Goal: Transaction & Acquisition: Purchase product/service

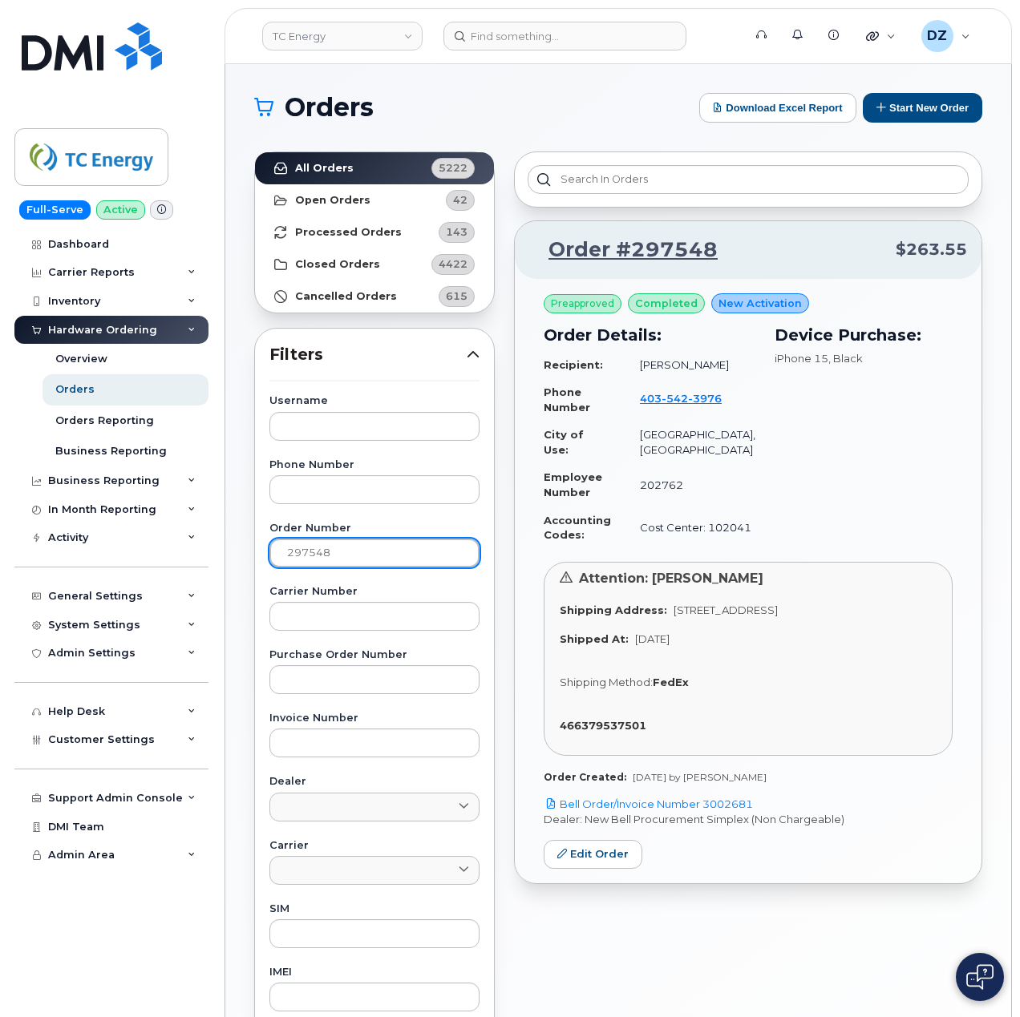
click at [316, 553] on input "297548" at bounding box center [374, 553] width 210 height 29
paste input "454"
click at [335, 167] on strong "All Orders" at bounding box center [324, 168] width 59 height 13
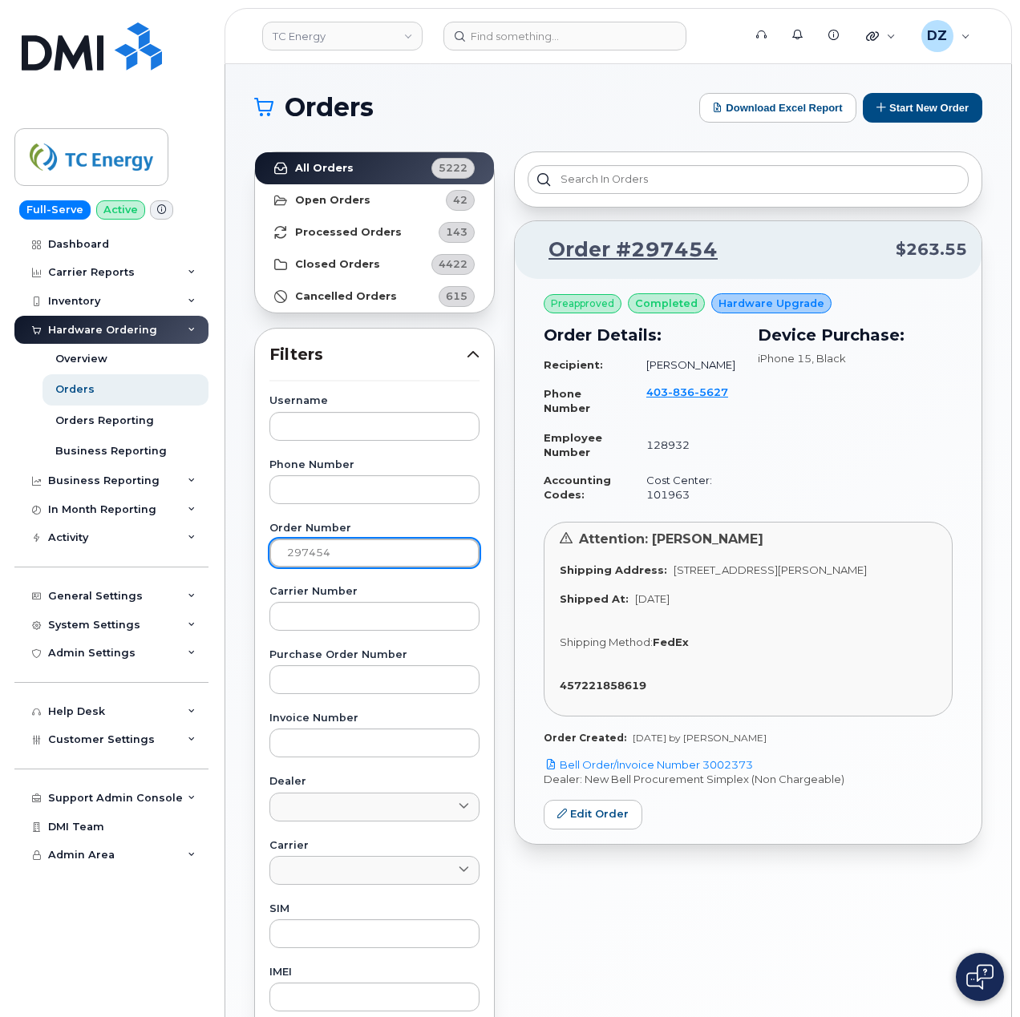
click at [314, 561] on input "297454" at bounding box center [374, 553] width 210 height 29
drag, startPoint x: 794, startPoint y: 765, endPoint x: 709, endPoint y: 760, distance: 85.1
click at [709, 760] on p "Bell Order/Invoice Number 3002373" at bounding box center [747, 765] width 409 height 15
copy link "3002373"
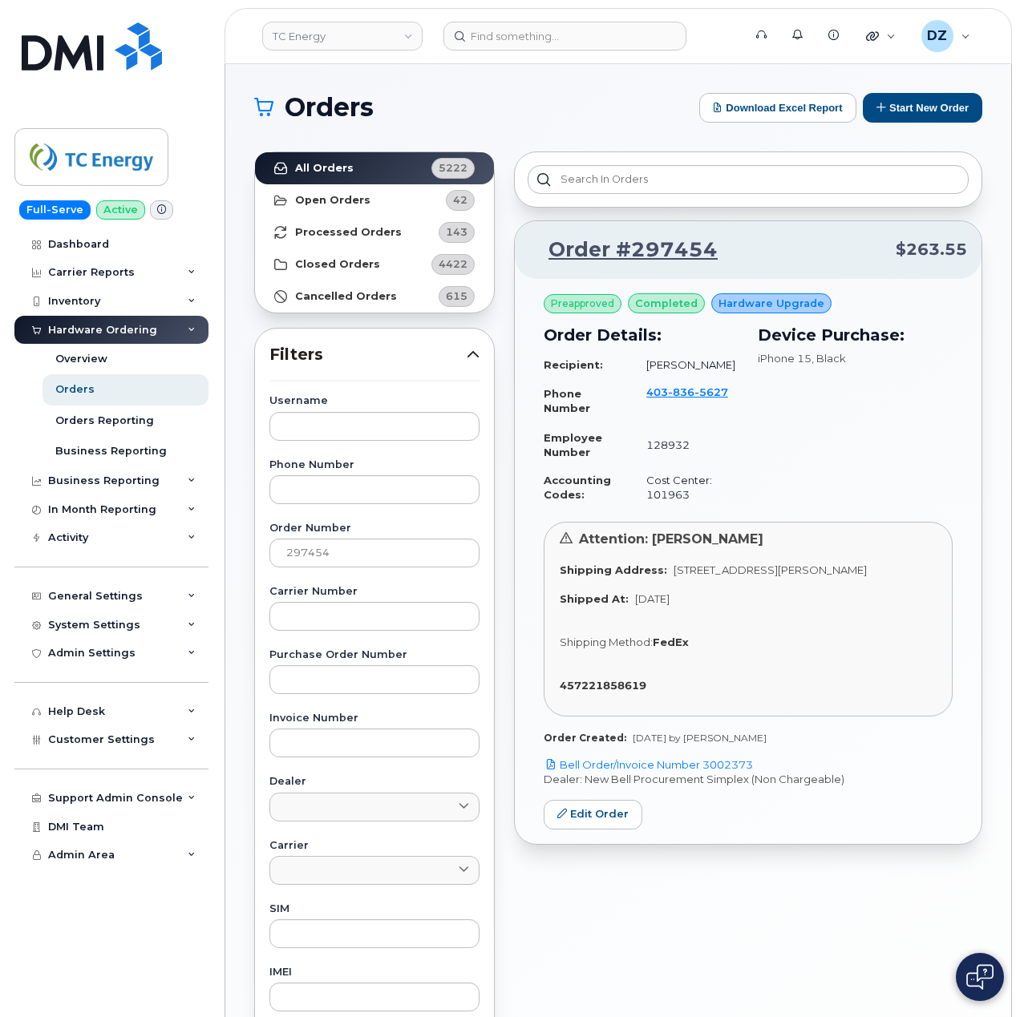
click at [354, 537] on div "Order Number 297454" at bounding box center [374, 545] width 210 height 44
click at [354, 542] on input "297454" at bounding box center [374, 553] width 210 height 29
paste input "573"
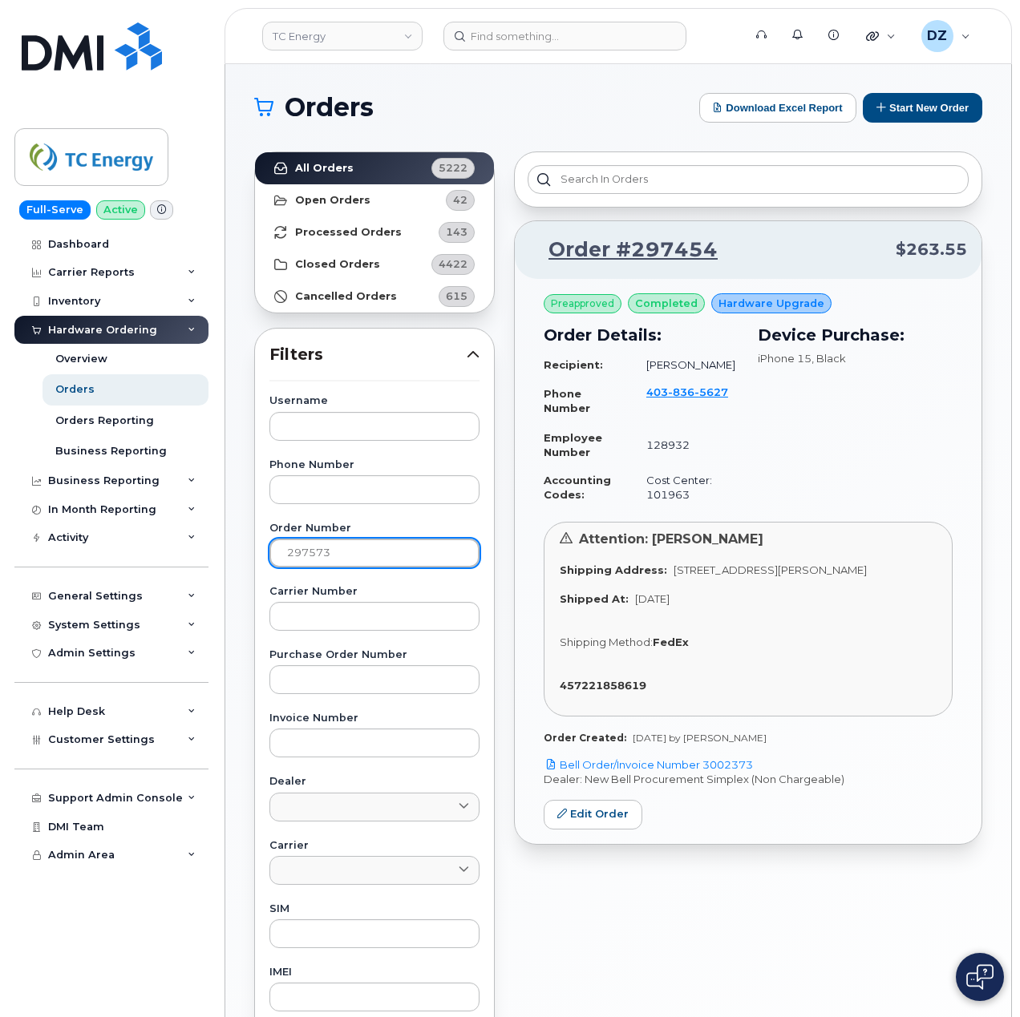
type input "297573"
click at [351, 173] on link "All Orders 5222" at bounding box center [374, 168] width 239 height 32
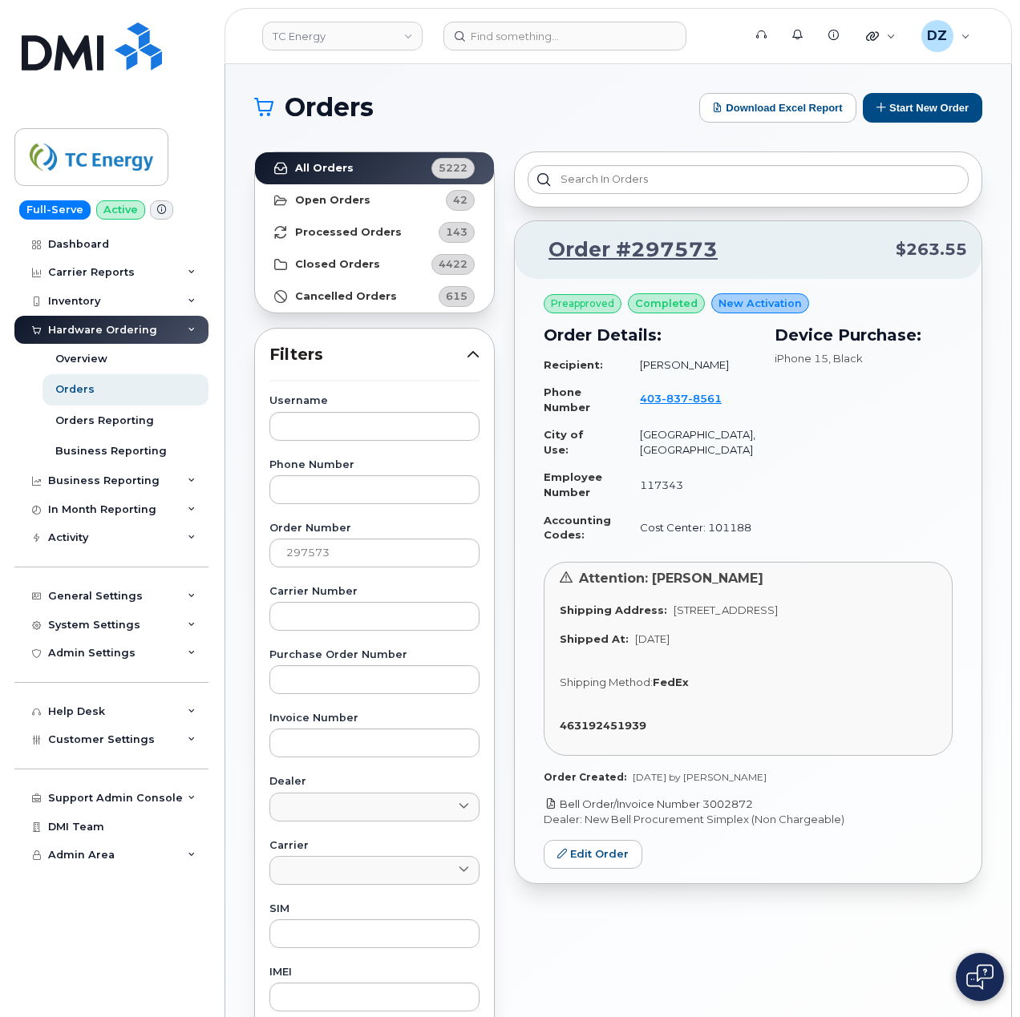
drag, startPoint x: 720, startPoint y: 798, endPoint x: 707, endPoint y: 794, distance: 13.7
click at [707, 797] on p "Bell Order/Invoice Number 3002872" at bounding box center [747, 804] width 409 height 15
copy link "3002872"
click at [293, 556] on input "297573" at bounding box center [374, 553] width 210 height 29
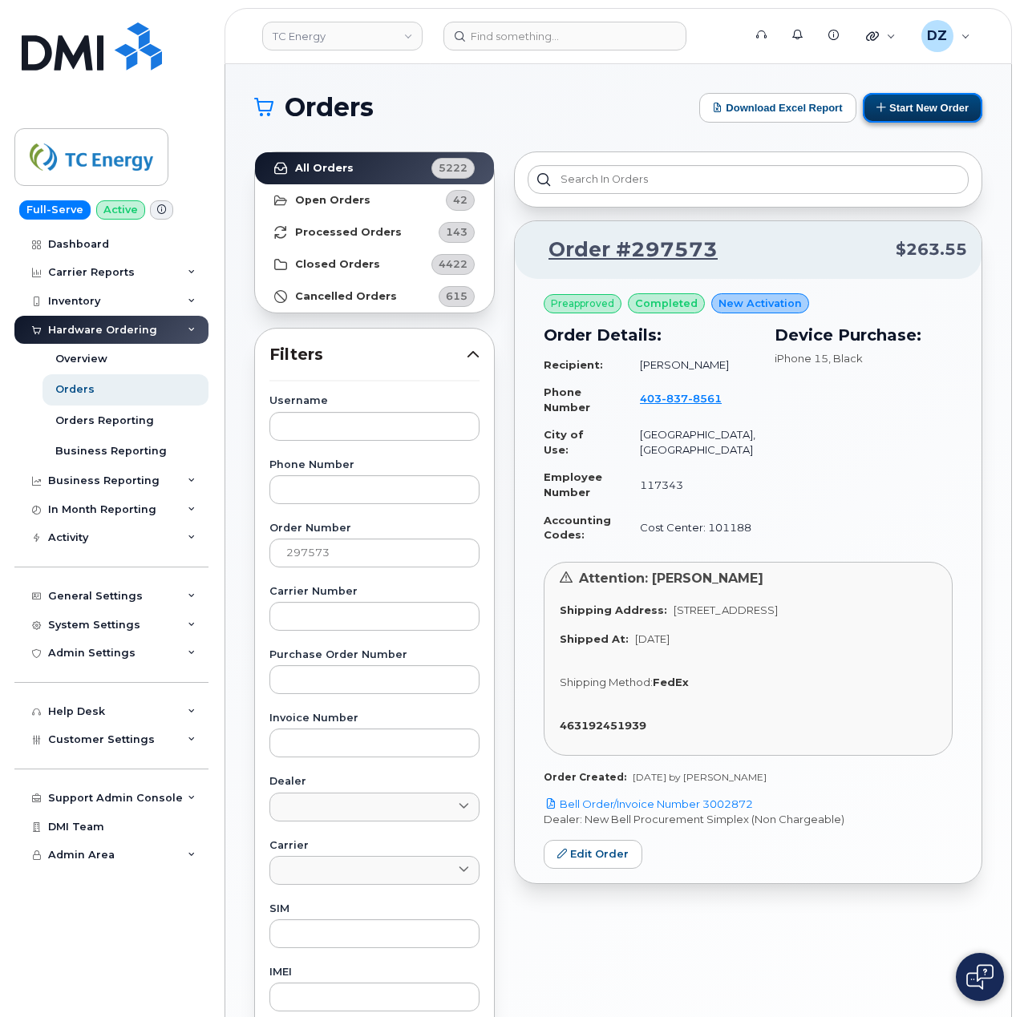
click at [927, 109] on button "Start New Order" at bounding box center [922, 108] width 119 height 30
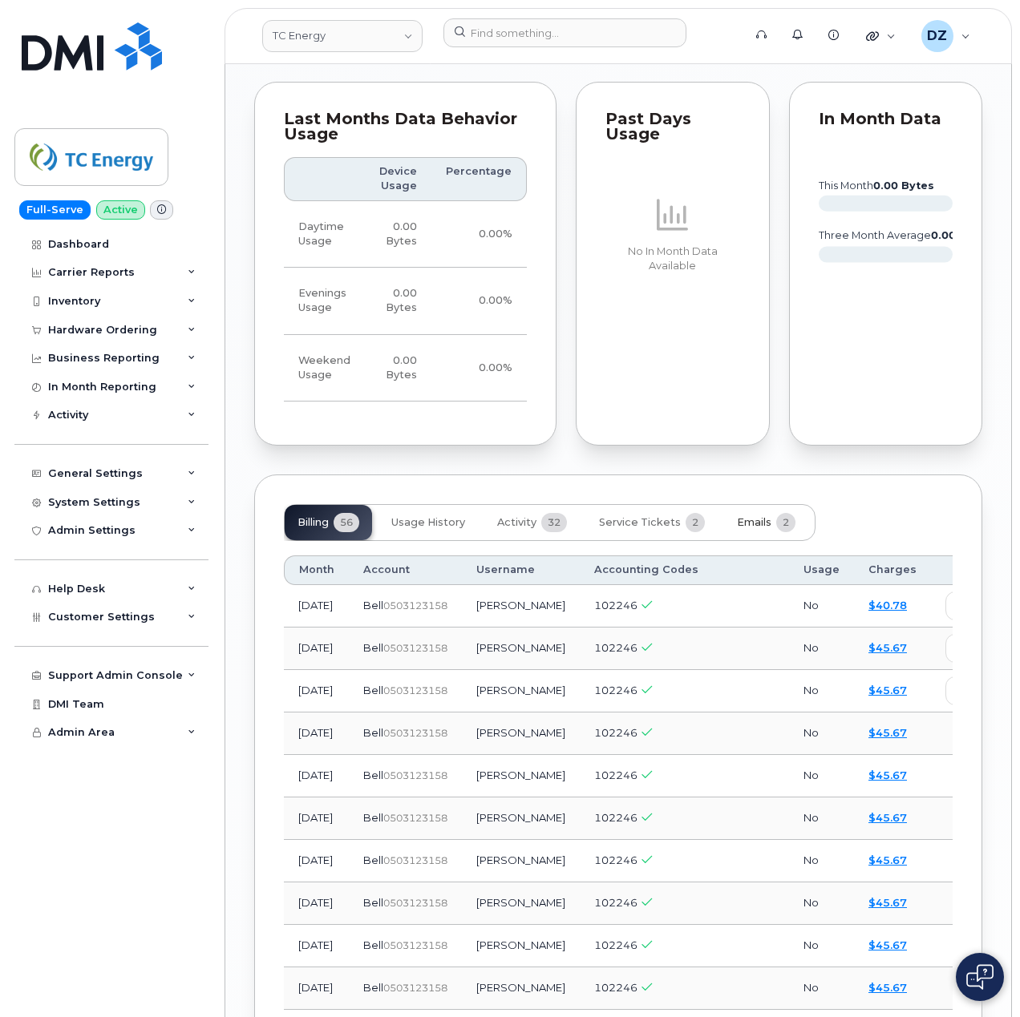
click at [758, 505] on button "Emails 2" at bounding box center [766, 522] width 84 height 35
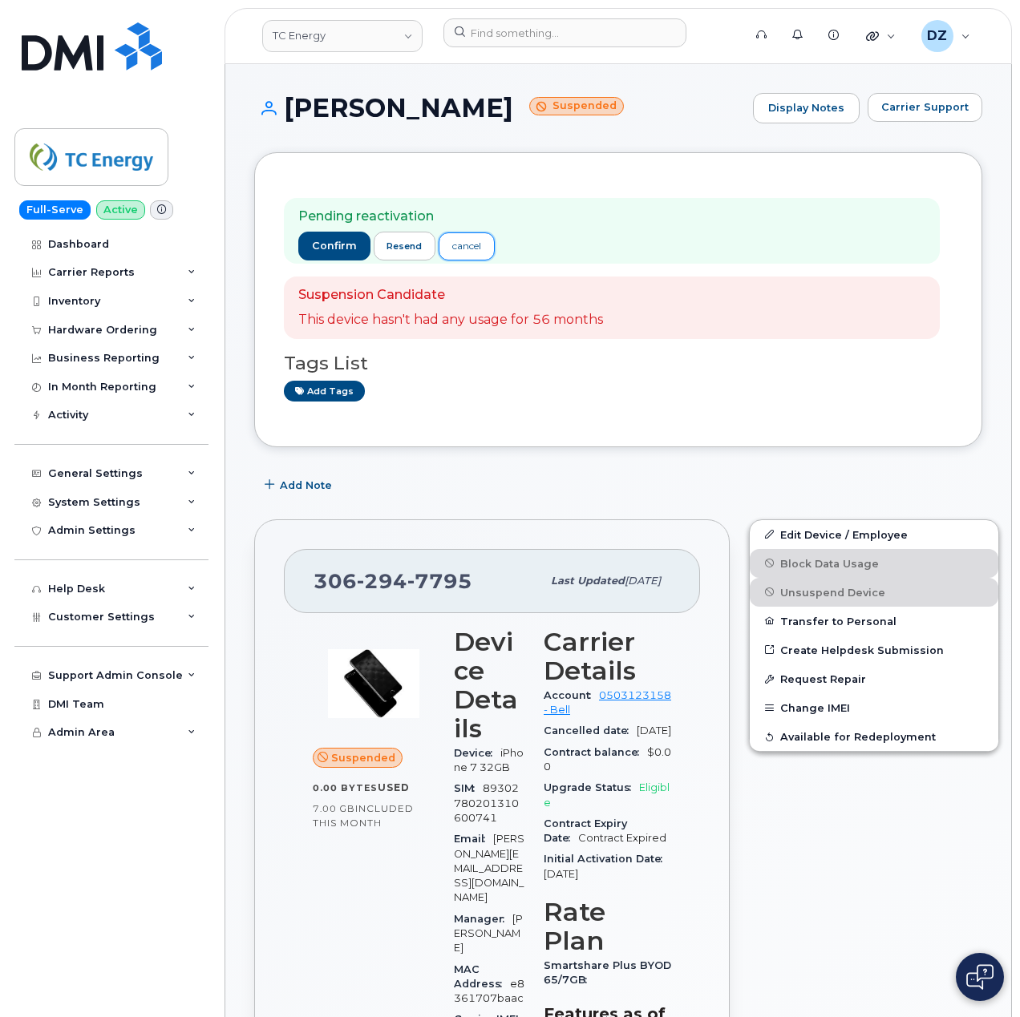
click at [463, 242] on div "cancel" at bounding box center [466, 246] width 29 height 14
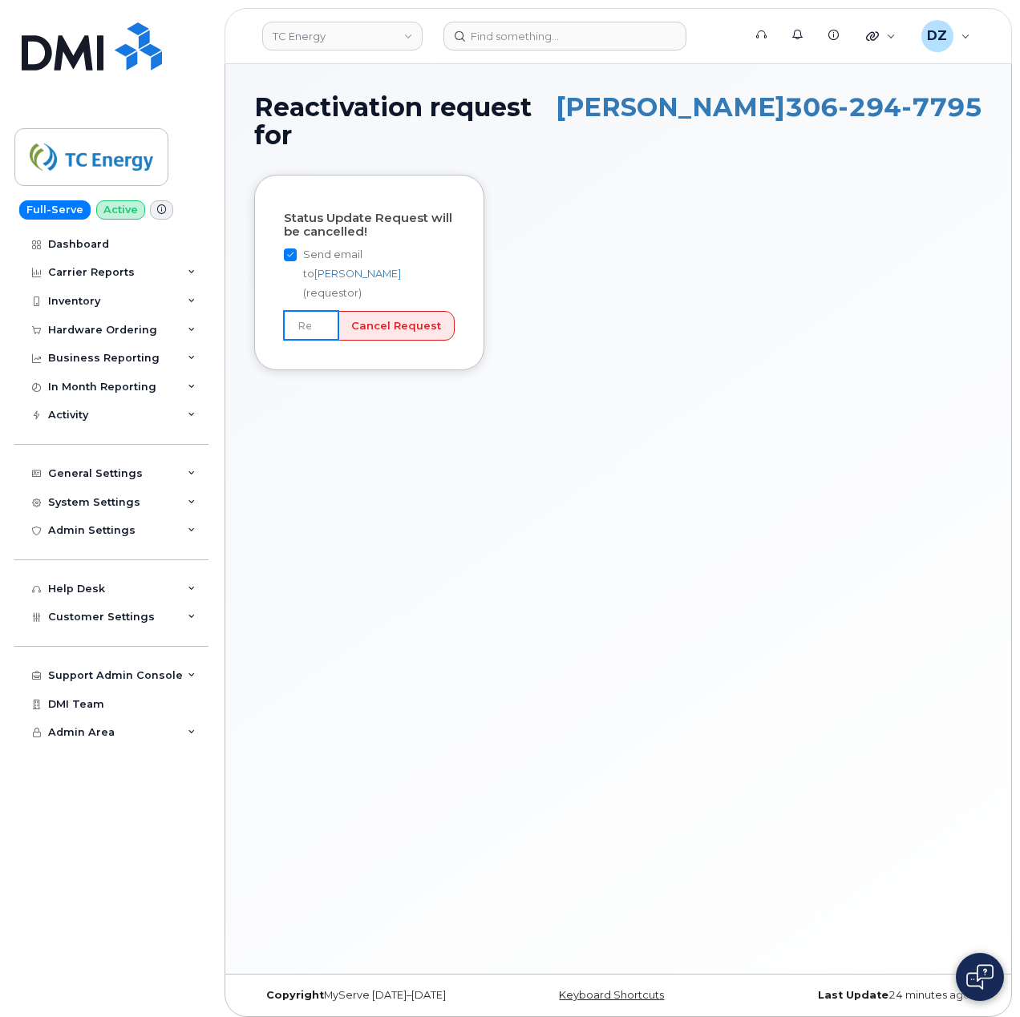
click at [315, 311] on input "text" at bounding box center [311, 325] width 55 height 29
type input "User still using device"
click at [390, 311] on input "Cancel Request" at bounding box center [395, 326] width 117 height 30
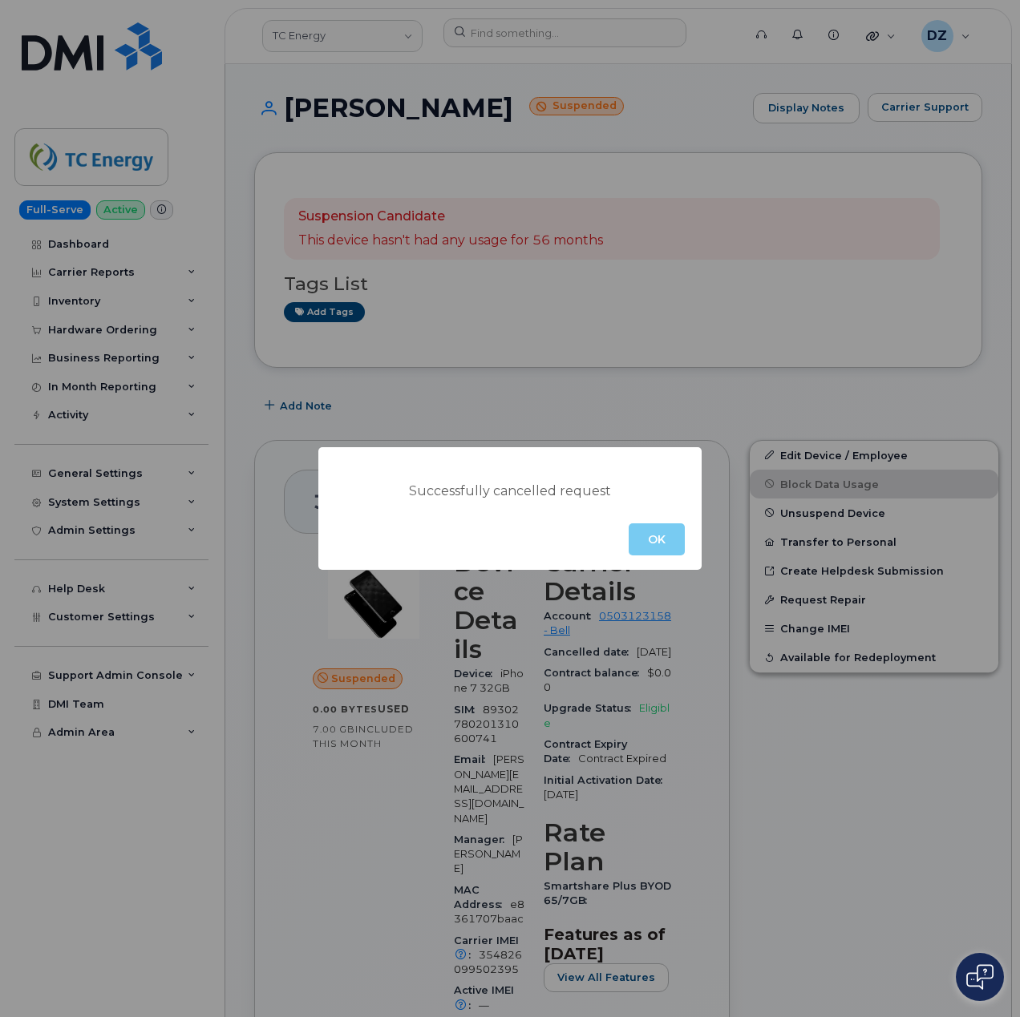
click at [674, 549] on button "OK" at bounding box center [656, 539] width 56 height 32
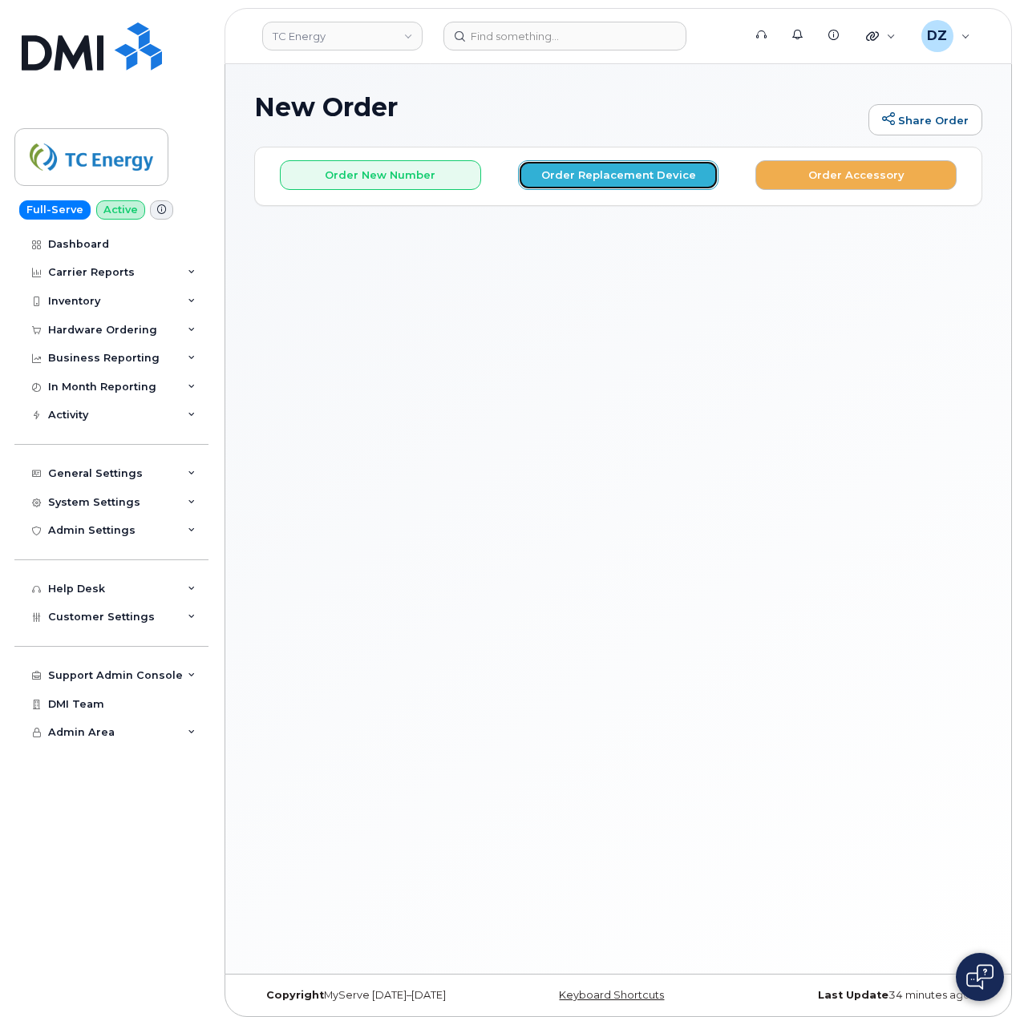
click at [626, 177] on button "Order Replacement Device" at bounding box center [618, 175] width 201 height 30
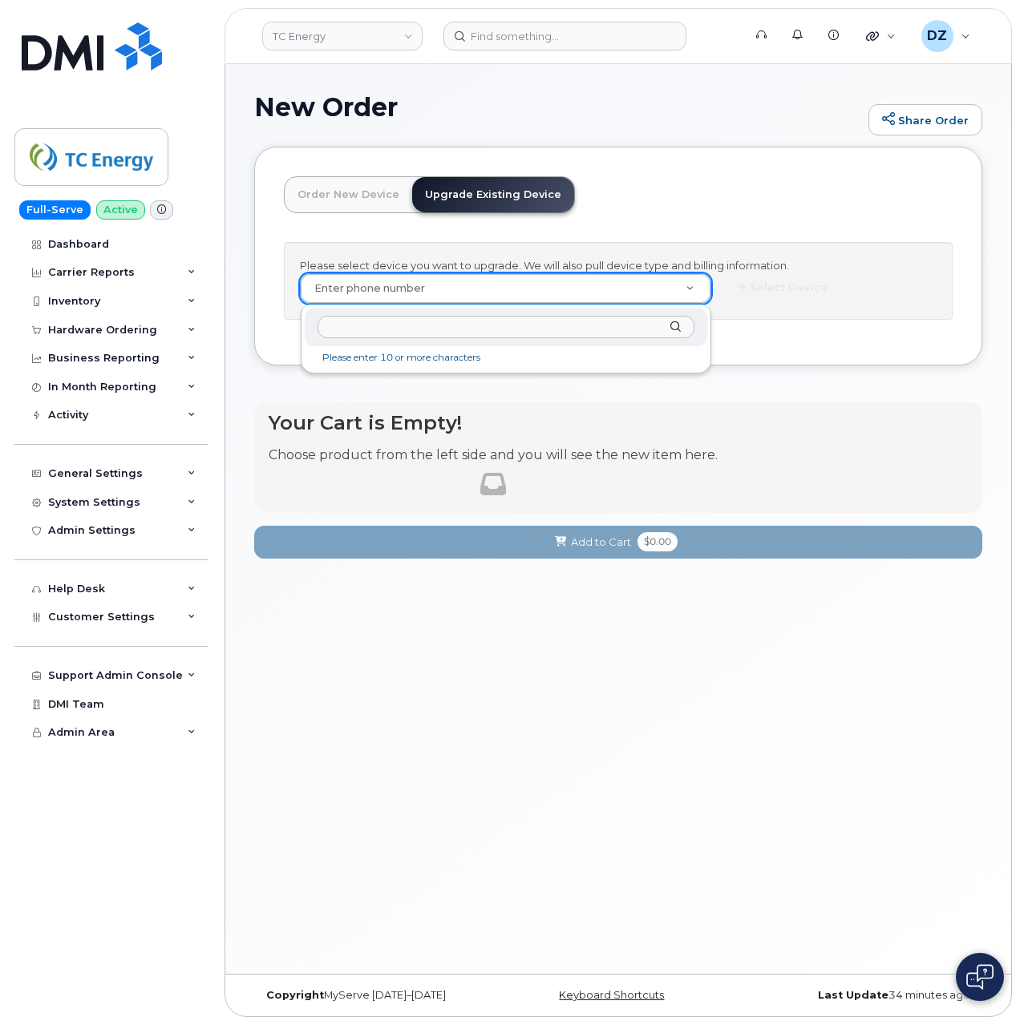
type input "3062947795"
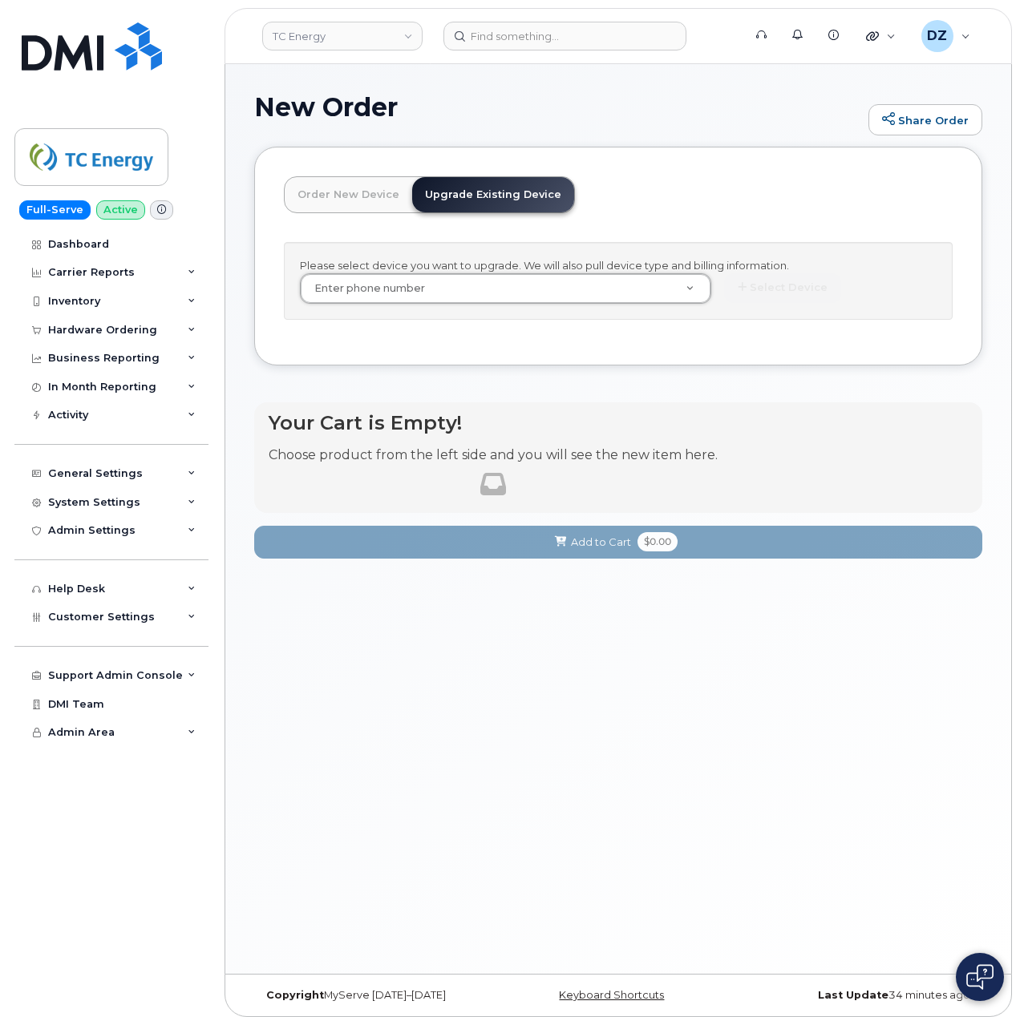
drag, startPoint x: 462, startPoint y: 284, endPoint x: 449, endPoint y: 305, distance: 25.2
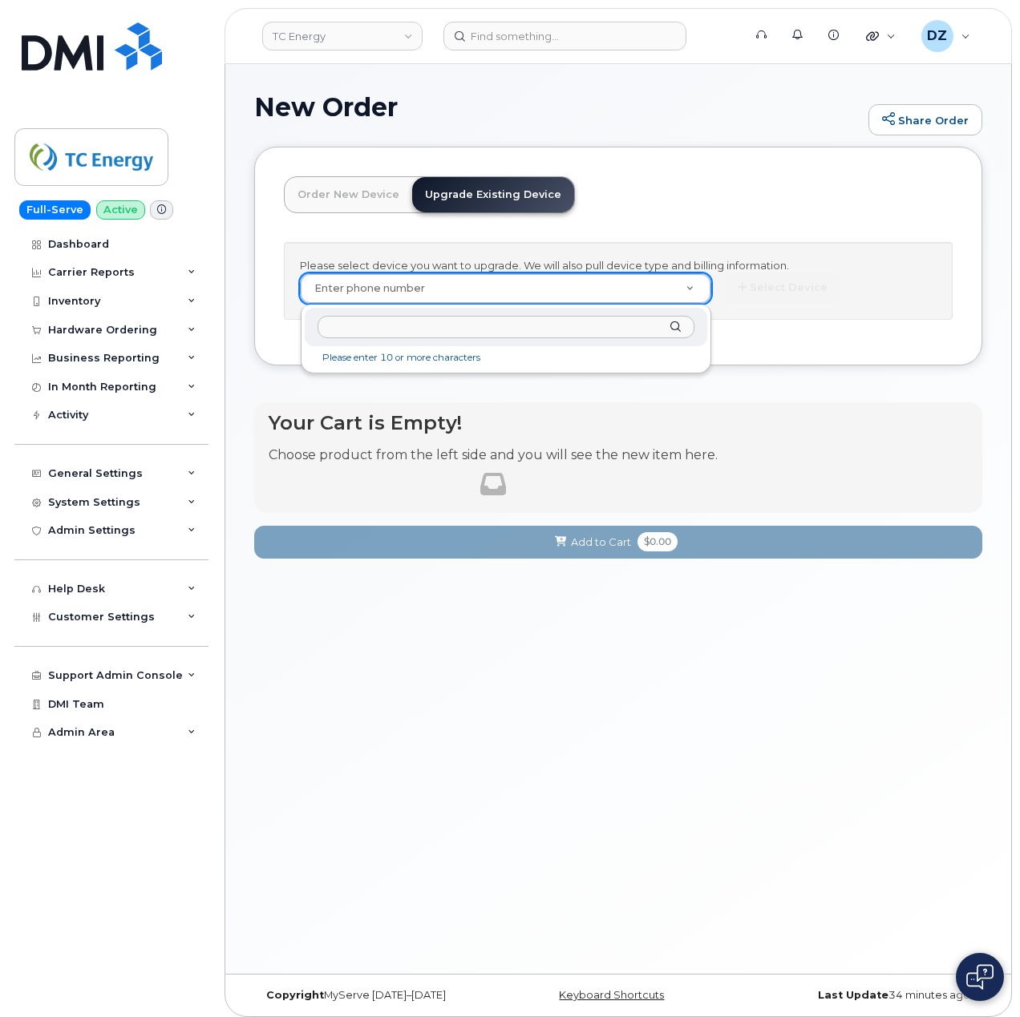
paste input "3062947795"
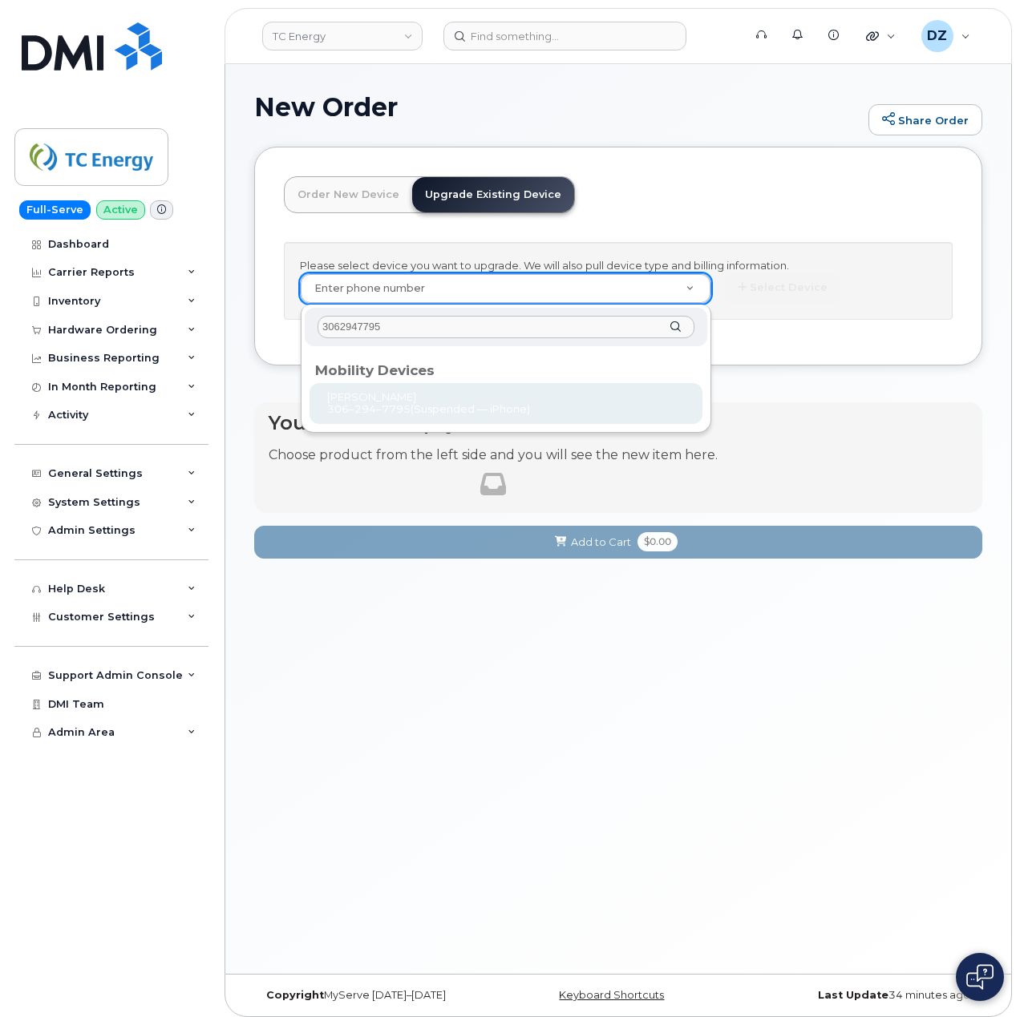
type input "3062947795"
type input "559646"
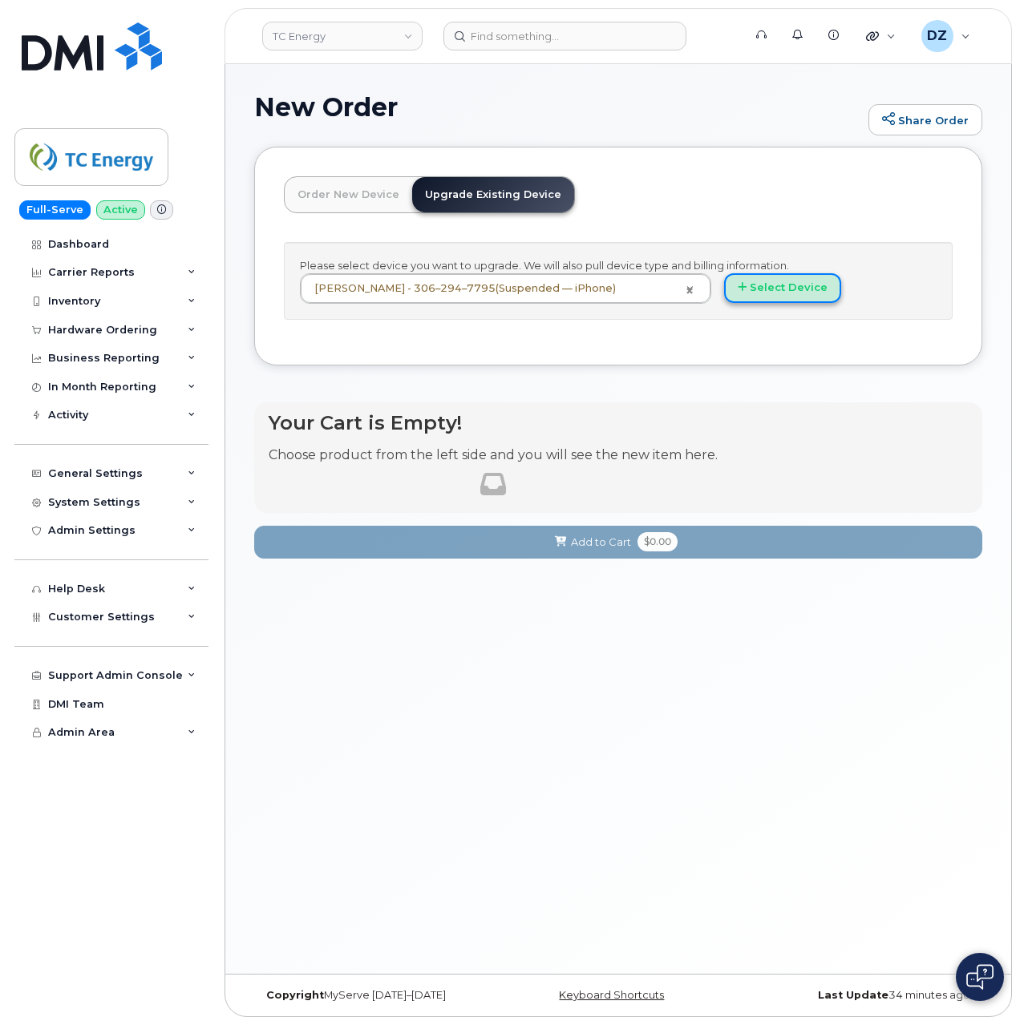
click at [767, 287] on button "Select Device" at bounding box center [782, 288] width 117 height 30
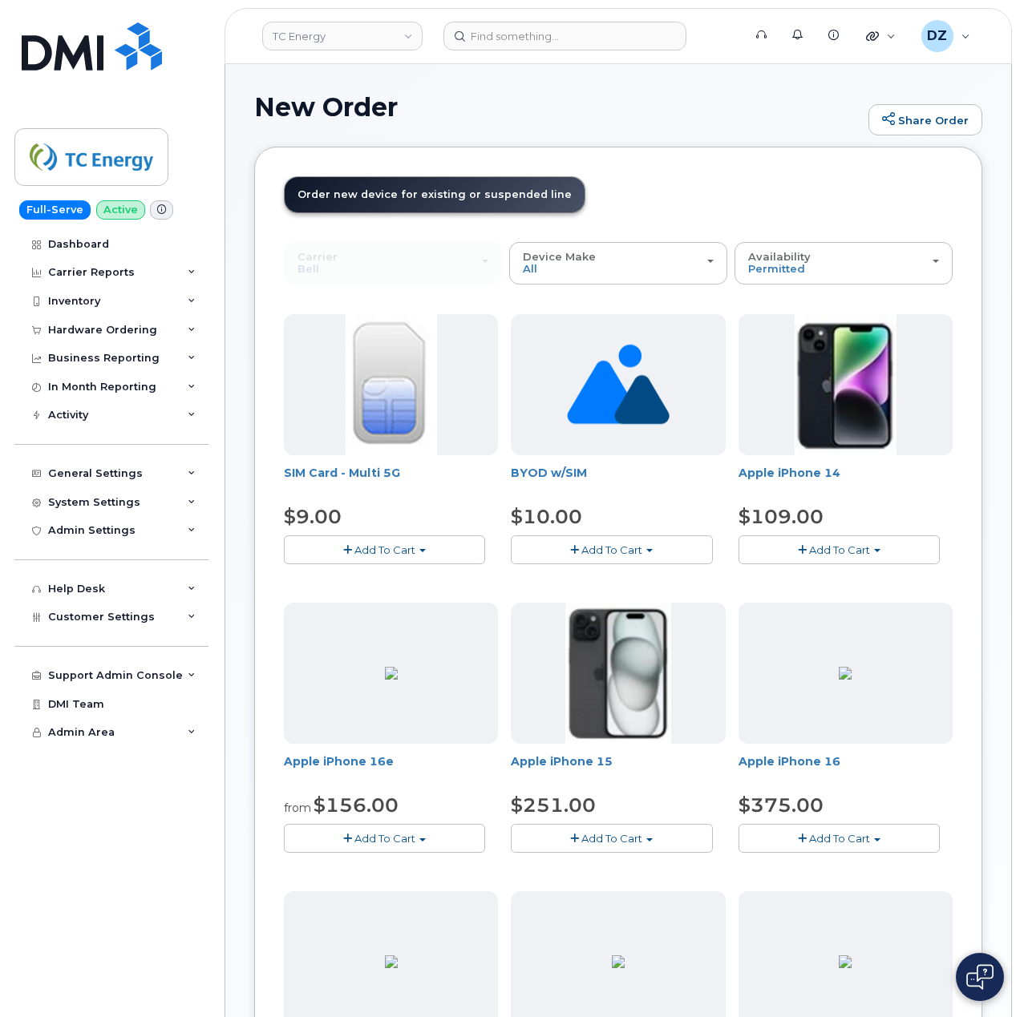
click at [591, 845] on span "Add To Cart" at bounding box center [611, 838] width 61 height 13
click at [620, 883] on link "$251.00 - 3-year upgrade (128GB model)" at bounding box center [641, 888] width 252 height 20
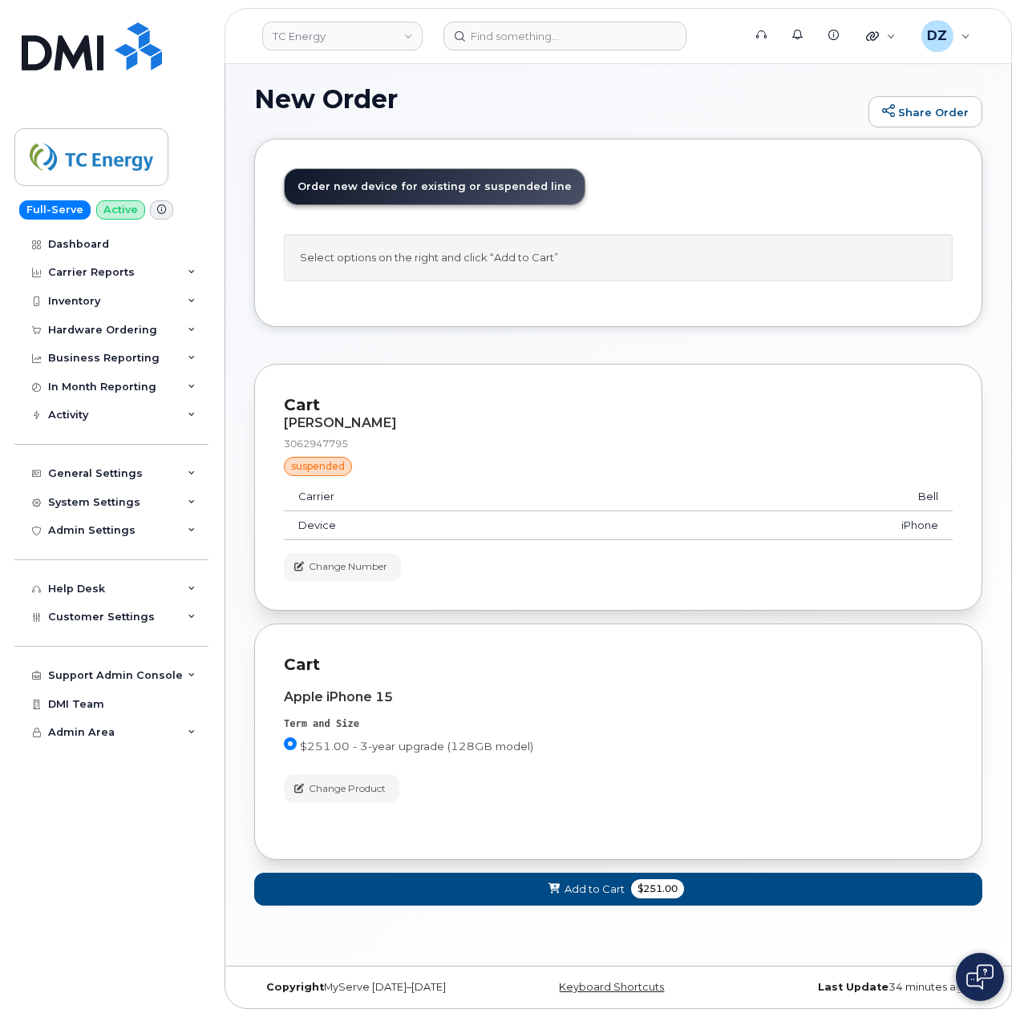
scroll to position [10, 0]
click at [598, 891] on span "Add to Cart" at bounding box center [594, 889] width 60 height 15
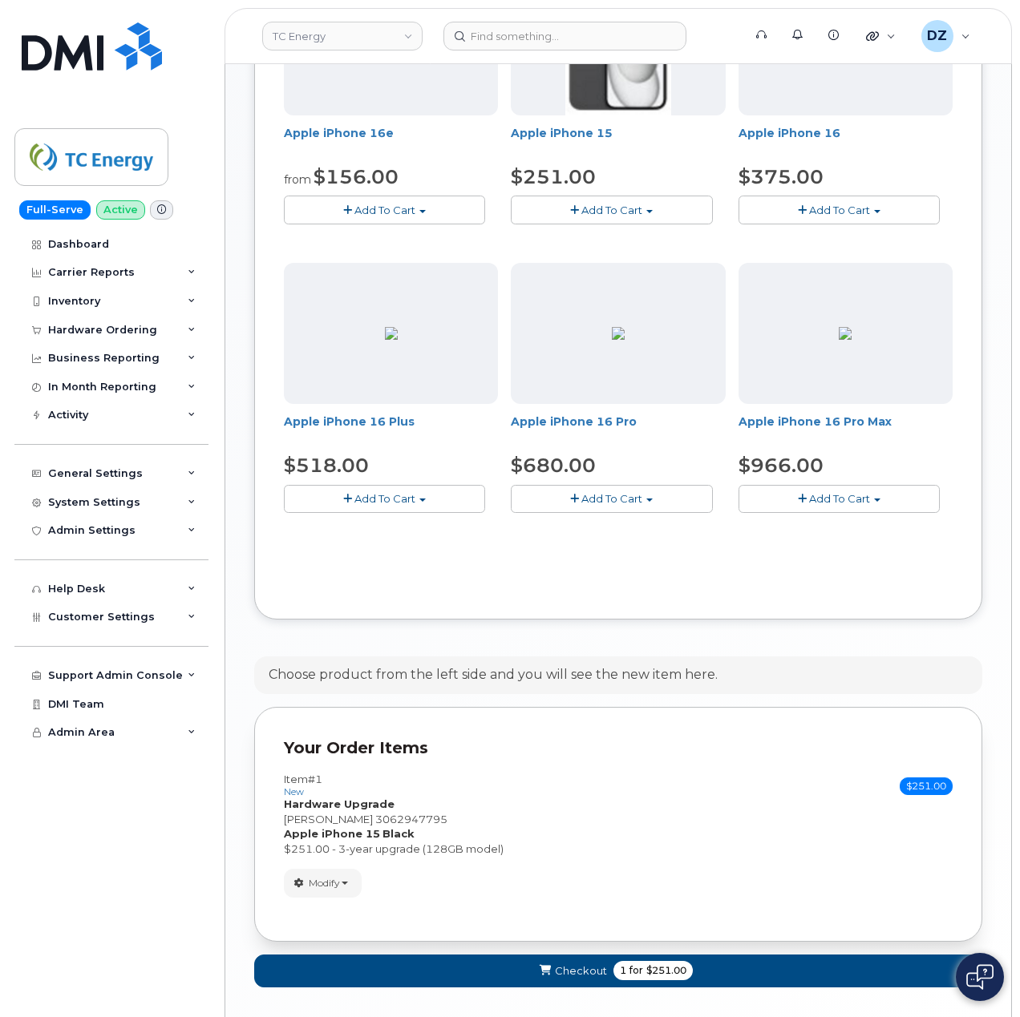
scroll to position [699, 0]
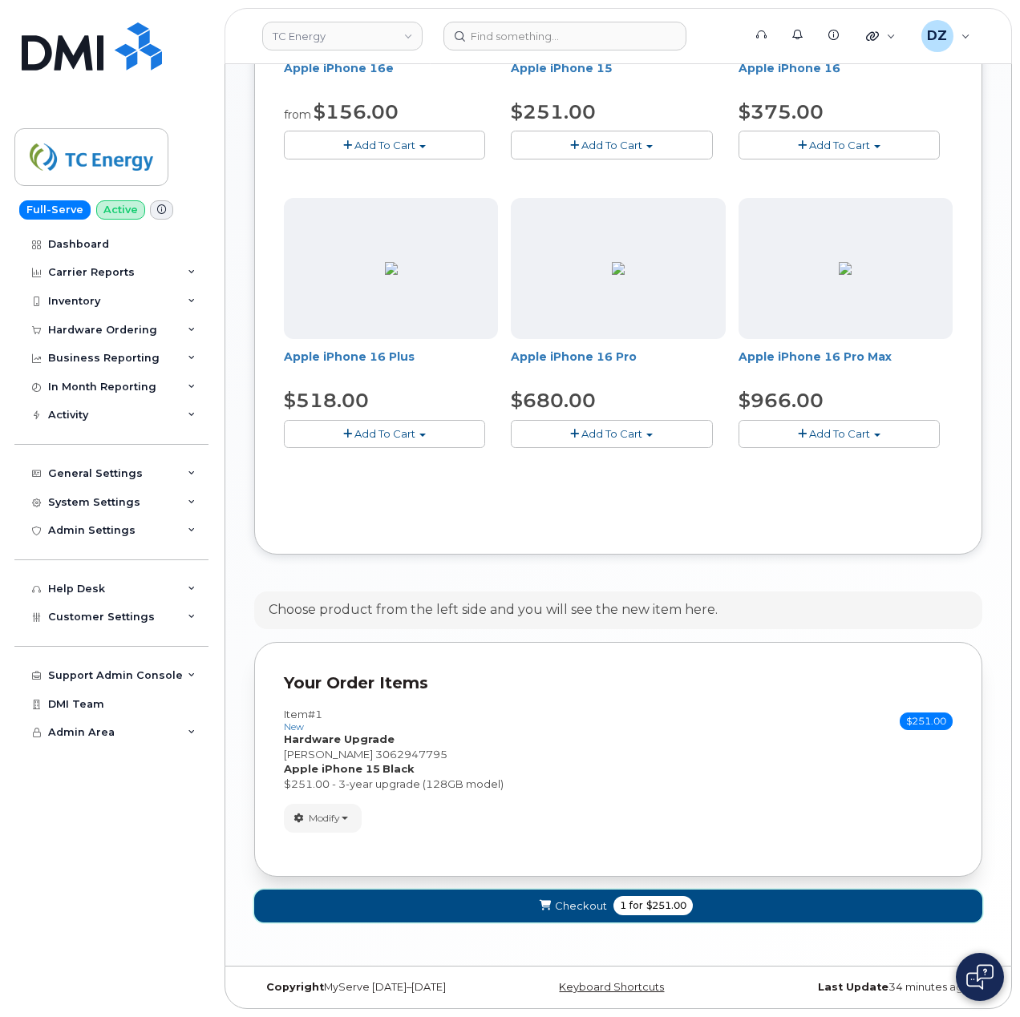
click at [680, 902] on span "$251.00" at bounding box center [666, 906] width 40 height 14
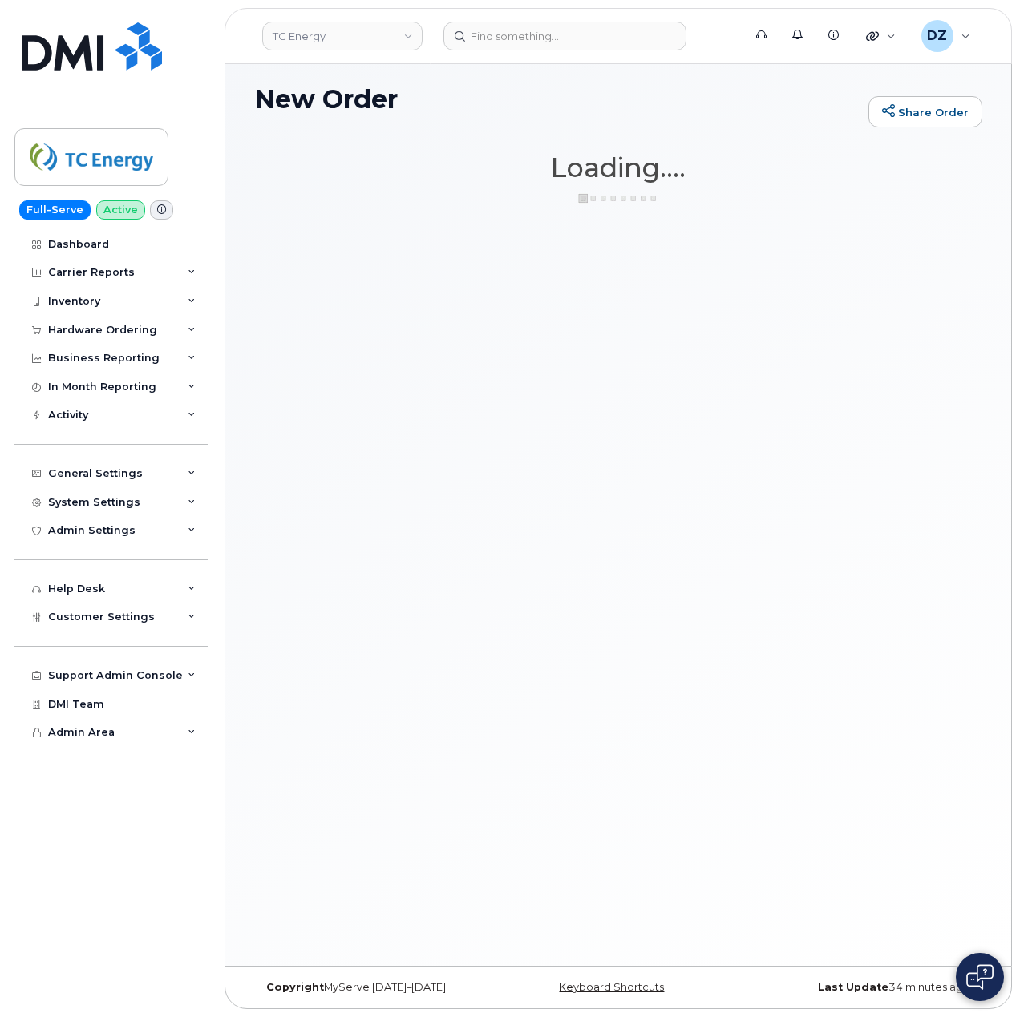
scroll to position [8, 0]
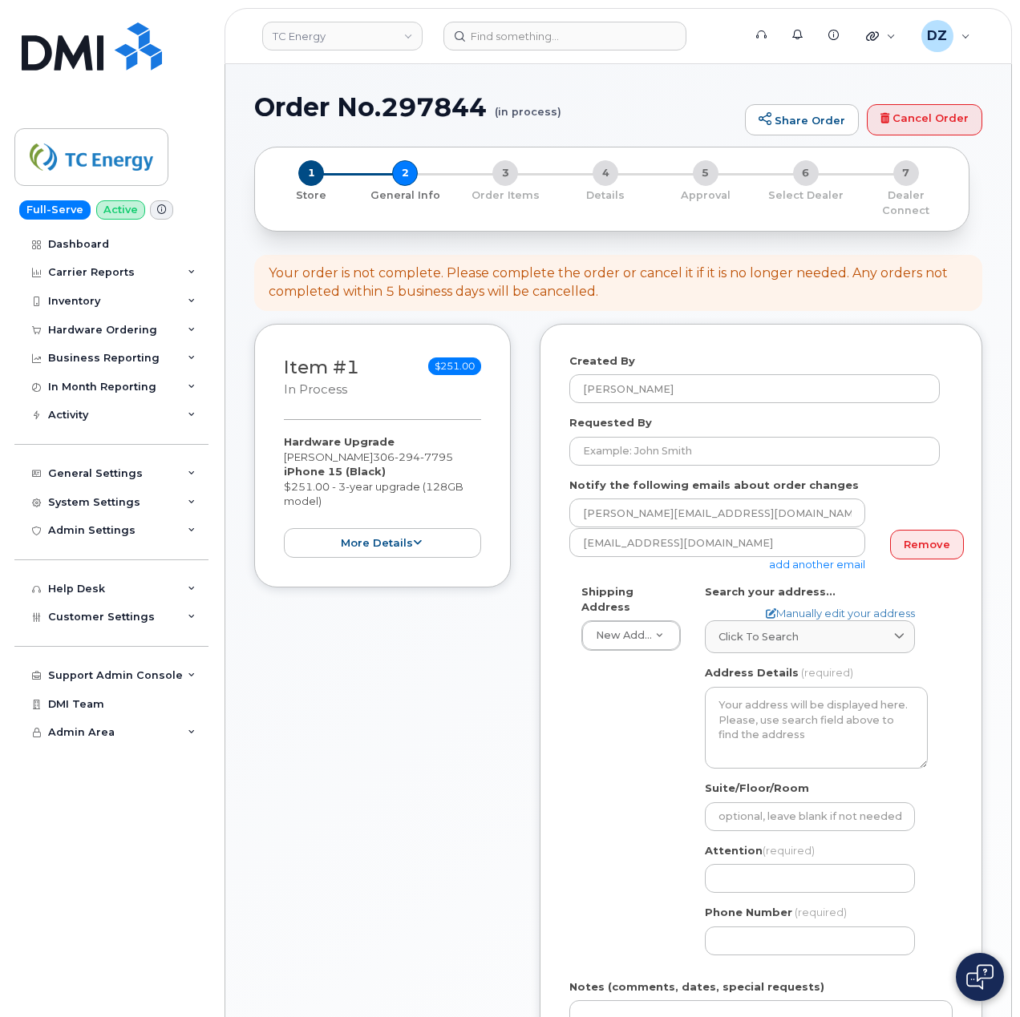
select select
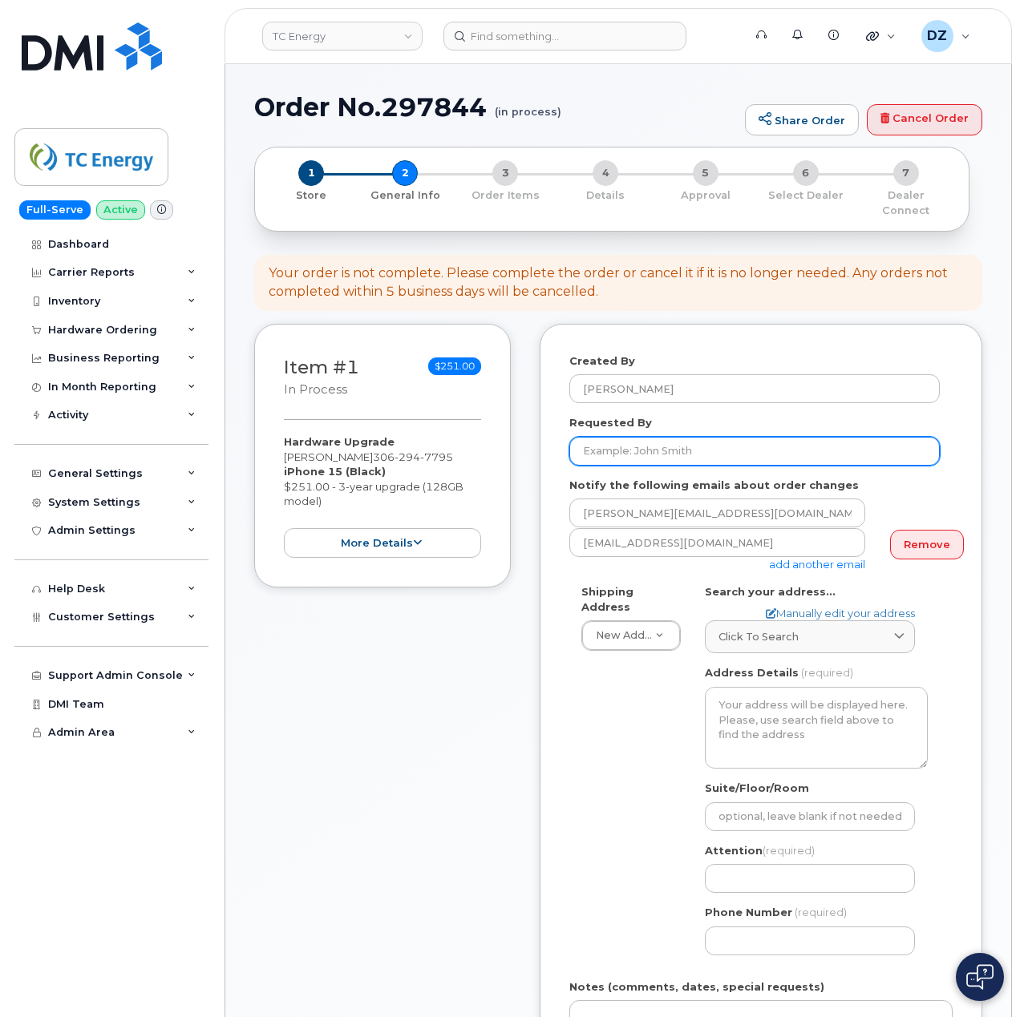
click at [627, 437] on input "Requested By" at bounding box center [754, 451] width 370 height 29
paste input "SCTASK0682001"
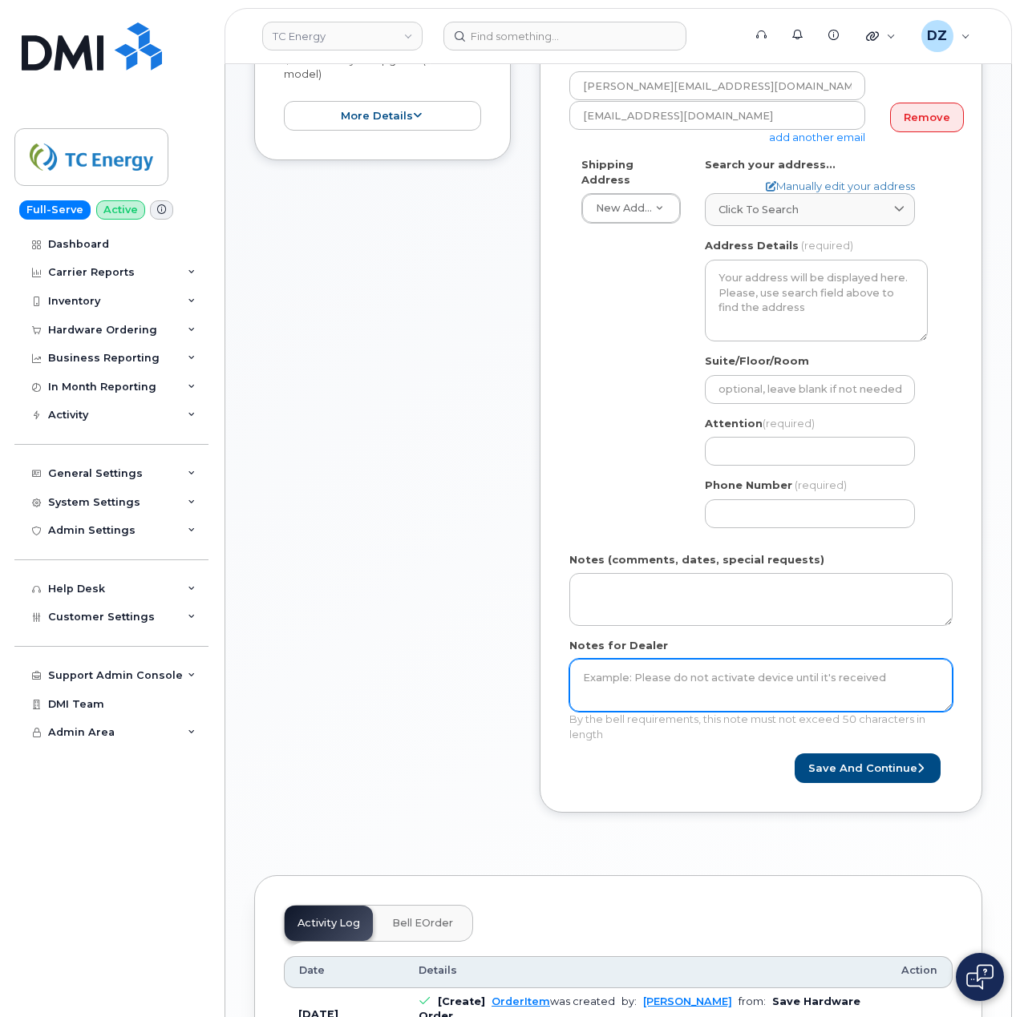
type input "SCTASK0682001"
click at [636, 665] on textarea "Notes for Dealer" at bounding box center [760, 685] width 383 height 53
paste textarea "SCTASK0682001"
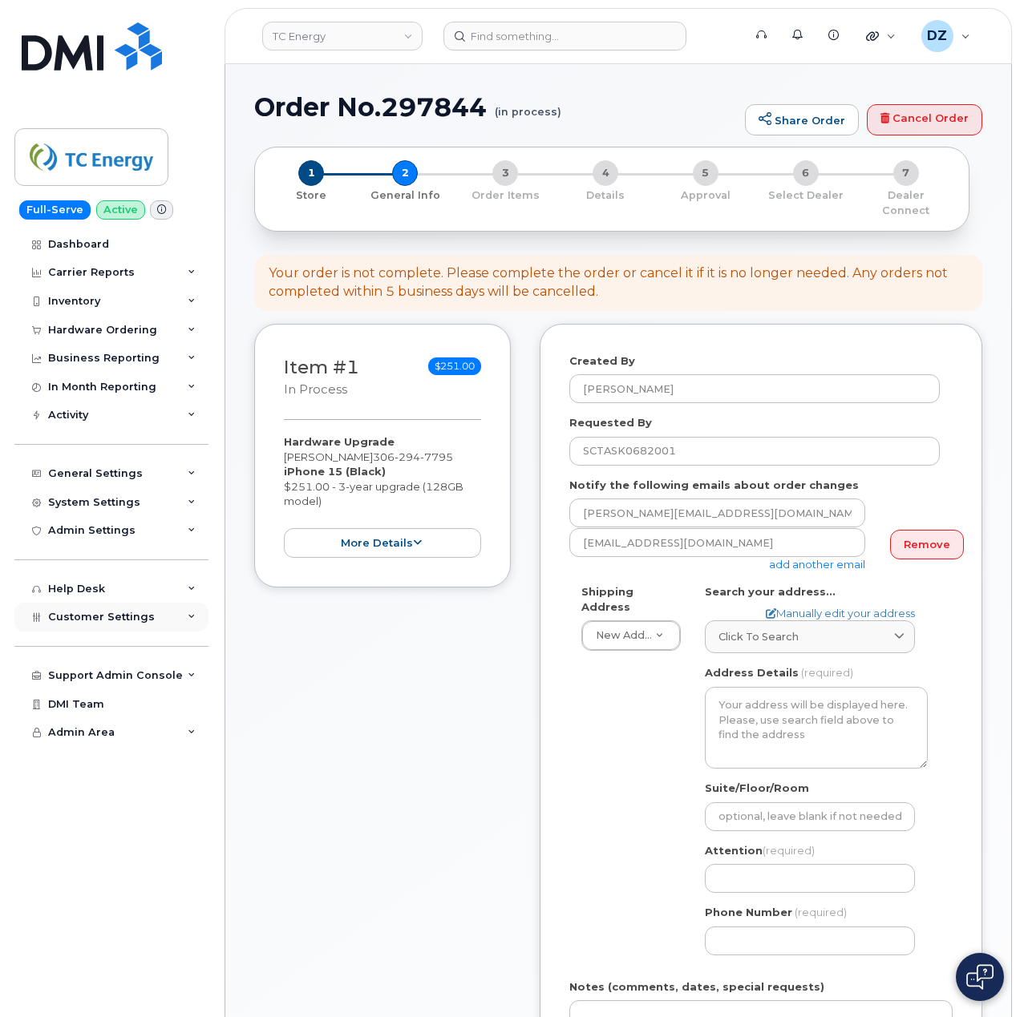
type textarea "SCTASK0682001"
click at [781, 629] on span "Click to search" at bounding box center [758, 636] width 80 height 15
paste input "751 - Hall Street"
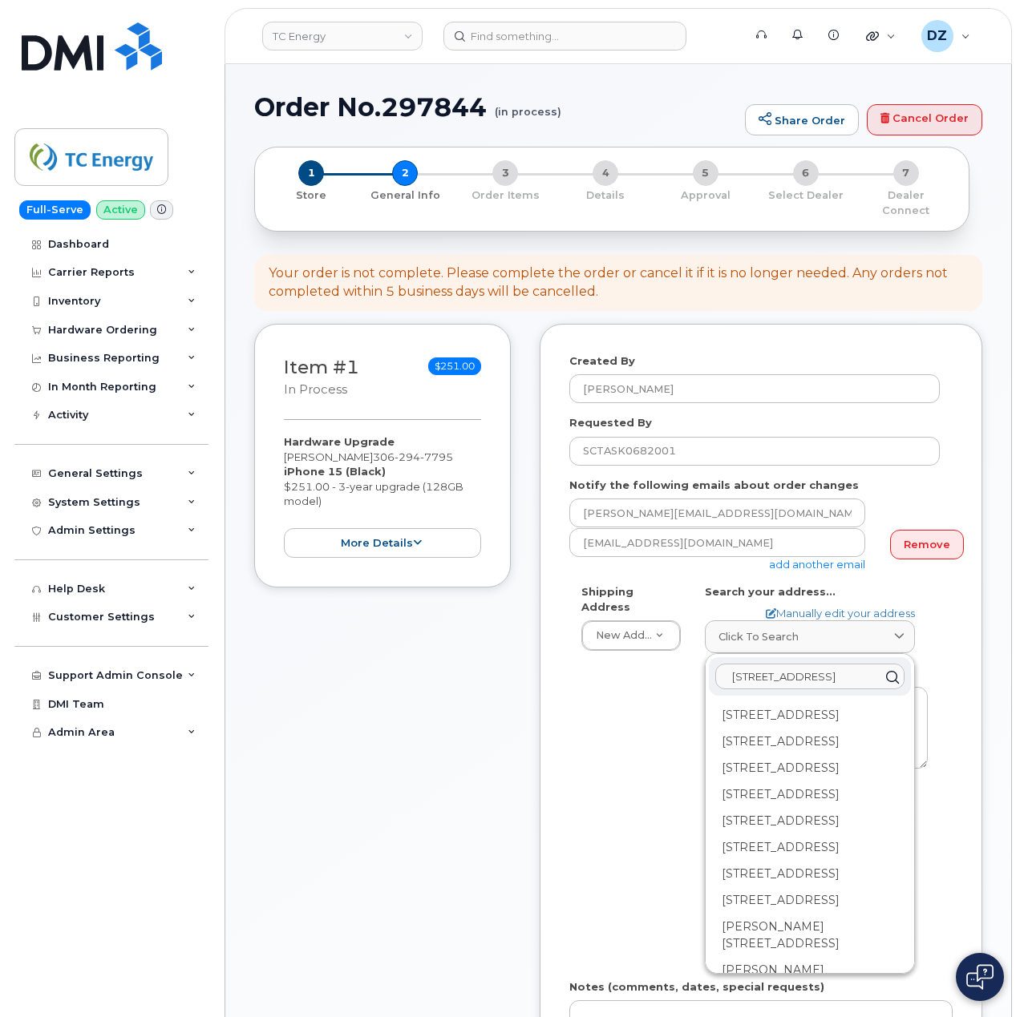
click at [763, 664] on input "751 - Hall Street" at bounding box center [809, 677] width 189 height 26
click at [834, 668] on input "751 Hall Street" at bounding box center [809, 677] width 189 height 26
paste input "Shaunavon"
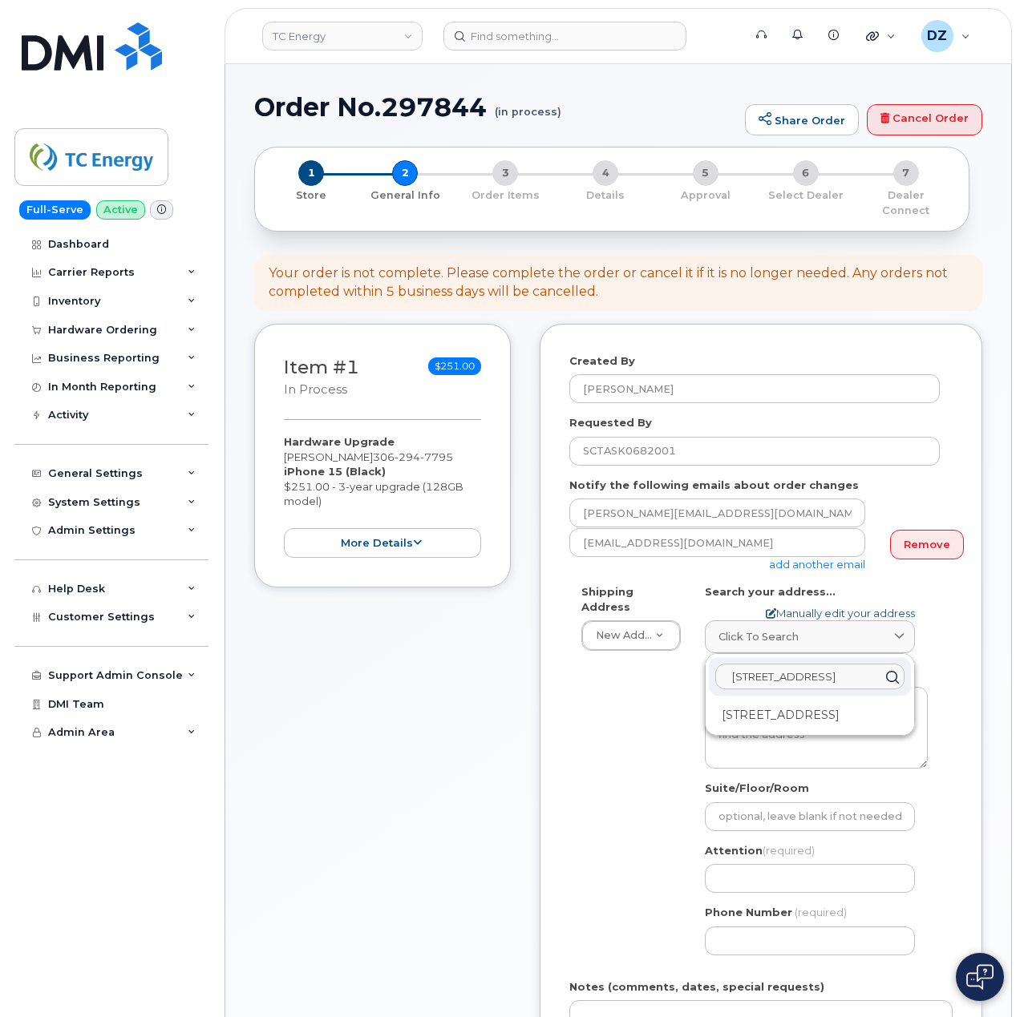
type input "751 Hall Street Shaunavon"
click at [863, 606] on link "Manually edit your address" at bounding box center [840, 613] width 149 height 15
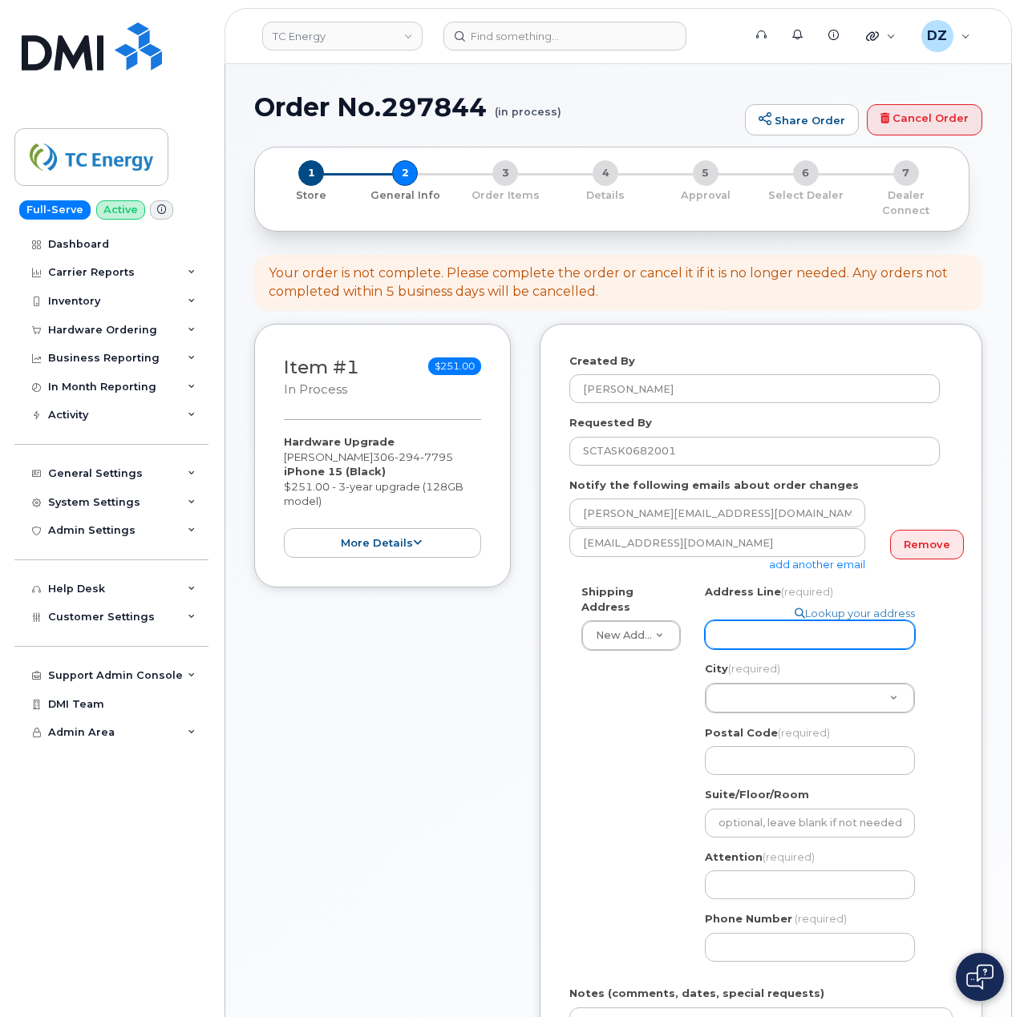
click at [758, 620] on input "Address Line (required)" at bounding box center [810, 634] width 210 height 29
paste input "751 - Hall Street"
select select
type input "751 - Hall Street"
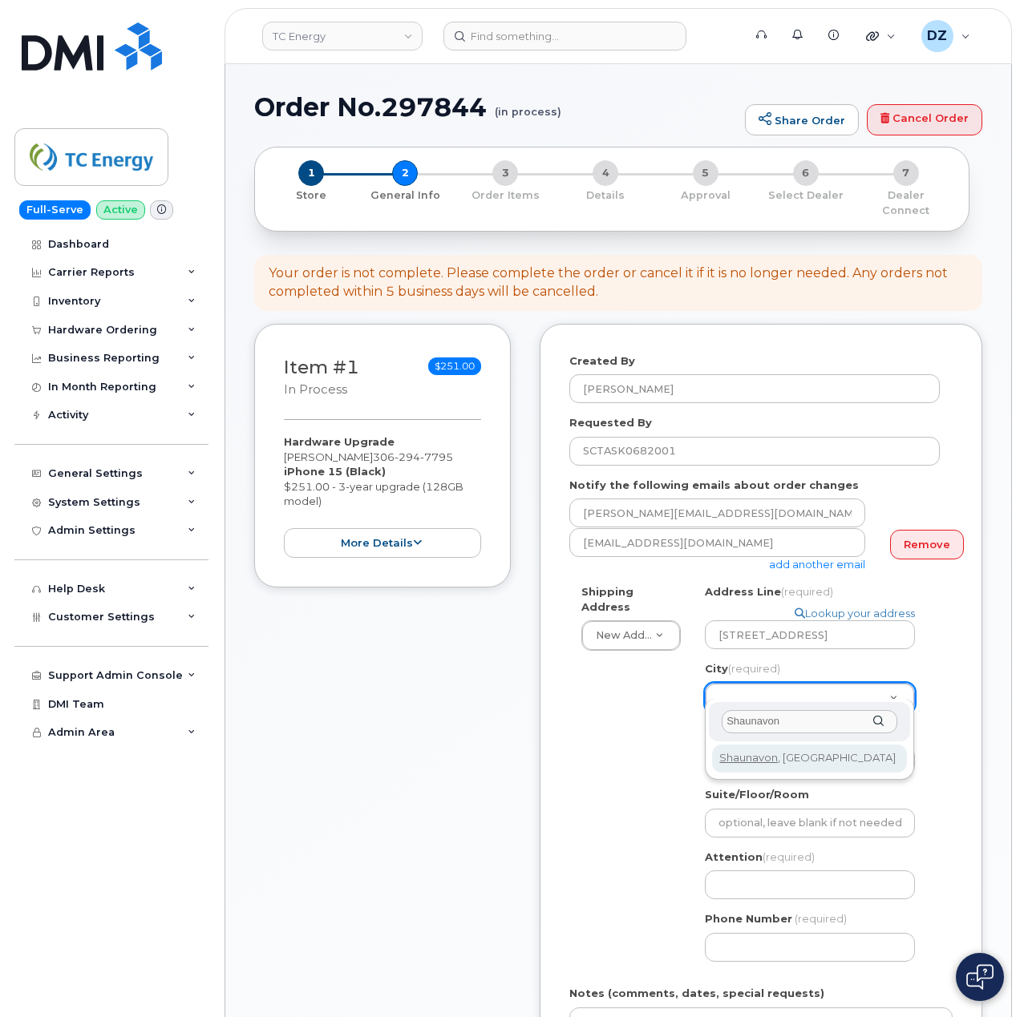
type input "Shaunavon"
select select
type input "7106"
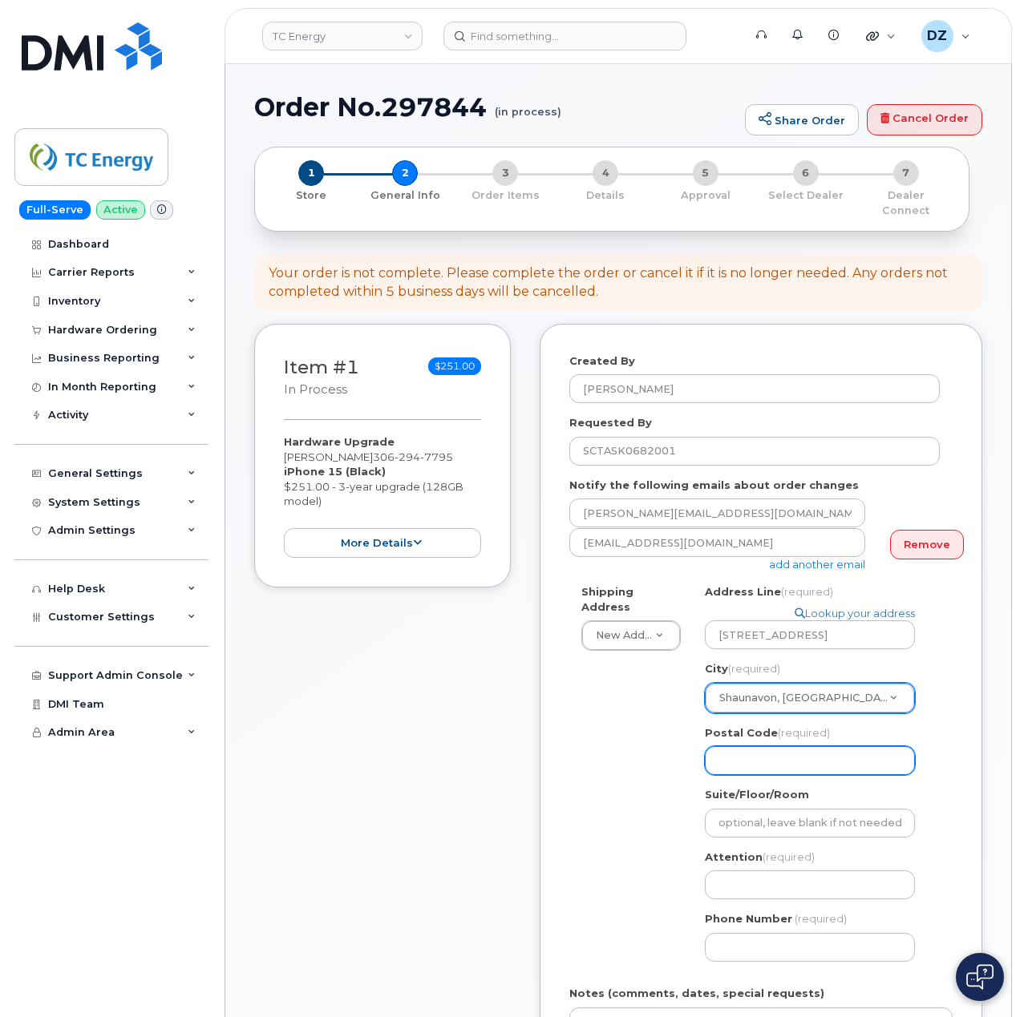
click at [770, 754] on input "Postal Code (required)" at bounding box center [810, 760] width 210 height 29
paste input "S0N 2M0"
select select
type input "S0N 2M0"
click at [758, 871] on input "Attention (required)" at bounding box center [810, 885] width 210 height 29
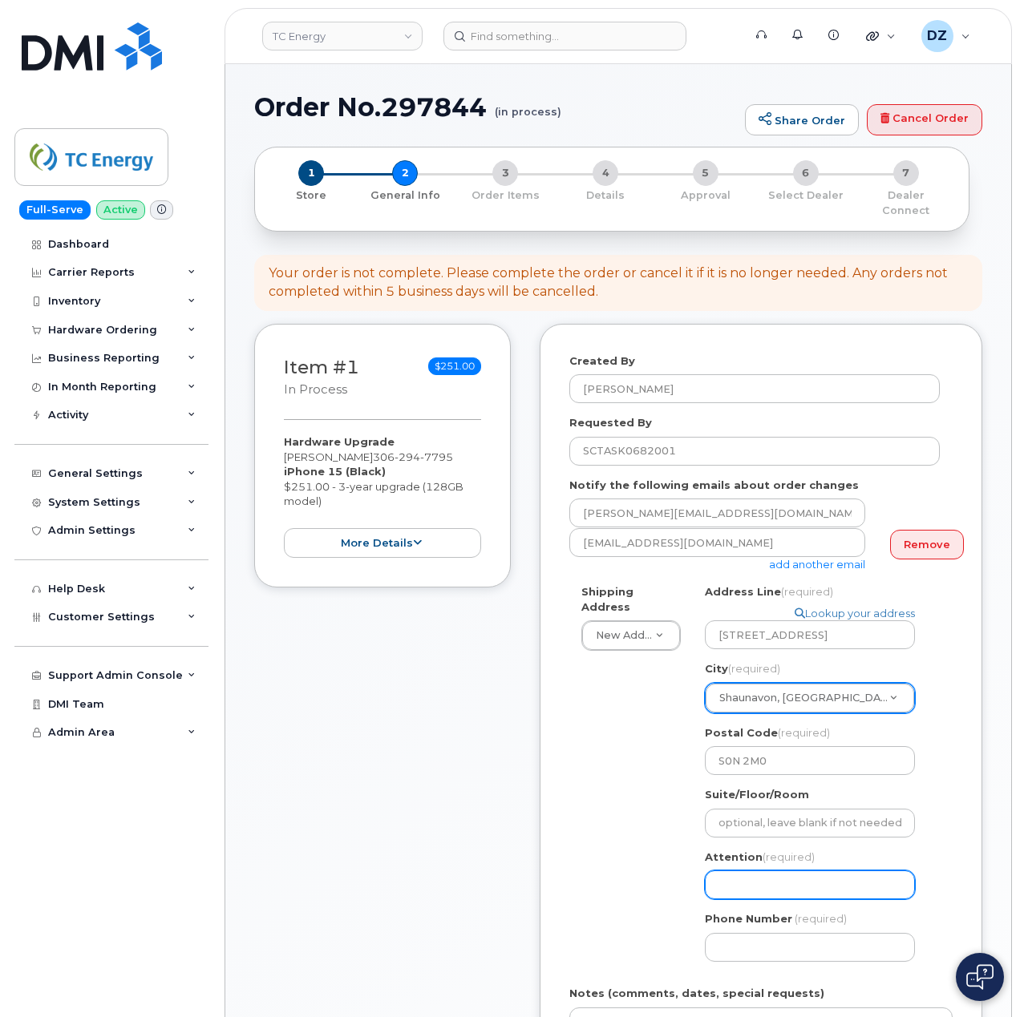
paste input "[PERSON_NAME]"
select select
type input "[PERSON_NAME]"
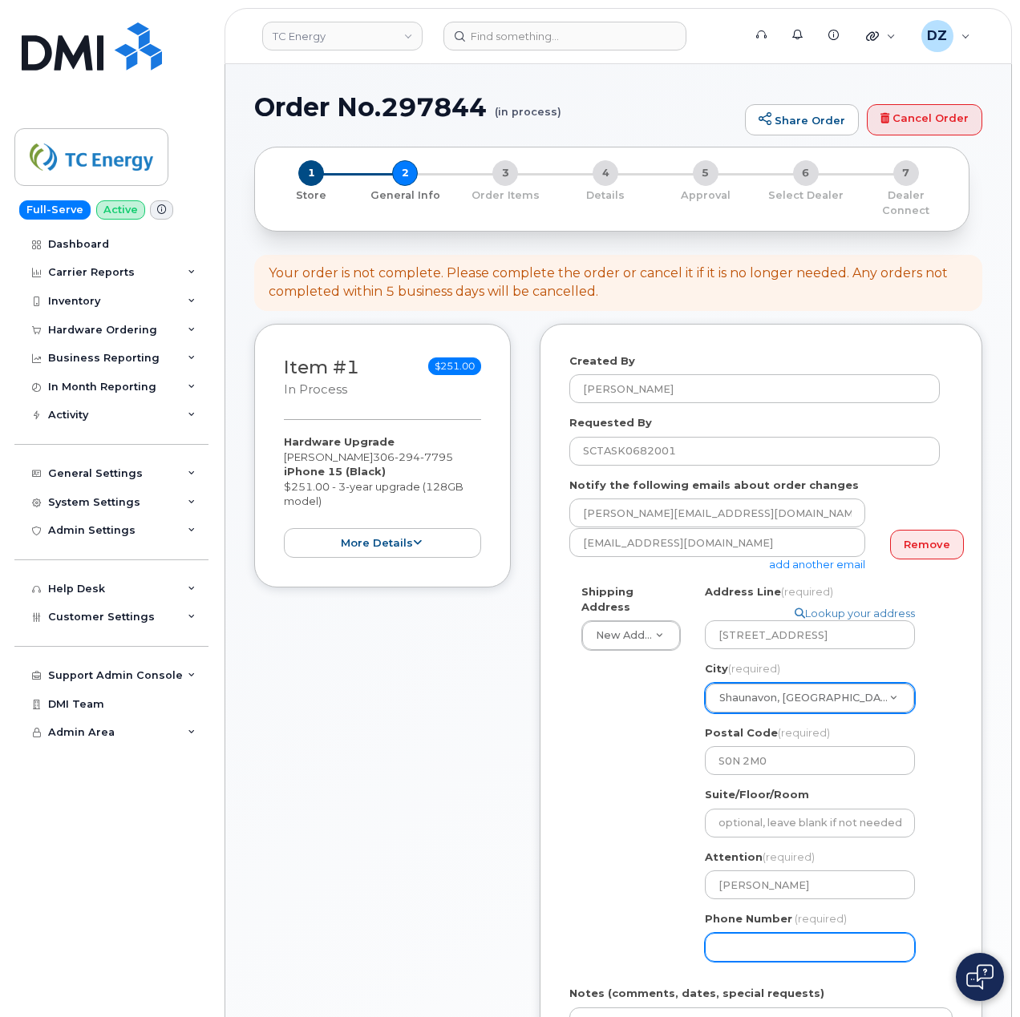
click at [779, 933] on input "Phone Number" at bounding box center [810, 947] width 210 height 29
paste input "3062973365"
type input "3062973365"
select select
type input "3062973365"
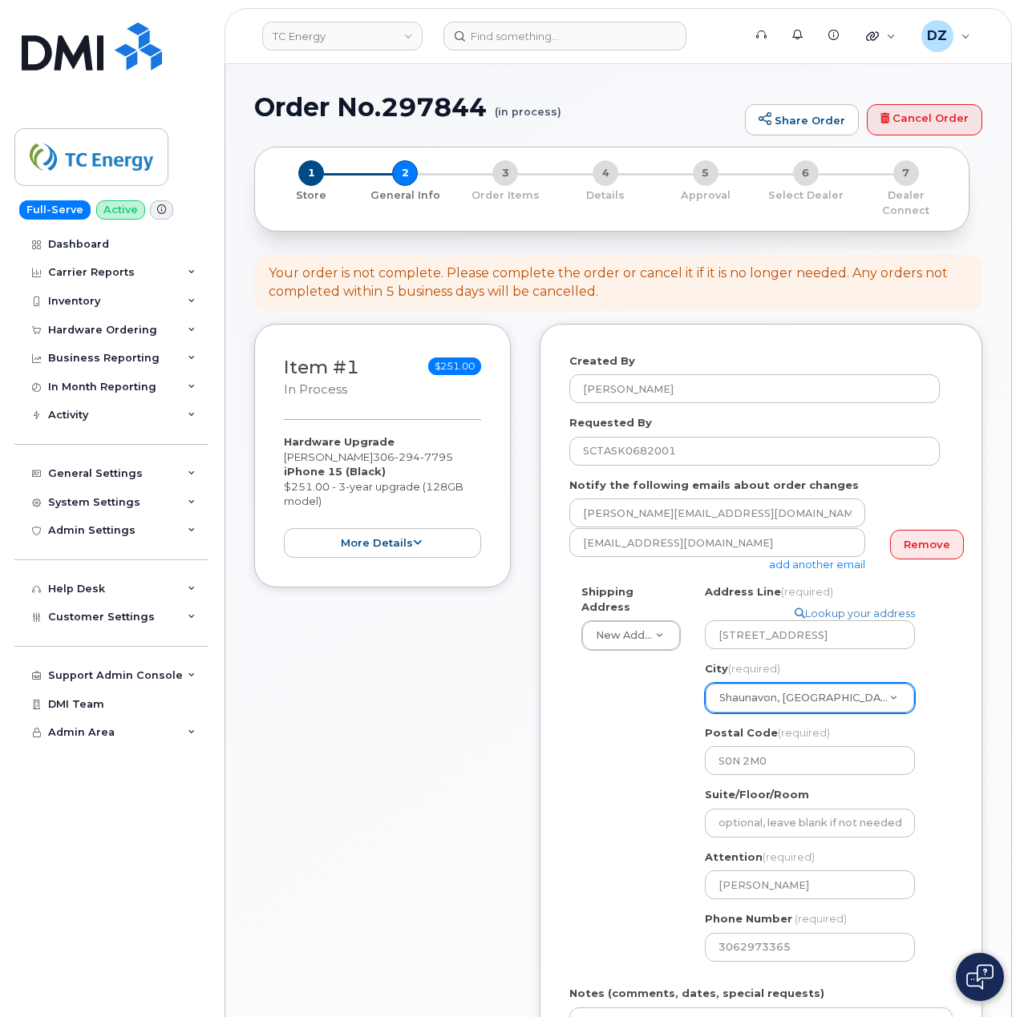
click at [626, 864] on div "Shipping Address New Address New Address 1401 Veterans Blvd NE 450 1 St SW Ncnb…" at bounding box center [754, 779] width 370 height 390
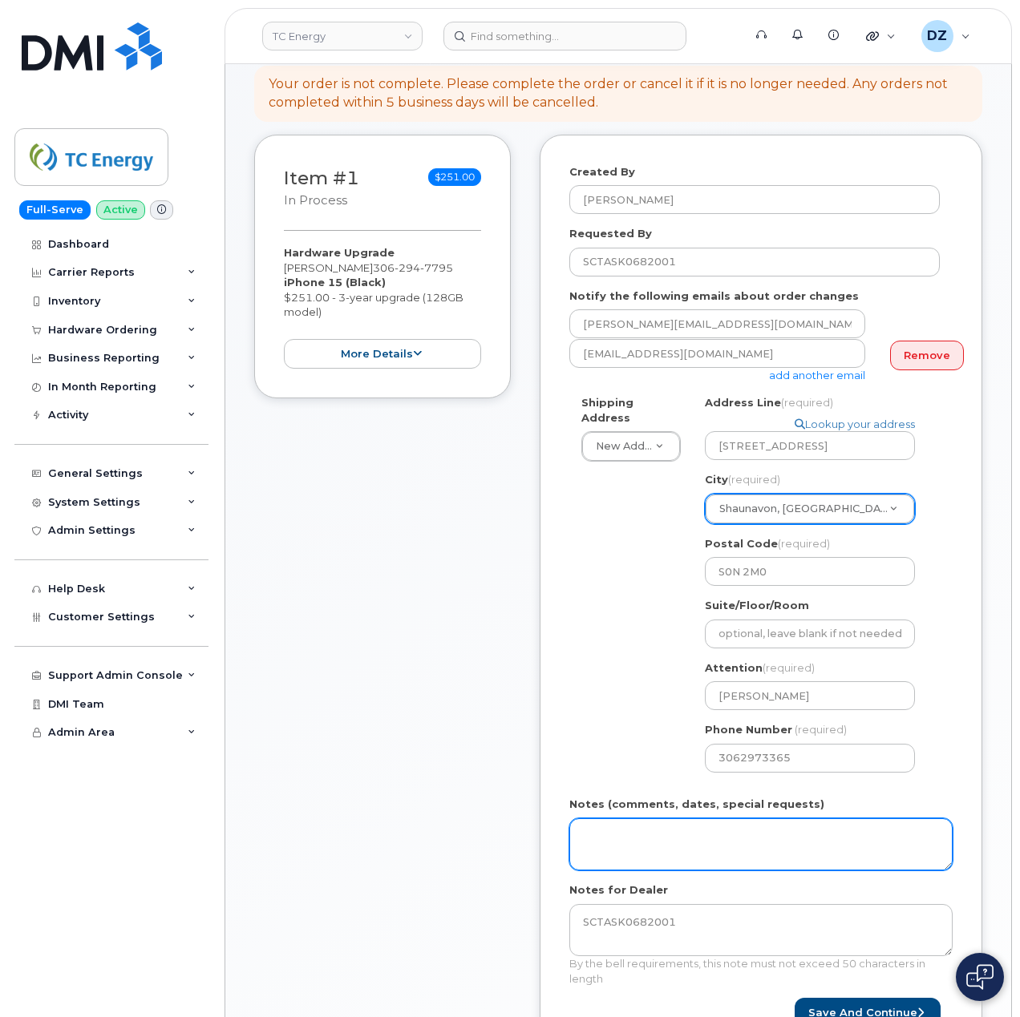
scroll to position [213, 0]
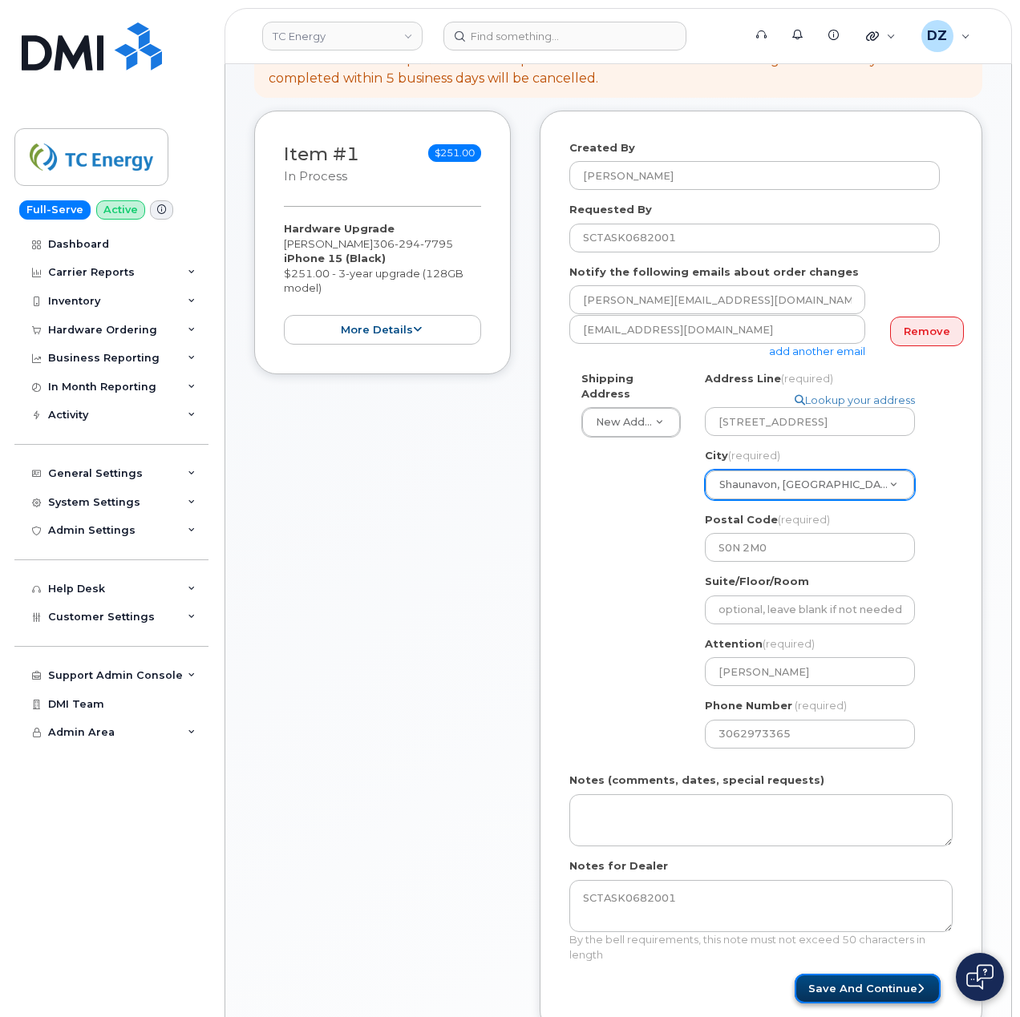
click at [882, 975] on button "Save and Continue" at bounding box center [867, 989] width 146 height 30
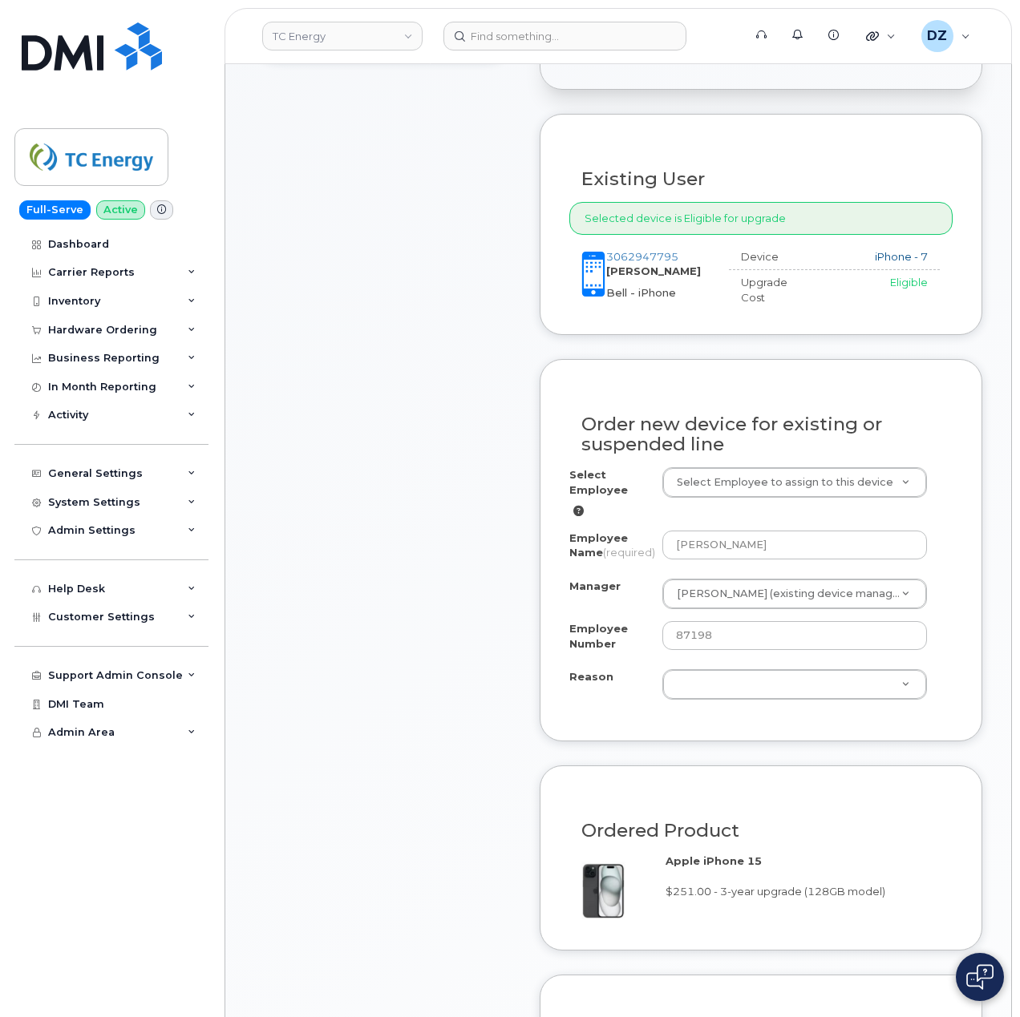
scroll to position [534, 0]
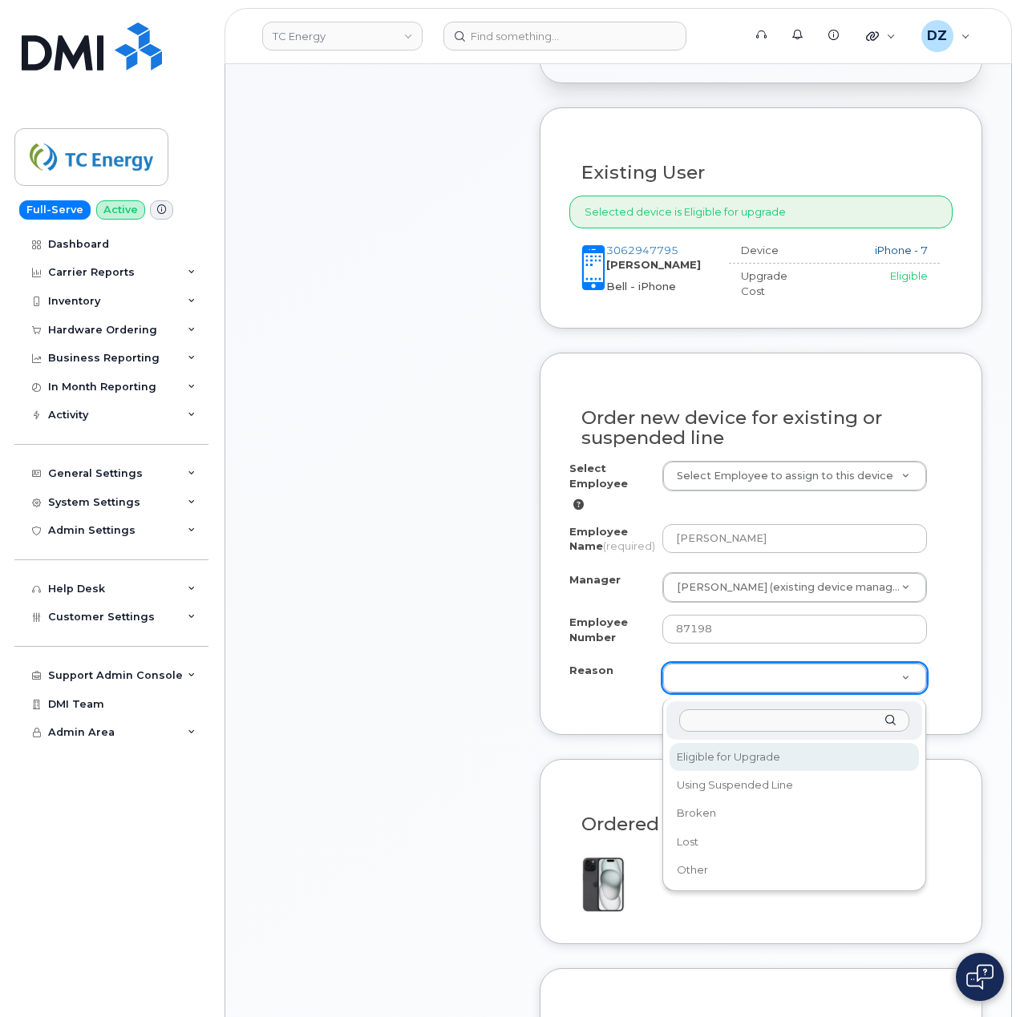
select select "eligible_for_upgrade"
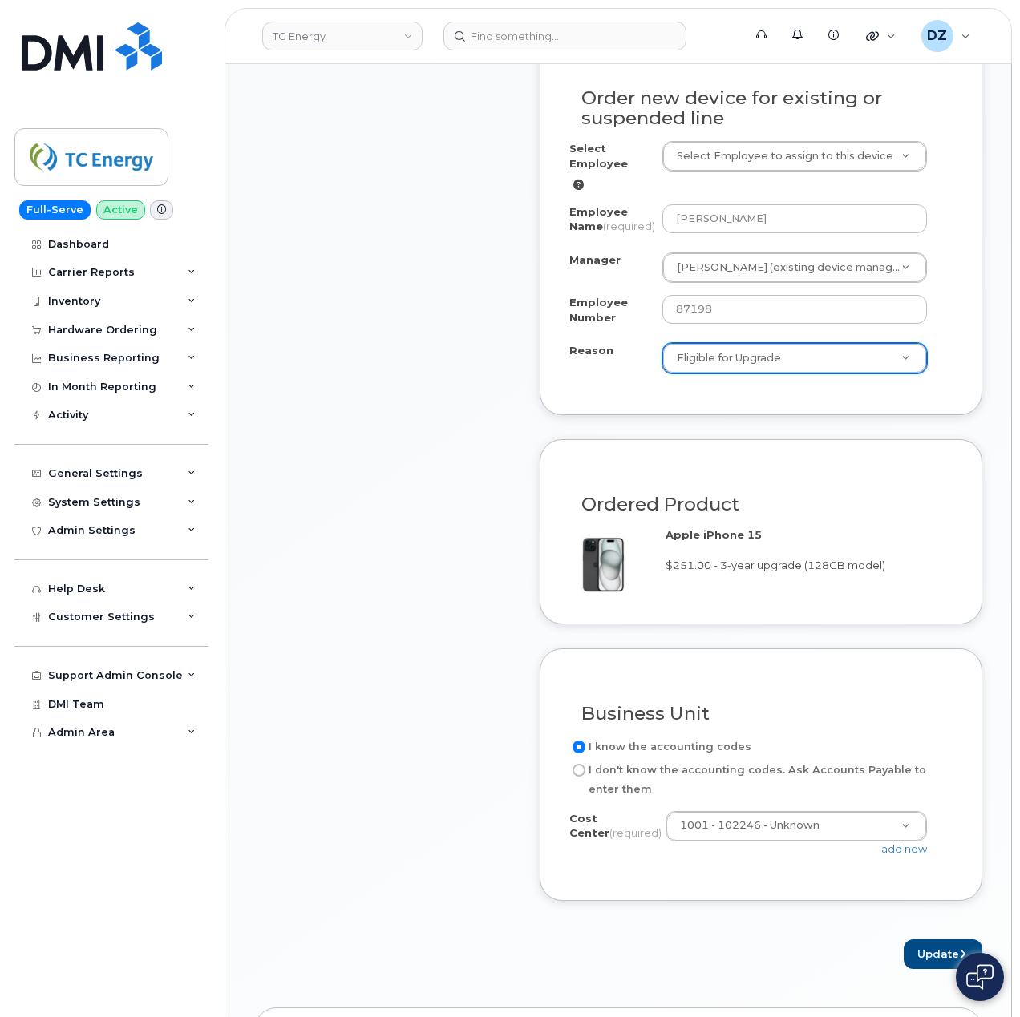
scroll to position [855, 0]
click at [921, 956] on button "Update" at bounding box center [942, 954] width 79 height 30
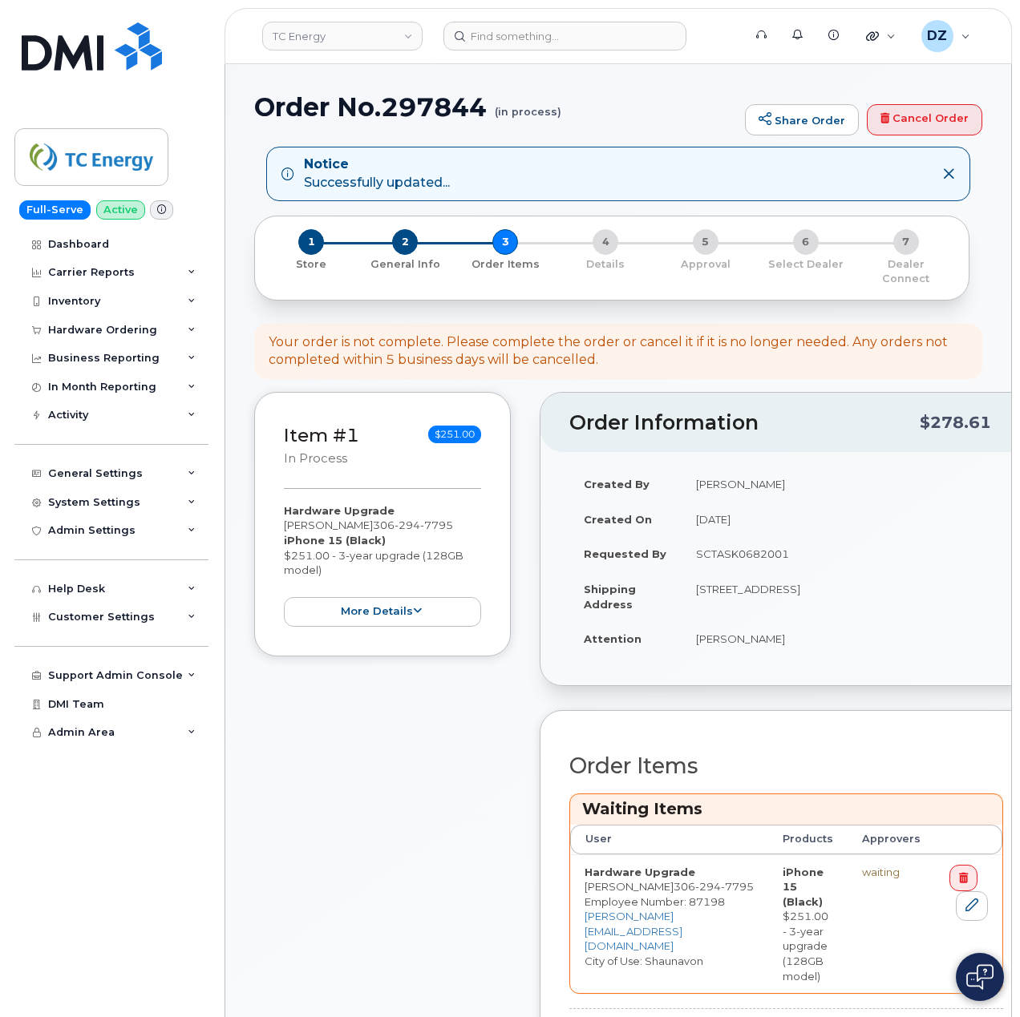
drag, startPoint x: 880, startPoint y: 860, endPoint x: 390, endPoint y: 763, distance: 500.1
click at [390, 763] on div "Item #1 in process $251.00 Hardware Upgrade [PERSON_NAME] [PHONE_NUMBER] iPhone…" at bounding box center [382, 748] width 257 height 713
drag, startPoint x: 624, startPoint y: 767, endPoint x: 395, endPoint y: 783, distance: 229.0
click at [395, 783] on div "Item #1 in process $251.00 Hardware Upgrade [PERSON_NAME] [PHONE_NUMBER] iPhone…" at bounding box center [382, 748] width 257 height 713
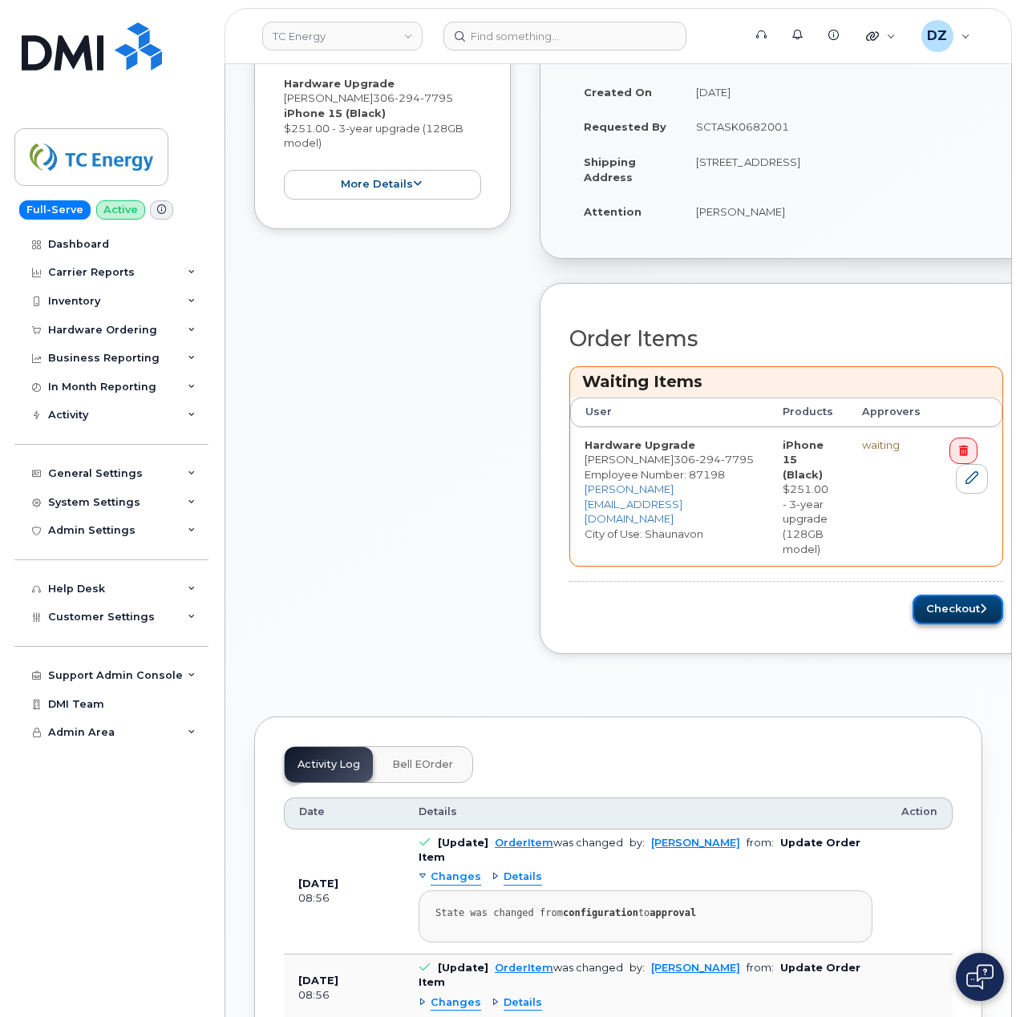
click at [949, 598] on button "Checkout" at bounding box center [957, 610] width 91 height 30
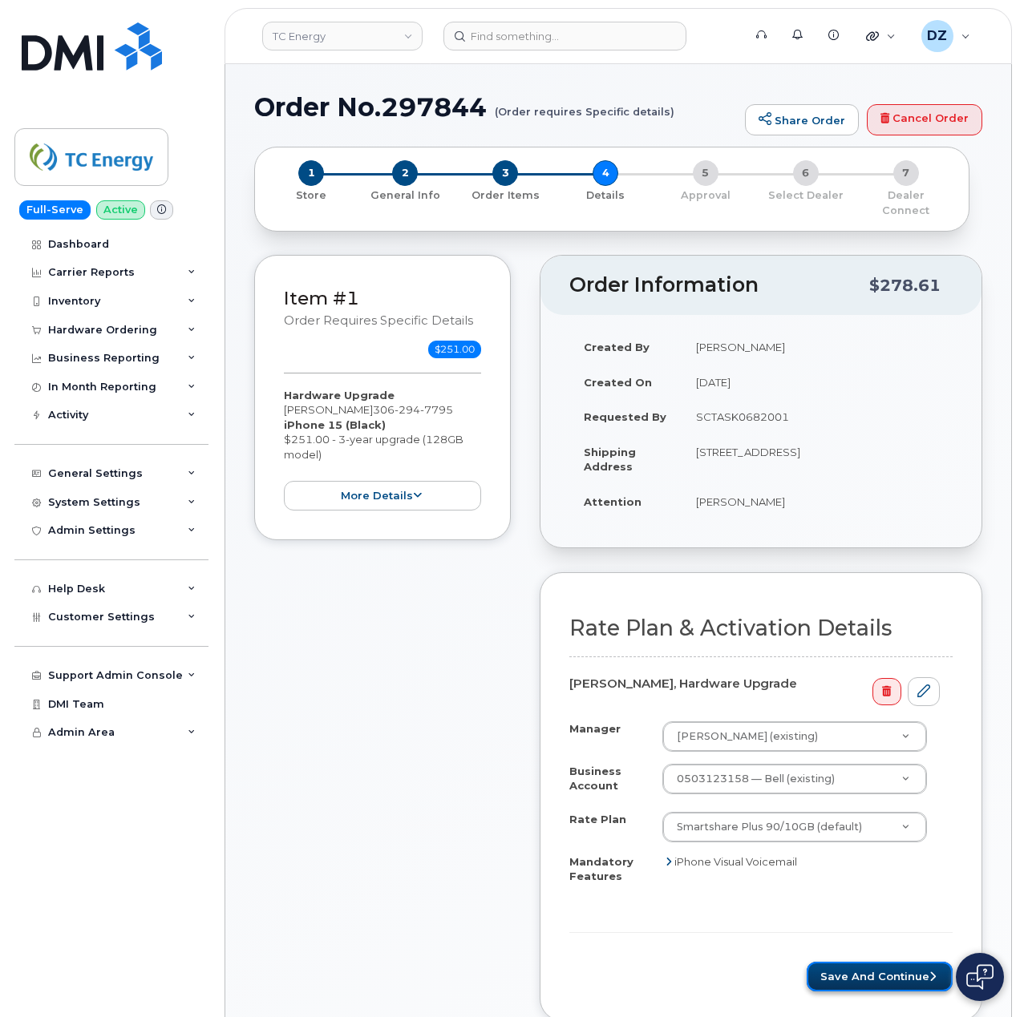
click at [867, 962] on button "Save and Continue" at bounding box center [879, 977] width 146 height 30
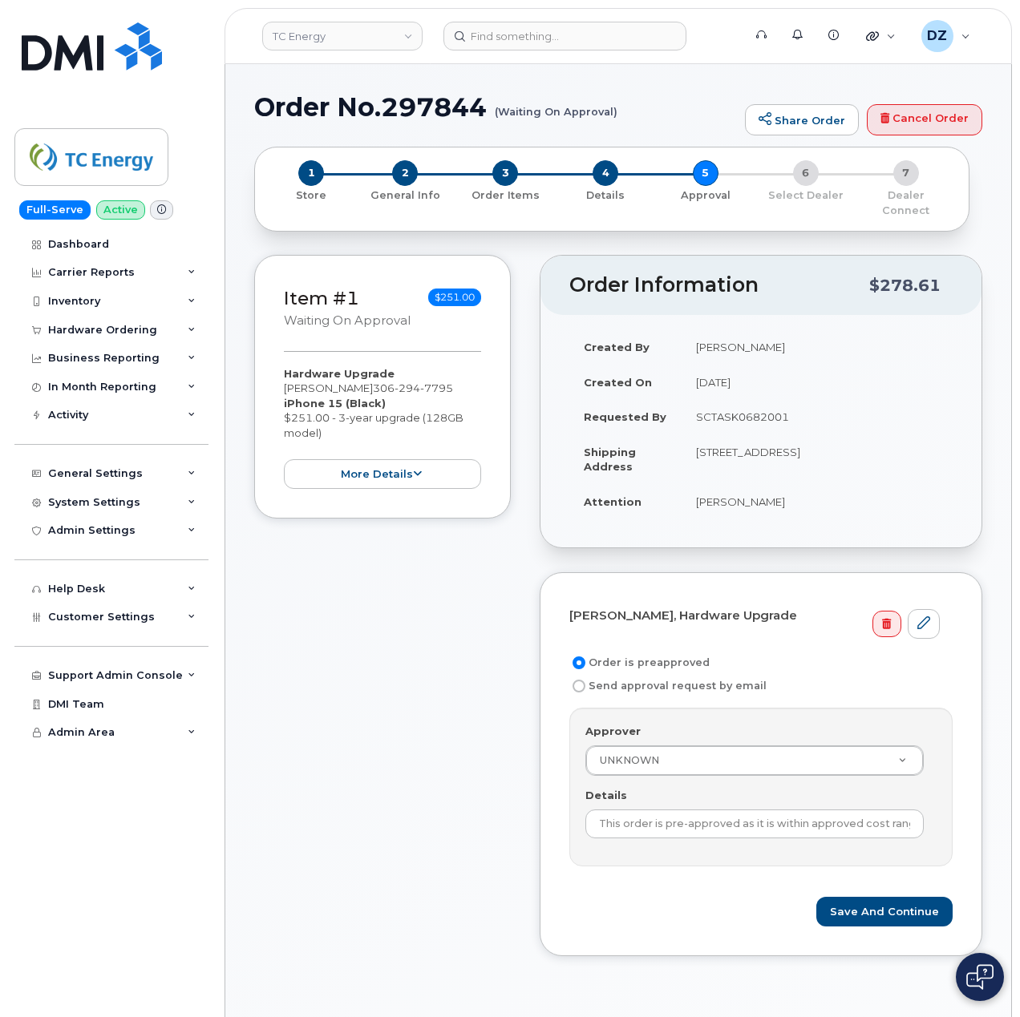
click at [762, 399] on td "SCTASK0682001" at bounding box center [816, 416] width 271 height 35
copy td "SCTASK0682001"
click at [746, 822] on input "This order is pre-approved as it is within approved cost range." at bounding box center [754, 824] width 338 height 29
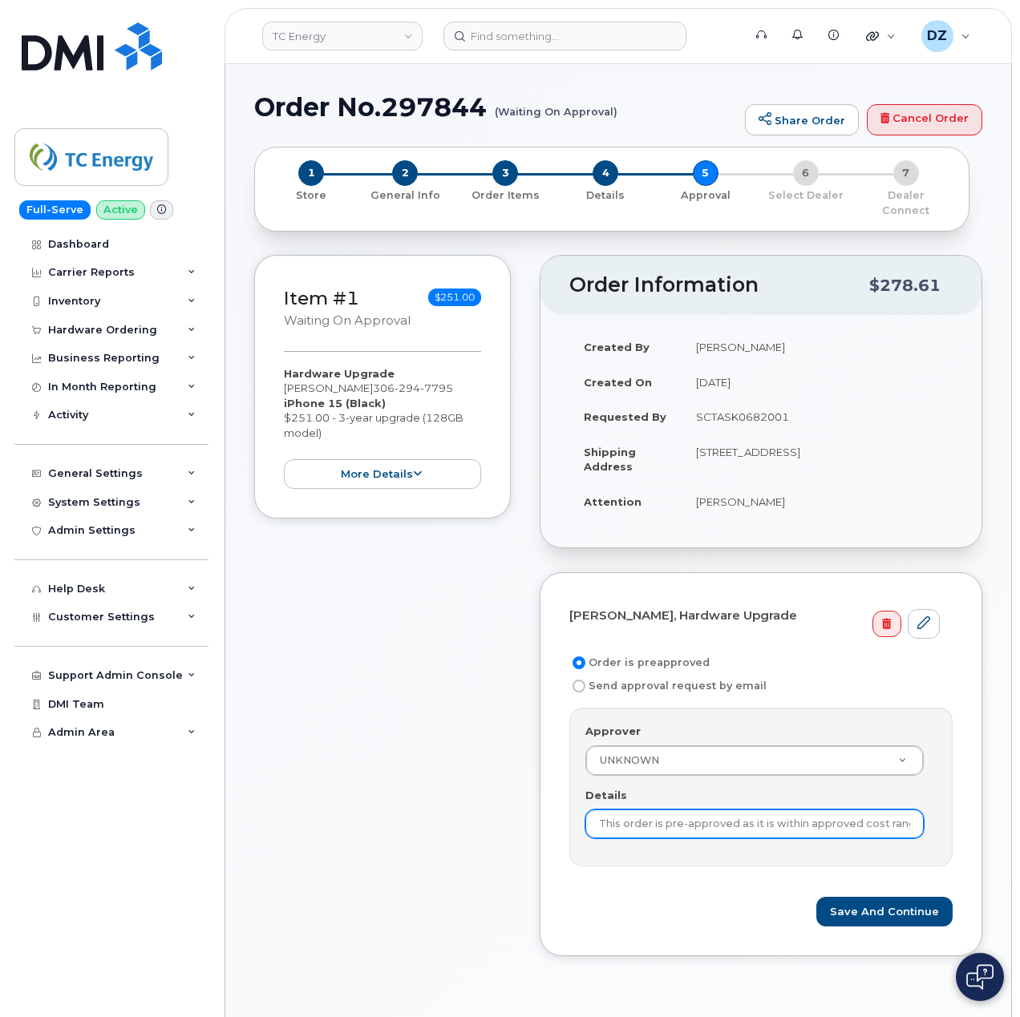
click at [745, 821] on input "This order is pre-approved as it is within approved cost range." at bounding box center [754, 824] width 338 height 29
paste input "SCTASK0682001"
type input "SCTASK0682001"
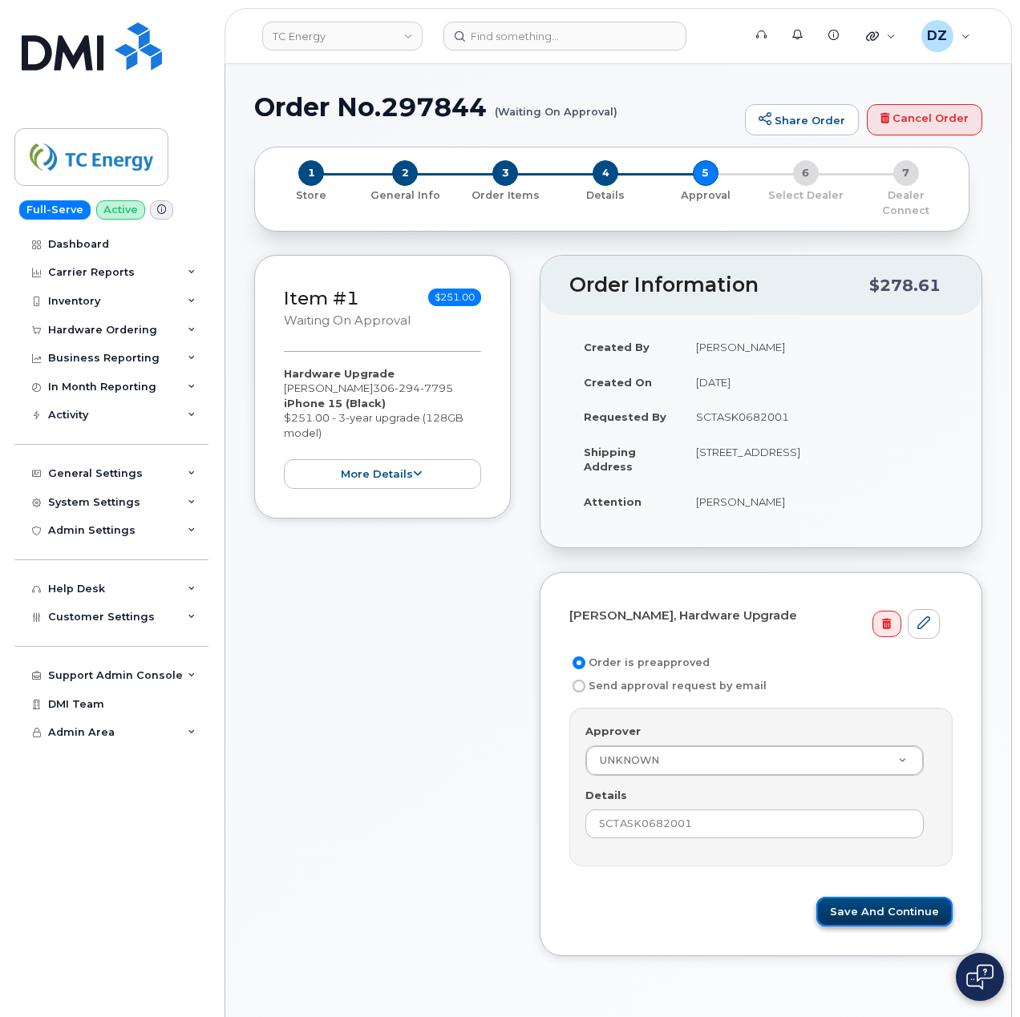
click at [879, 897] on button "Save and Continue" at bounding box center [884, 912] width 136 height 30
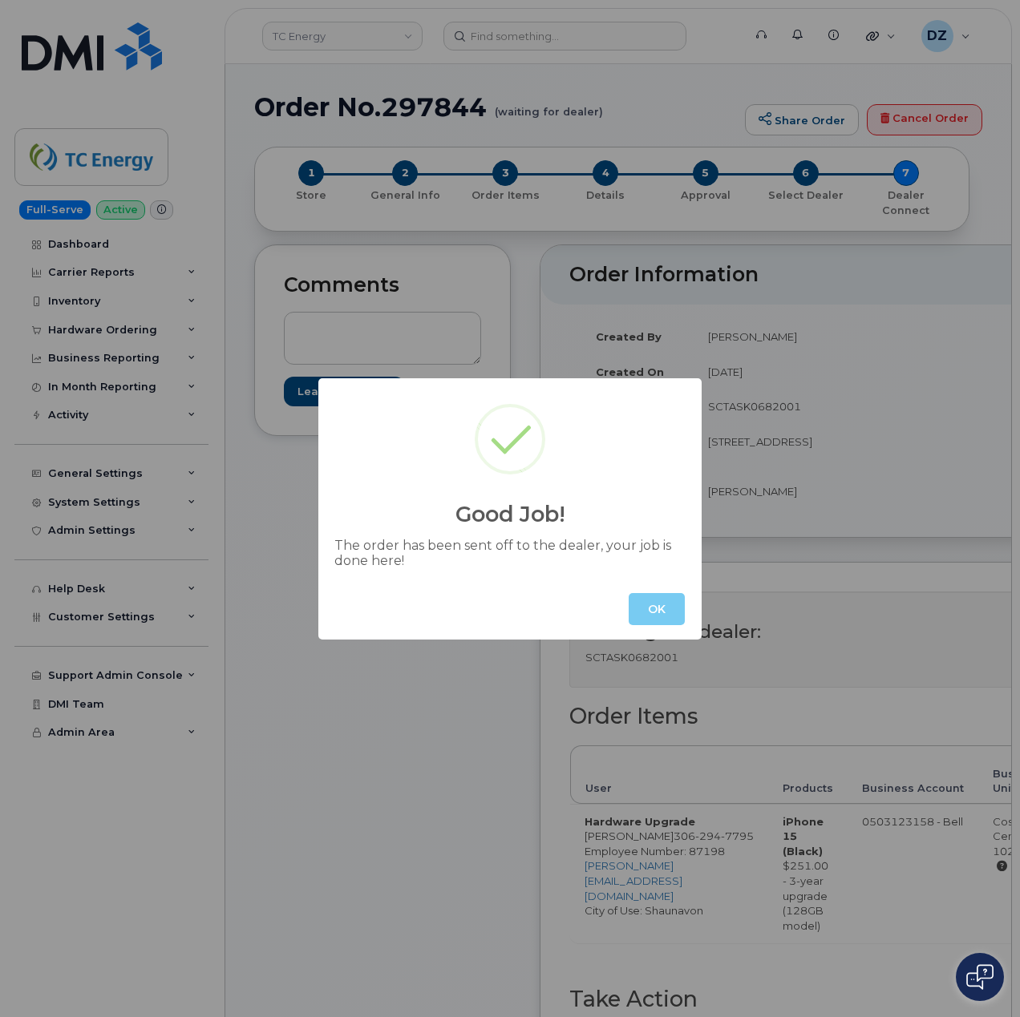
click at [656, 608] on button "OK" at bounding box center [656, 609] width 56 height 32
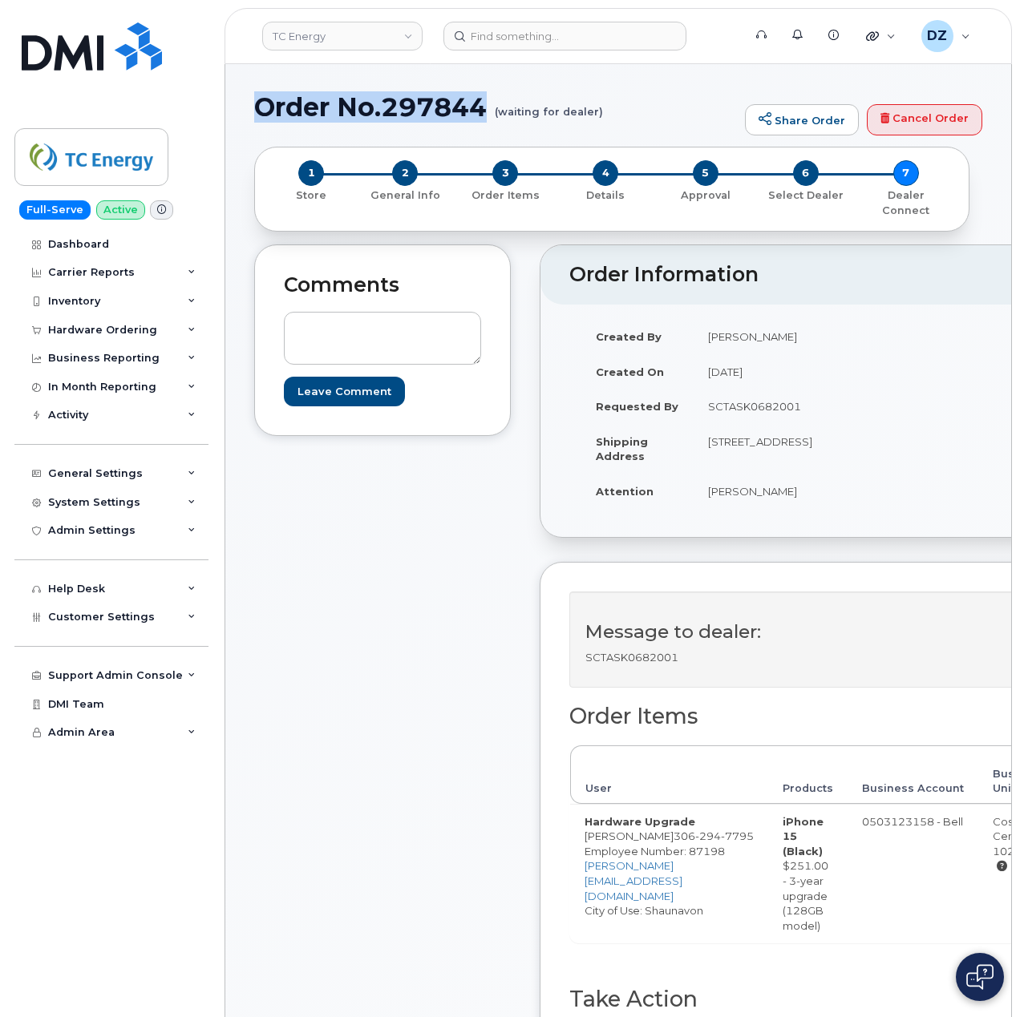
drag, startPoint x: 261, startPoint y: 109, endPoint x: 483, endPoint y: 107, distance: 221.3
click at [483, 107] on h1 "Order No.297844 (waiting for dealer)" at bounding box center [495, 107] width 483 height 28
copy h1 "Order No.297844"
click at [123, 334] on div "Hardware Ordering" at bounding box center [102, 330] width 109 height 13
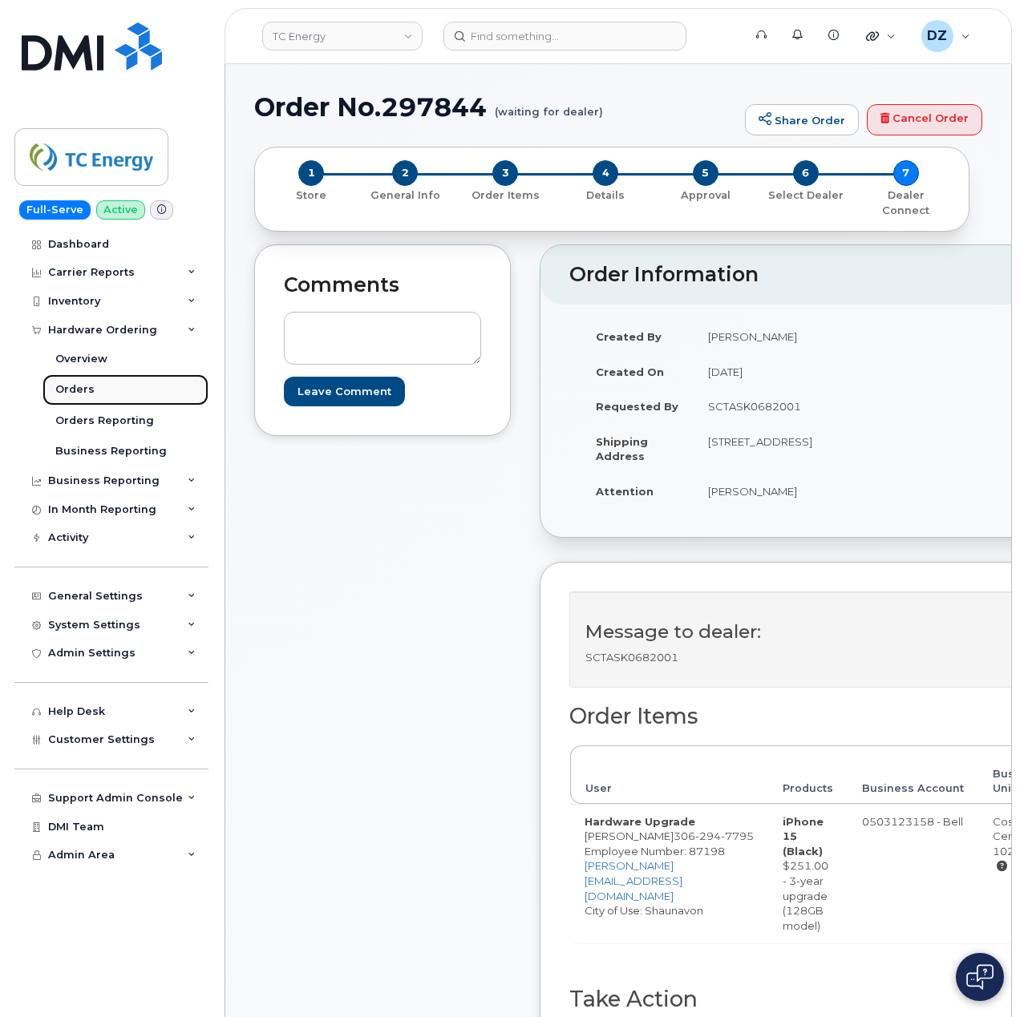
click at [111, 395] on link "Orders" at bounding box center [125, 389] width 166 height 30
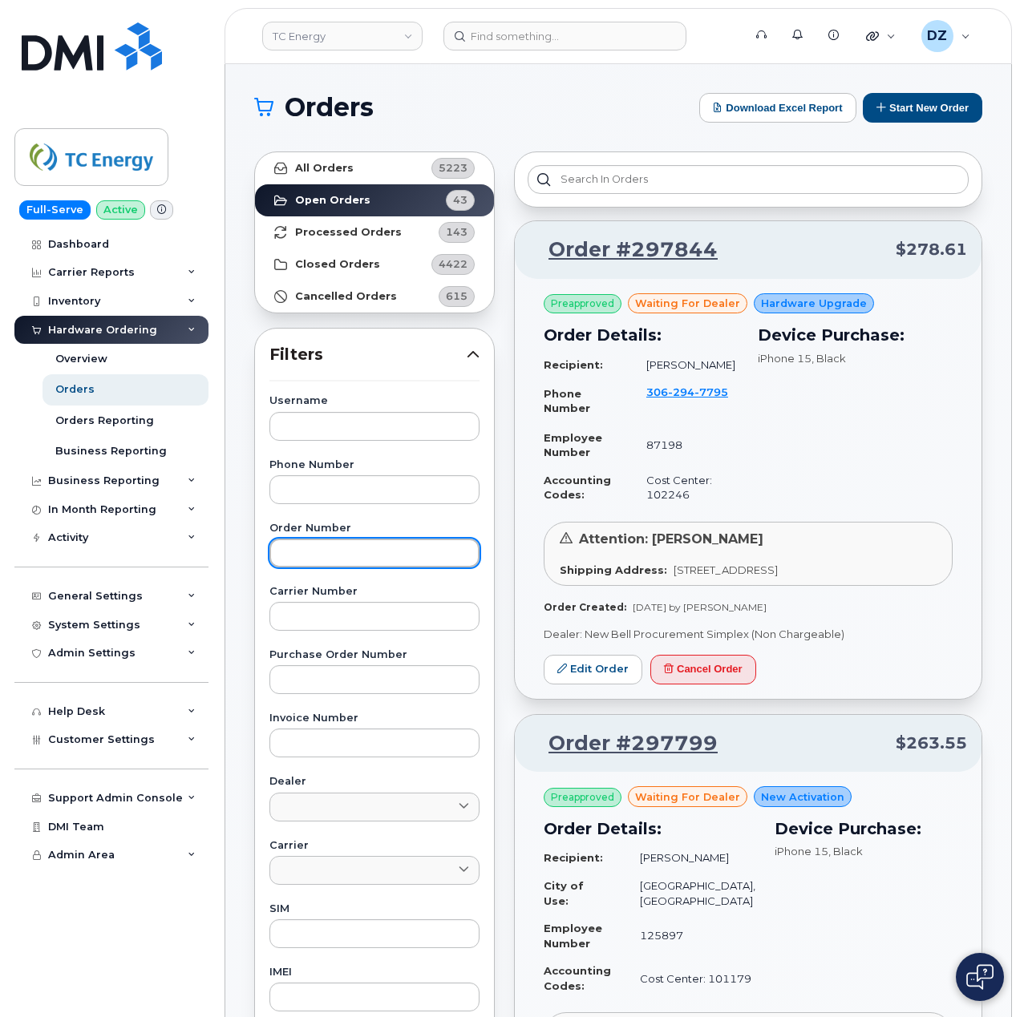
click at [391, 540] on input "text" at bounding box center [374, 553] width 210 height 29
paste input "297644"
type input "297644"
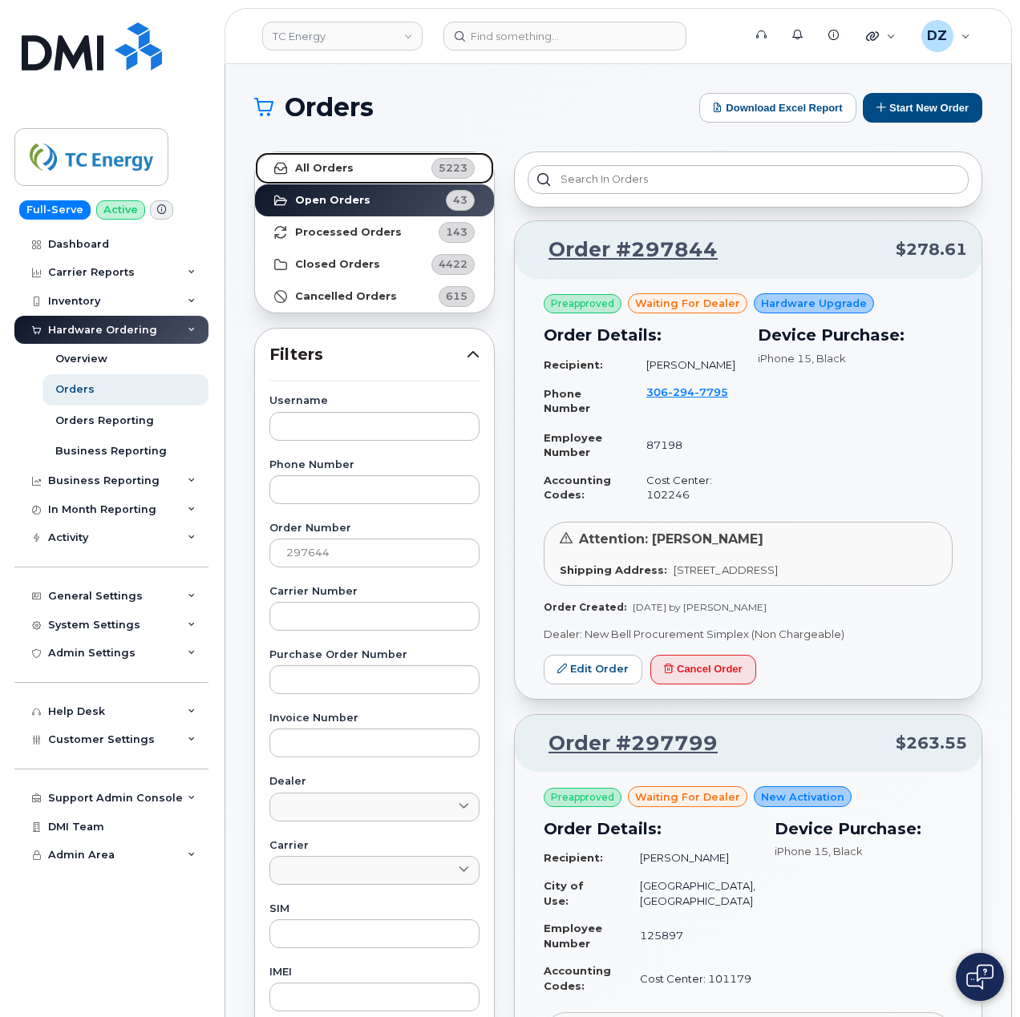
click at [377, 168] on link "All Orders 5223" at bounding box center [374, 168] width 239 height 32
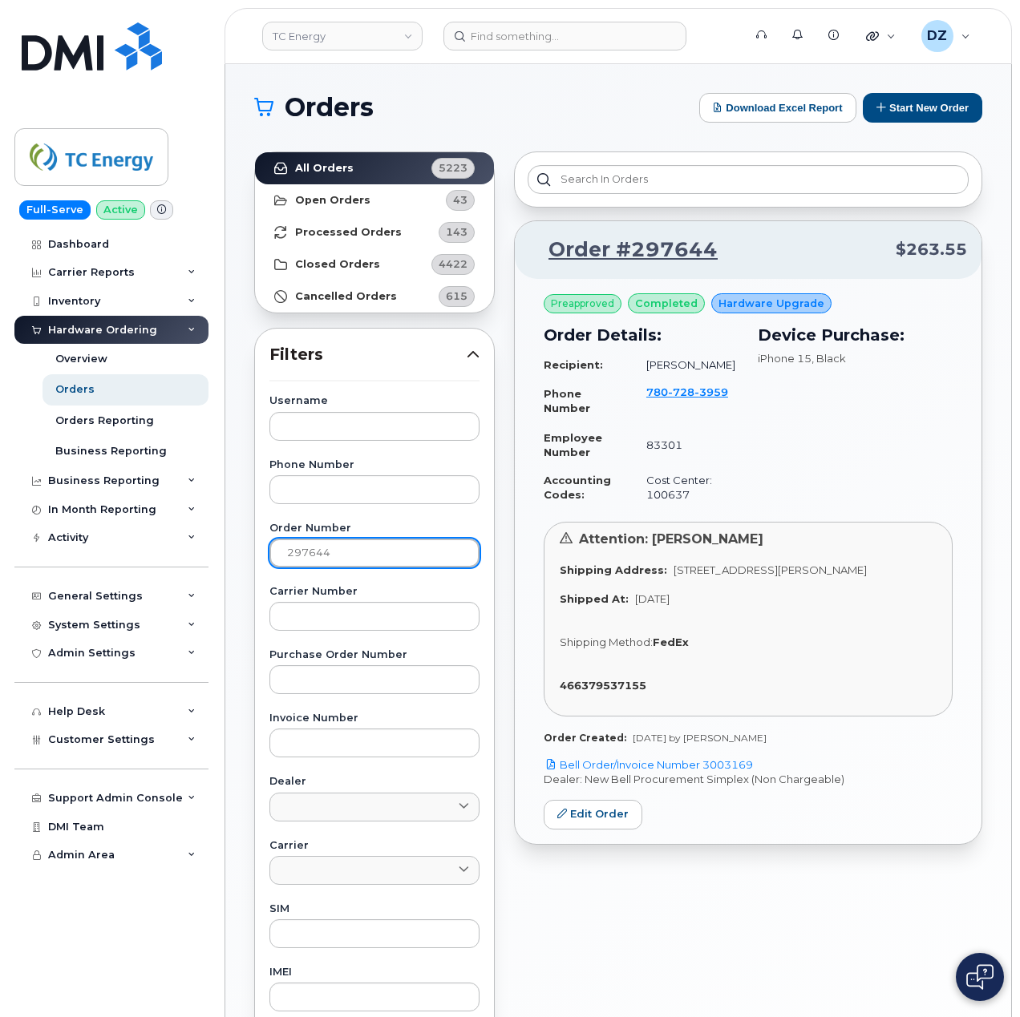
click at [318, 553] on input "297644" at bounding box center [374, 553] width 210 height 29
drag, startPoint x: 754, startPoint y: 767, endPoint x: 709, endPoint y: 770, distance: 45.8
click at [709, 770] on p "Bell Order/Invoice Number 3003169" at bounding box center [747, 765] width 409 height 15
copy link "3003169"
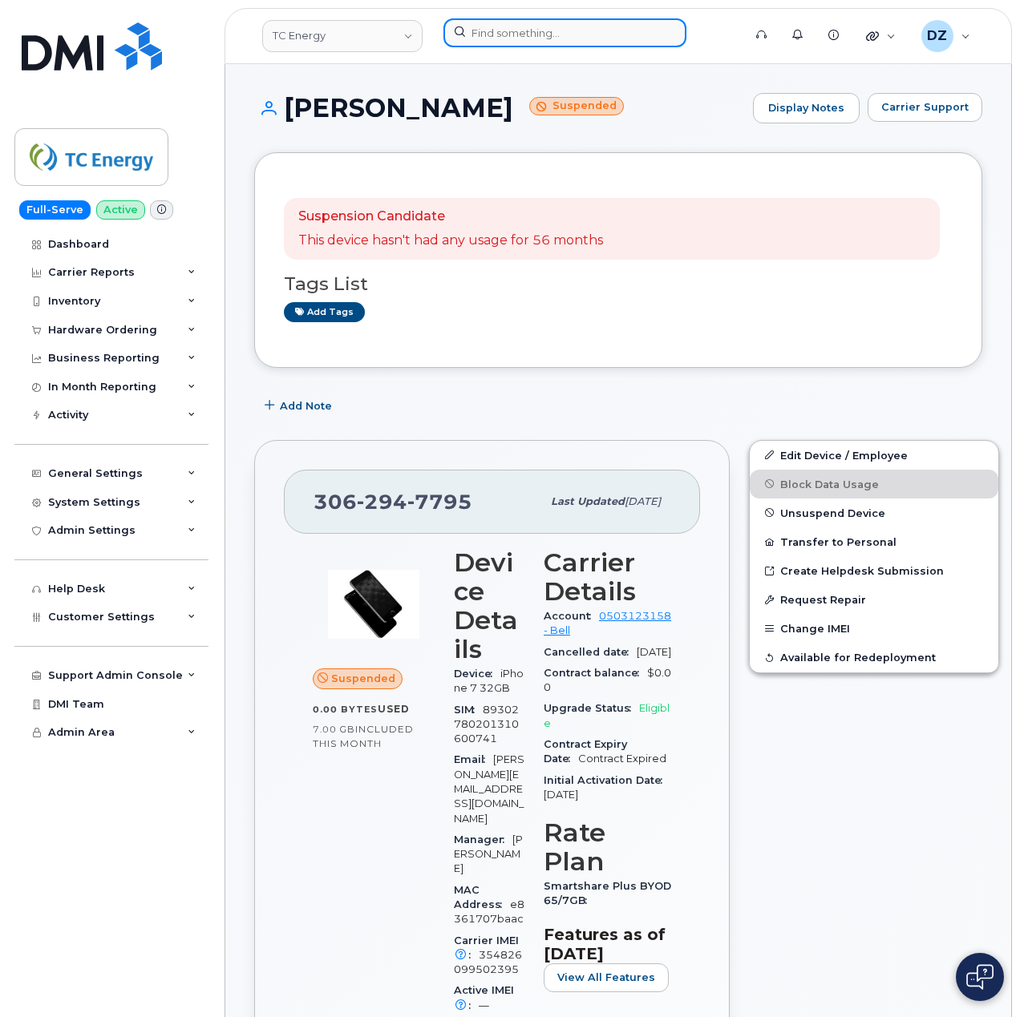
click at [563, 38] on input at bounding box center [564, 32] width 243 height 29
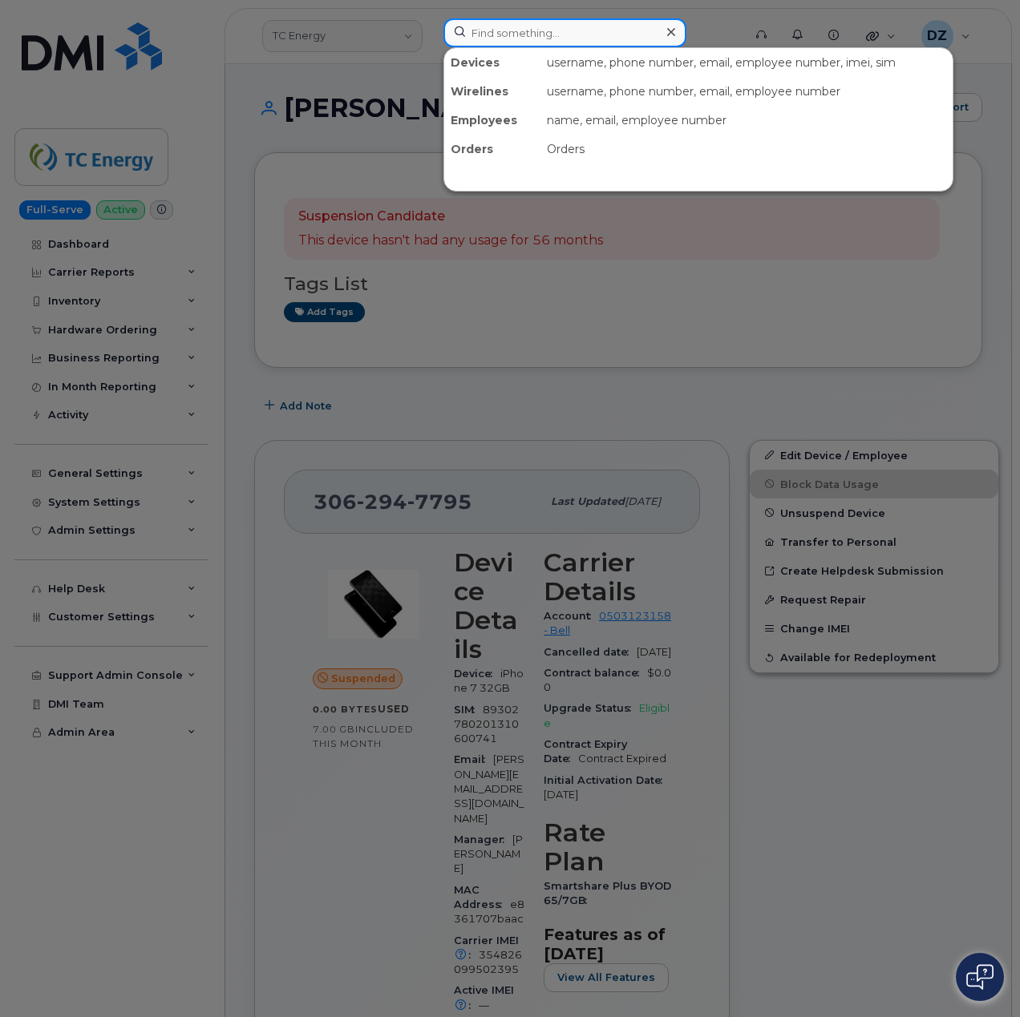
paste input "6104125509"
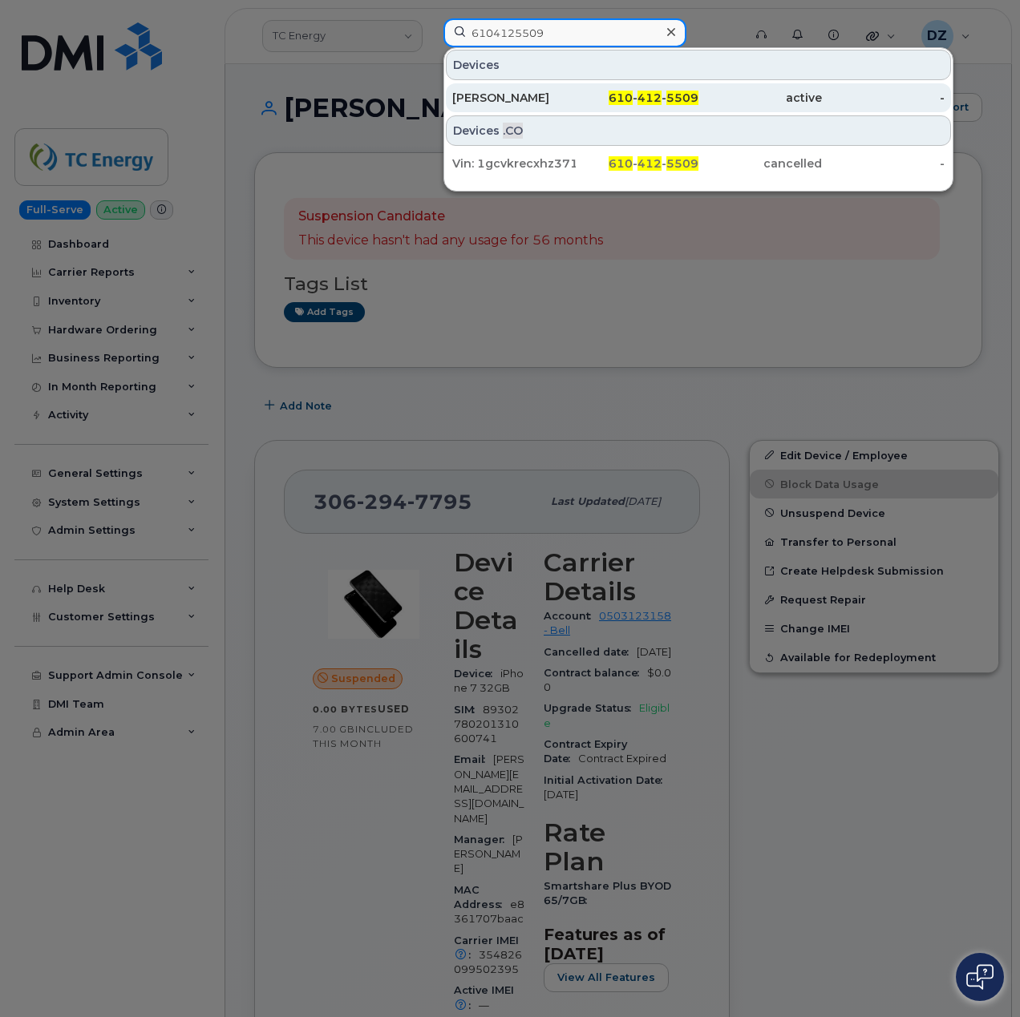
type input "6104125509"
click at [565, 93] on div "Doug McCorkell" at bounding box center [513, 98] width 123 height 16
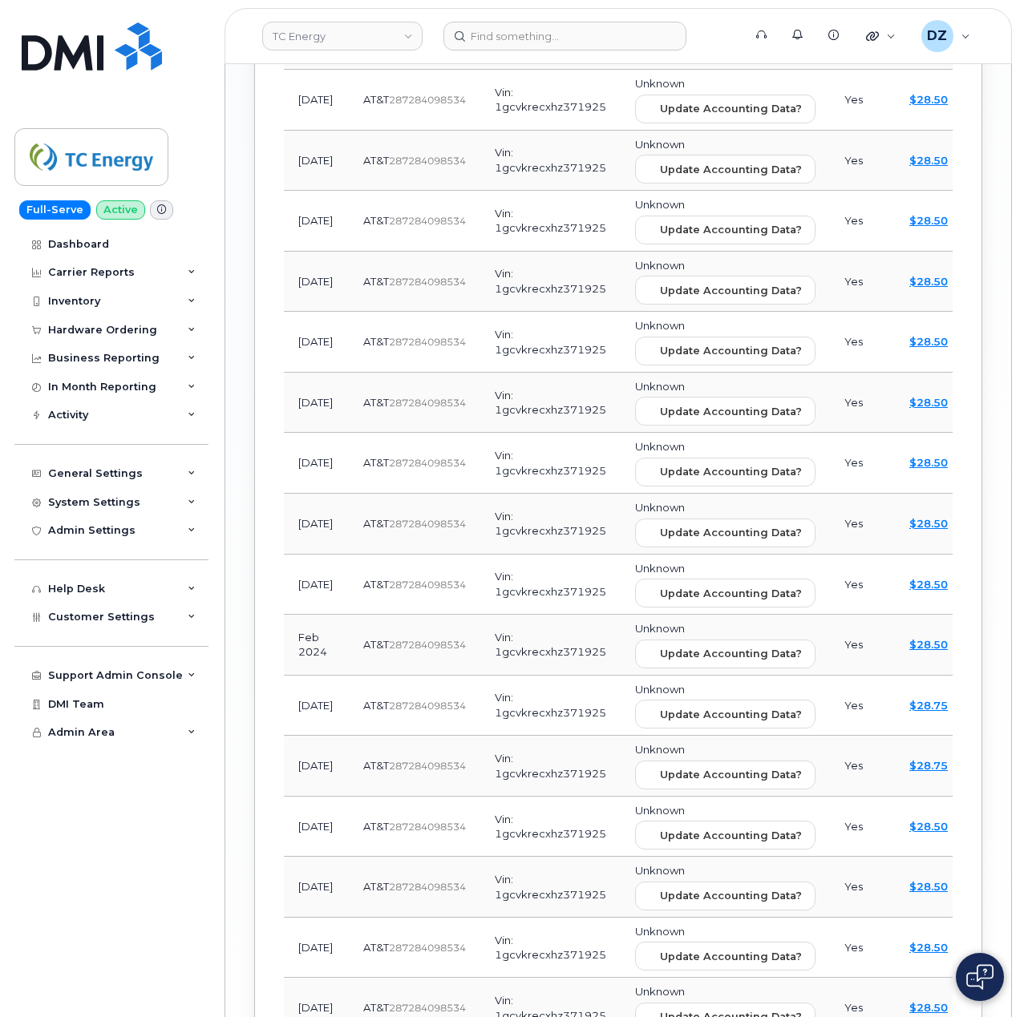
scroll to position [2051, 0]
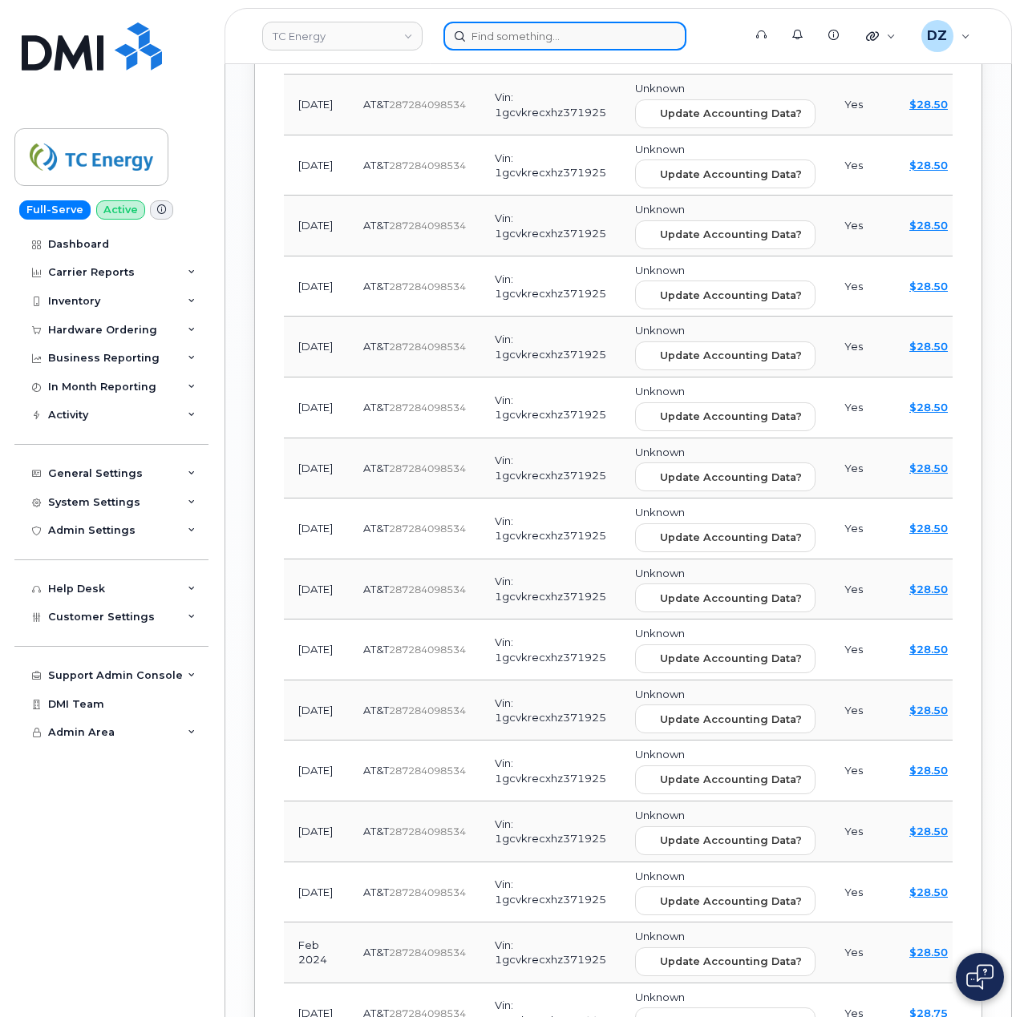
click at [533, 42] on input at bounding box center [564, 36] width 243 height 29
paste input "9897103927"
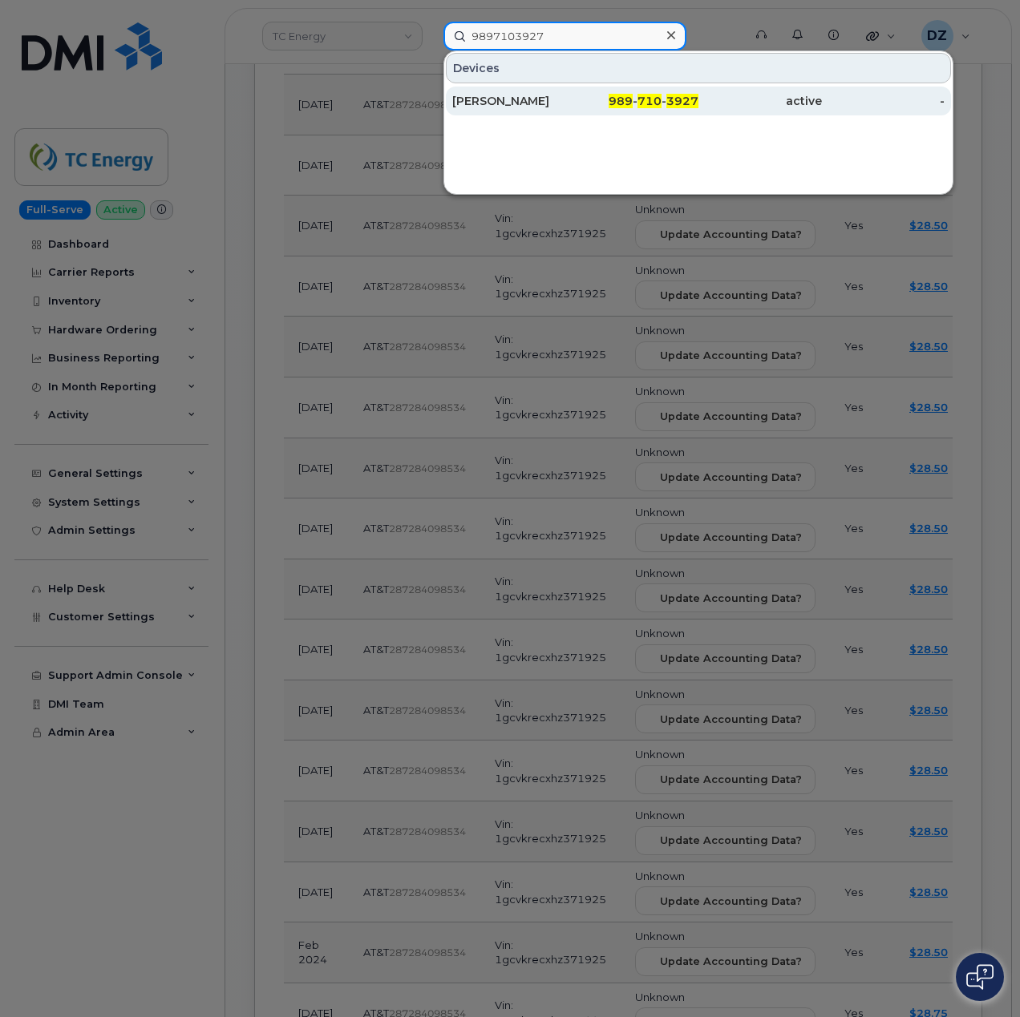
type input "9897103927"
click at [566, 100] on div "[PERSON_NAME]" at bounding box center [513, 101] width 123 height 16
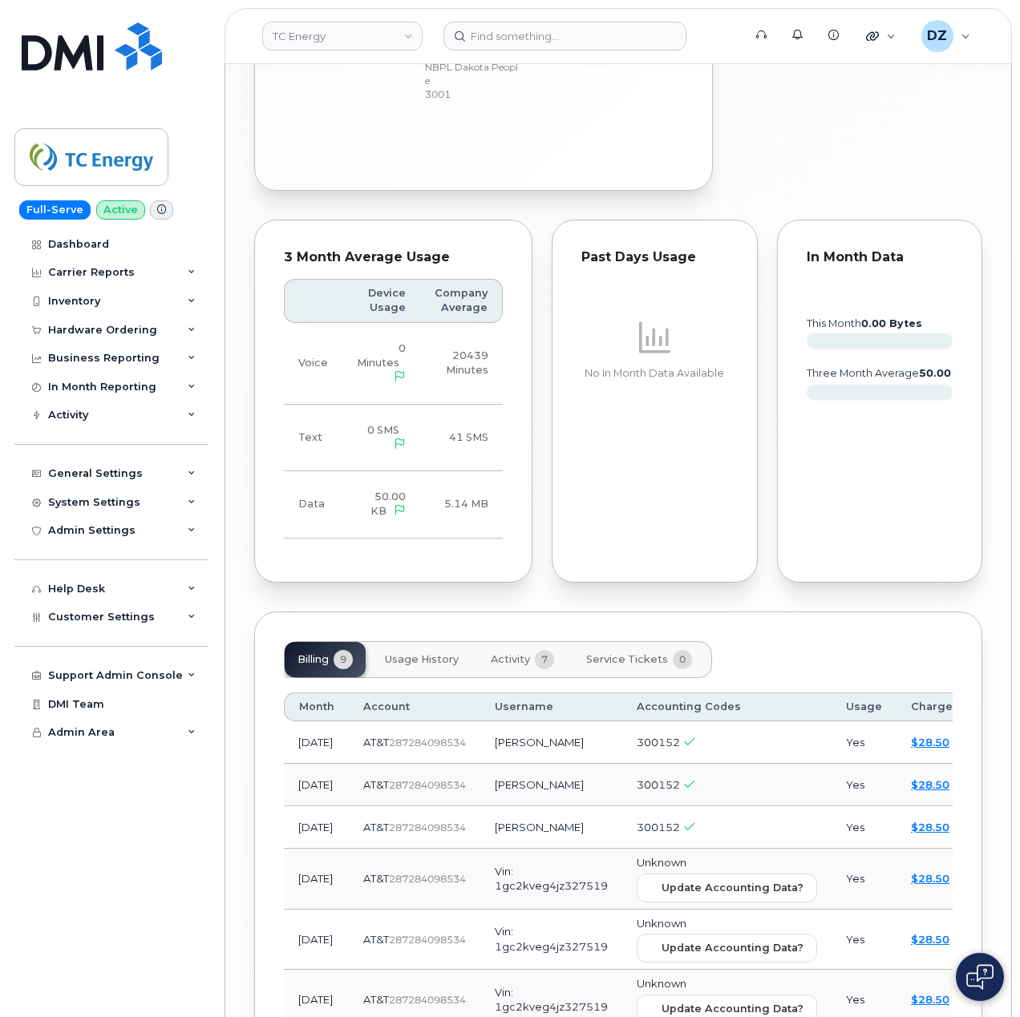
scroll to position [1461, 0]
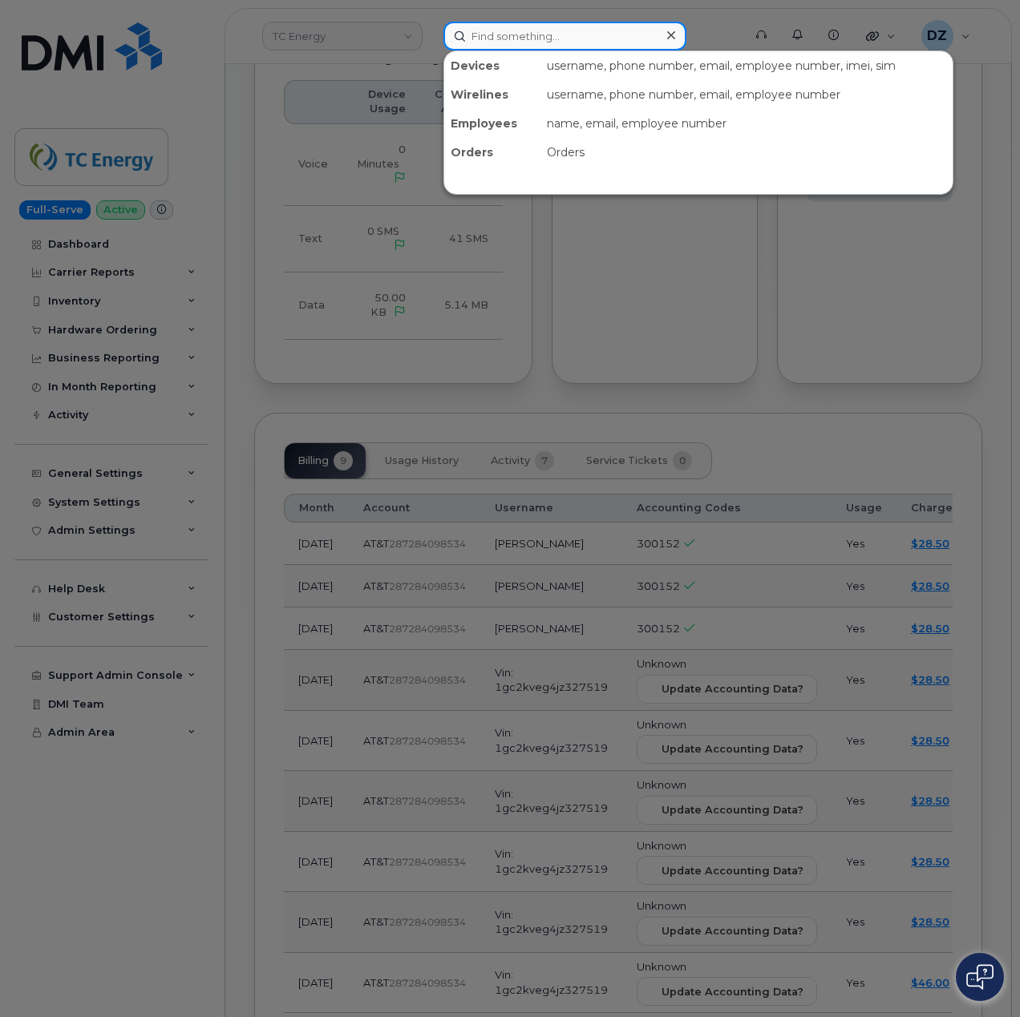
click at [523, 46] on input at bounding box center [564, 36] width 243 height 29
paste input "9897103369"
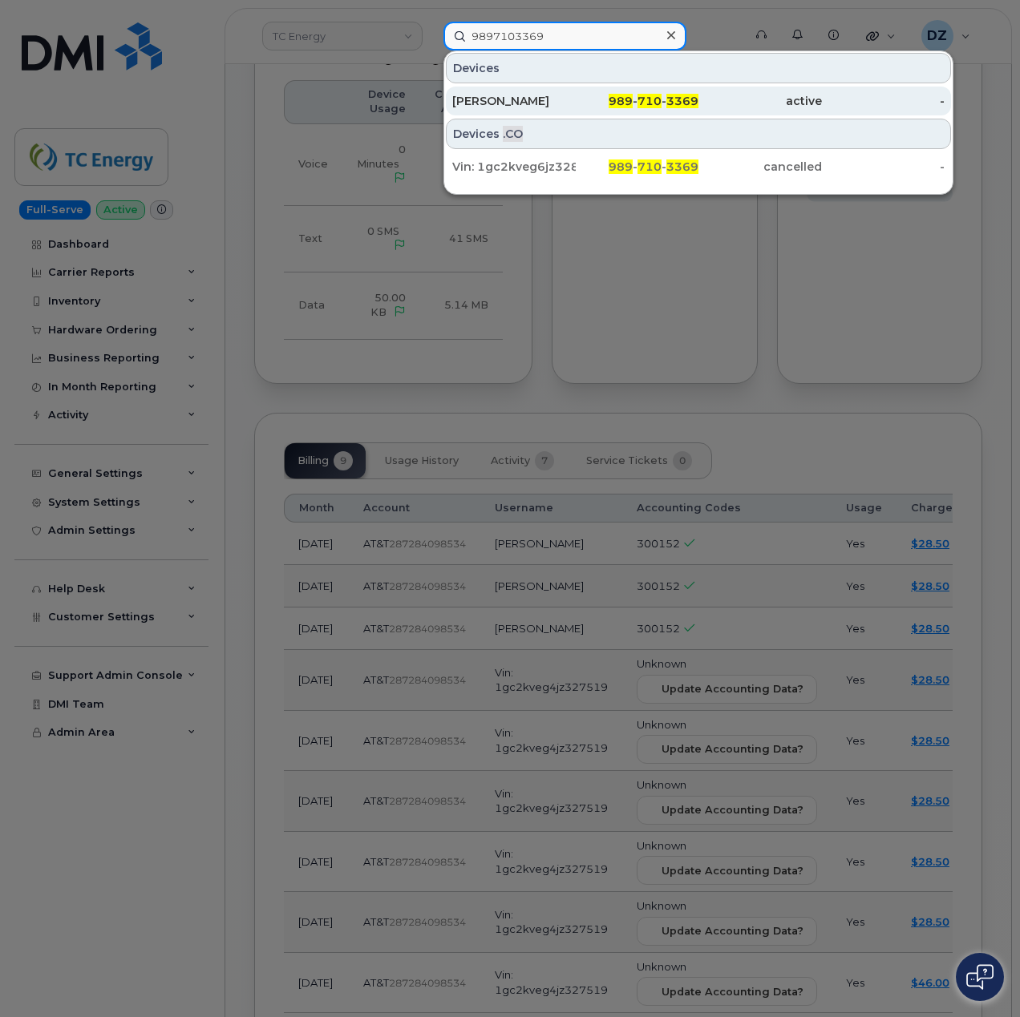
type input "9897103369"
click at [590, 97] on div "989 - 710 - 3369" at bounding box center [637, 101] width 123 height 16
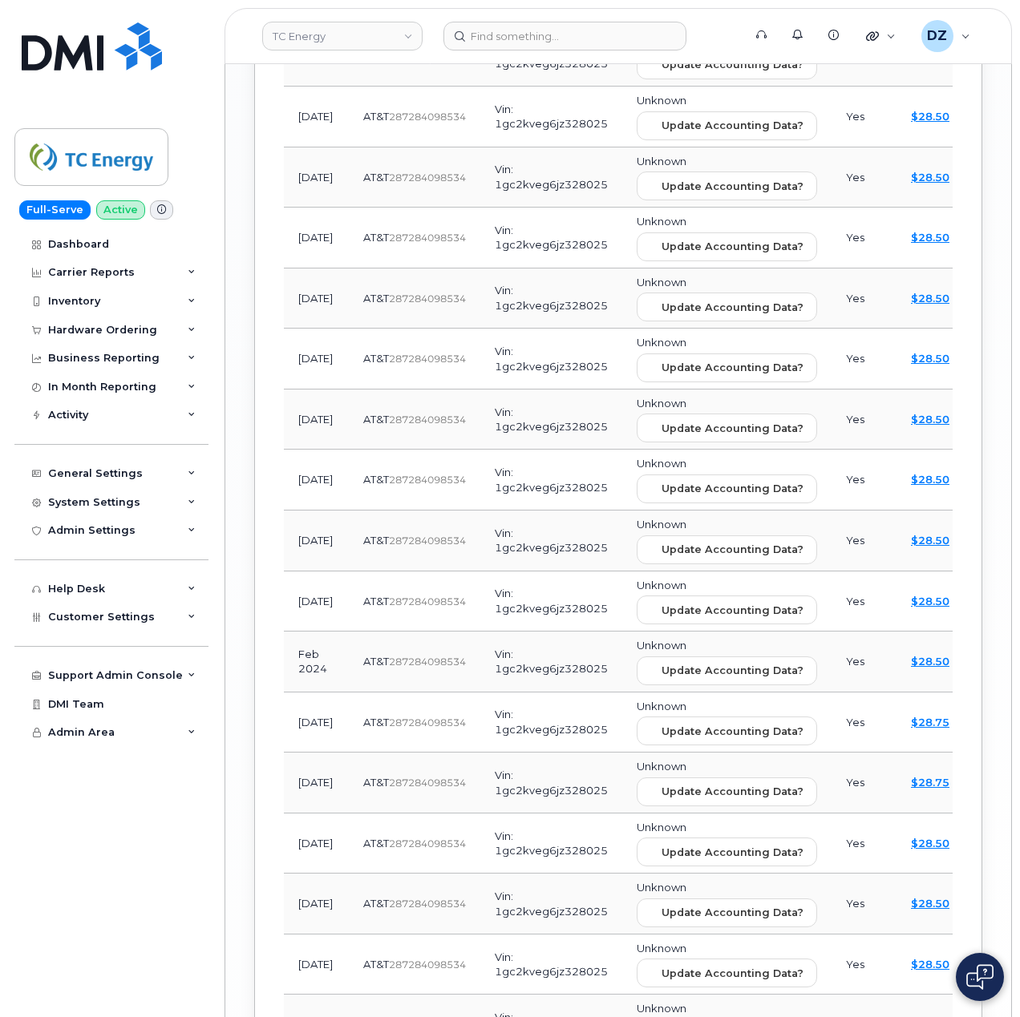
scroll to position [2458, 0]
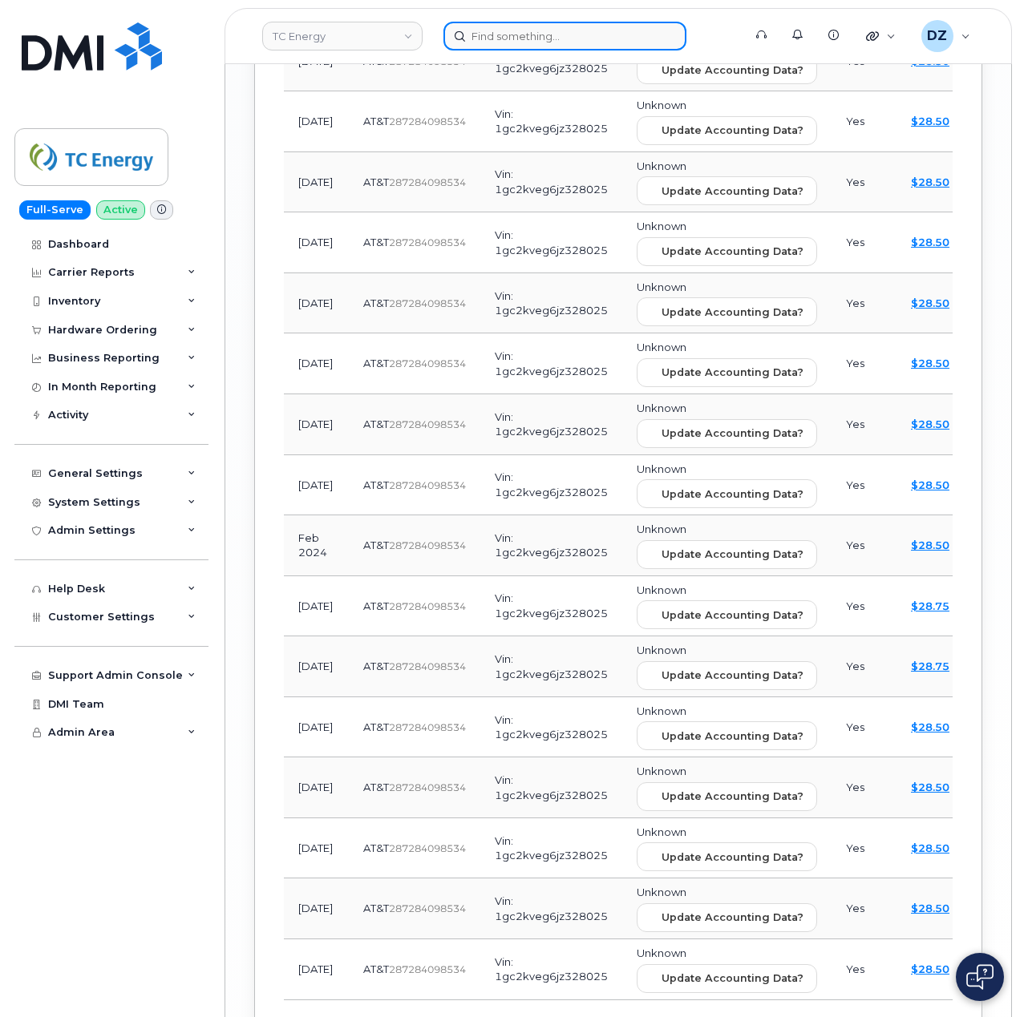
click at [523, 27] on input at bounding box center [564, 36] width 243 height 29
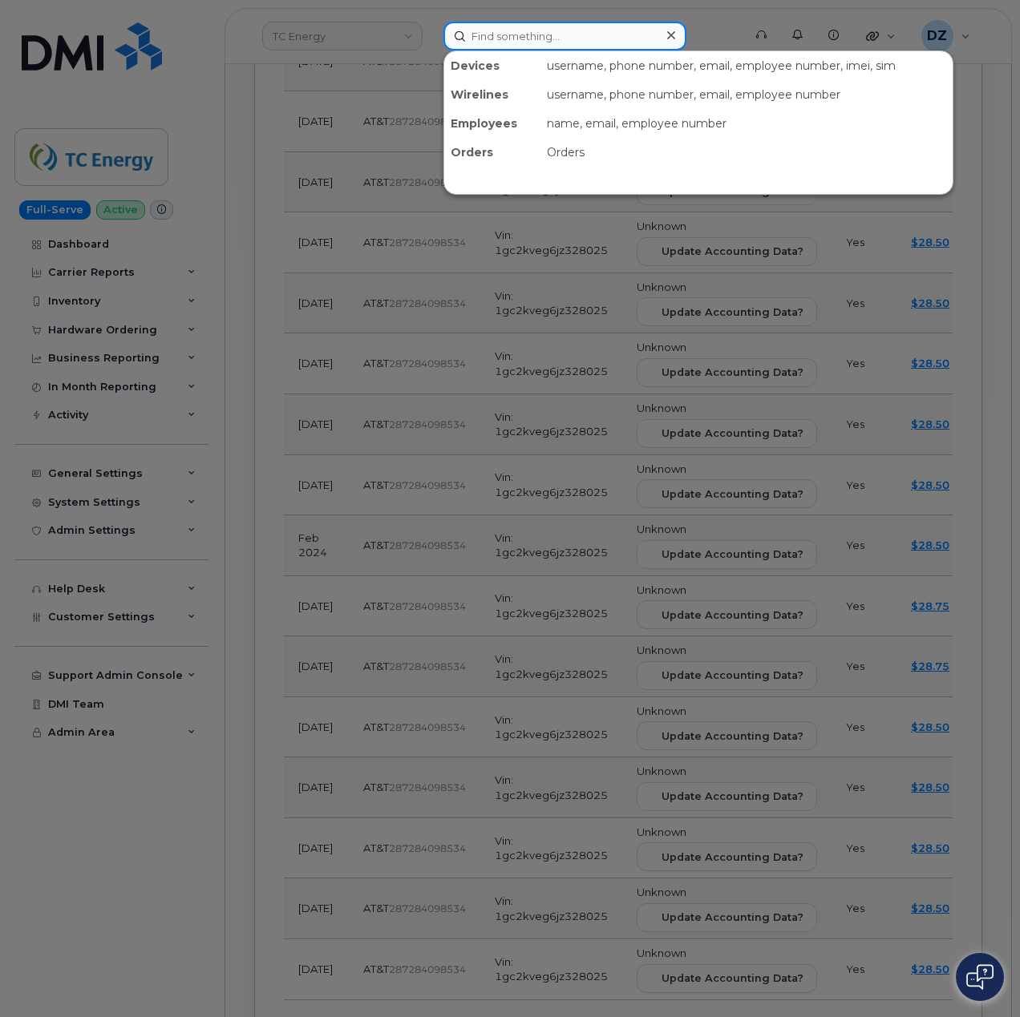
paste input "9897103927"
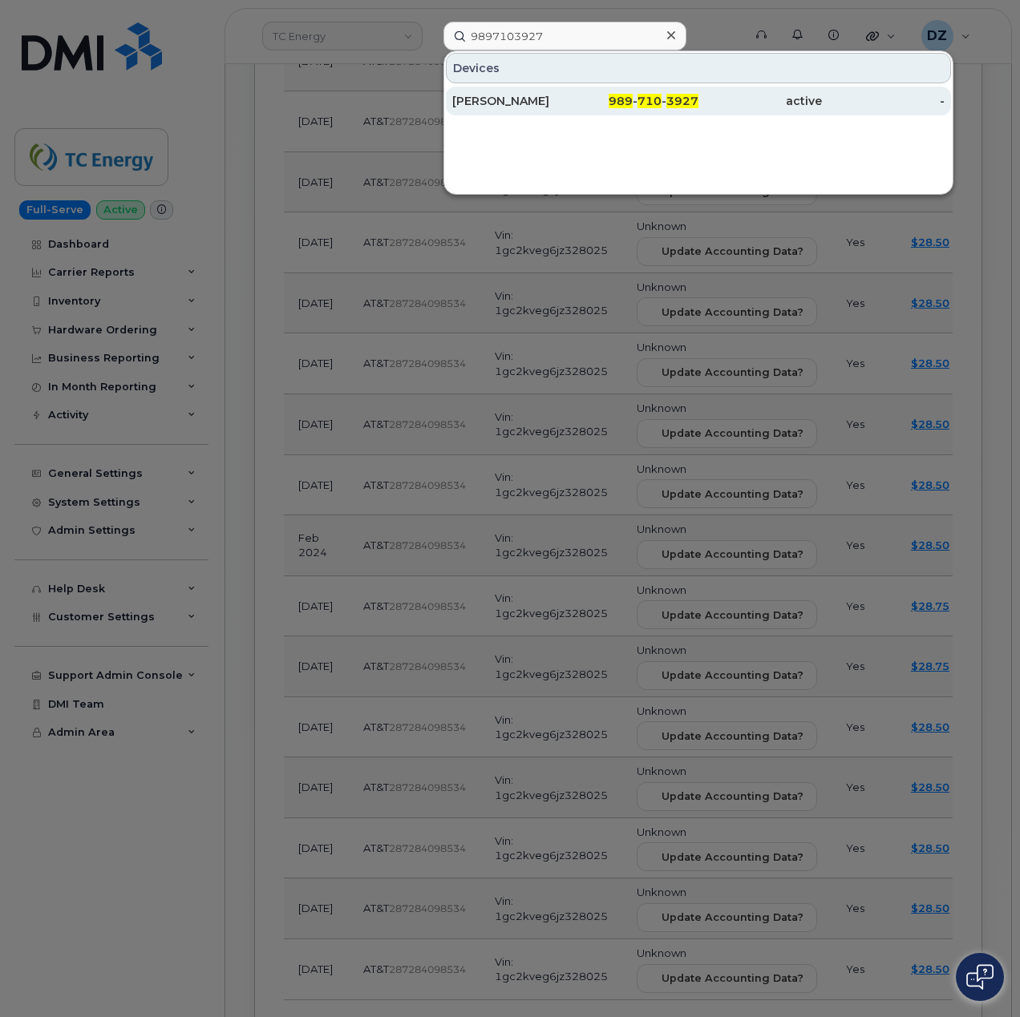
click at [543, 107] on div "Ryan Ohlhauser" at bounding box center [513, 101] width 123 height 16
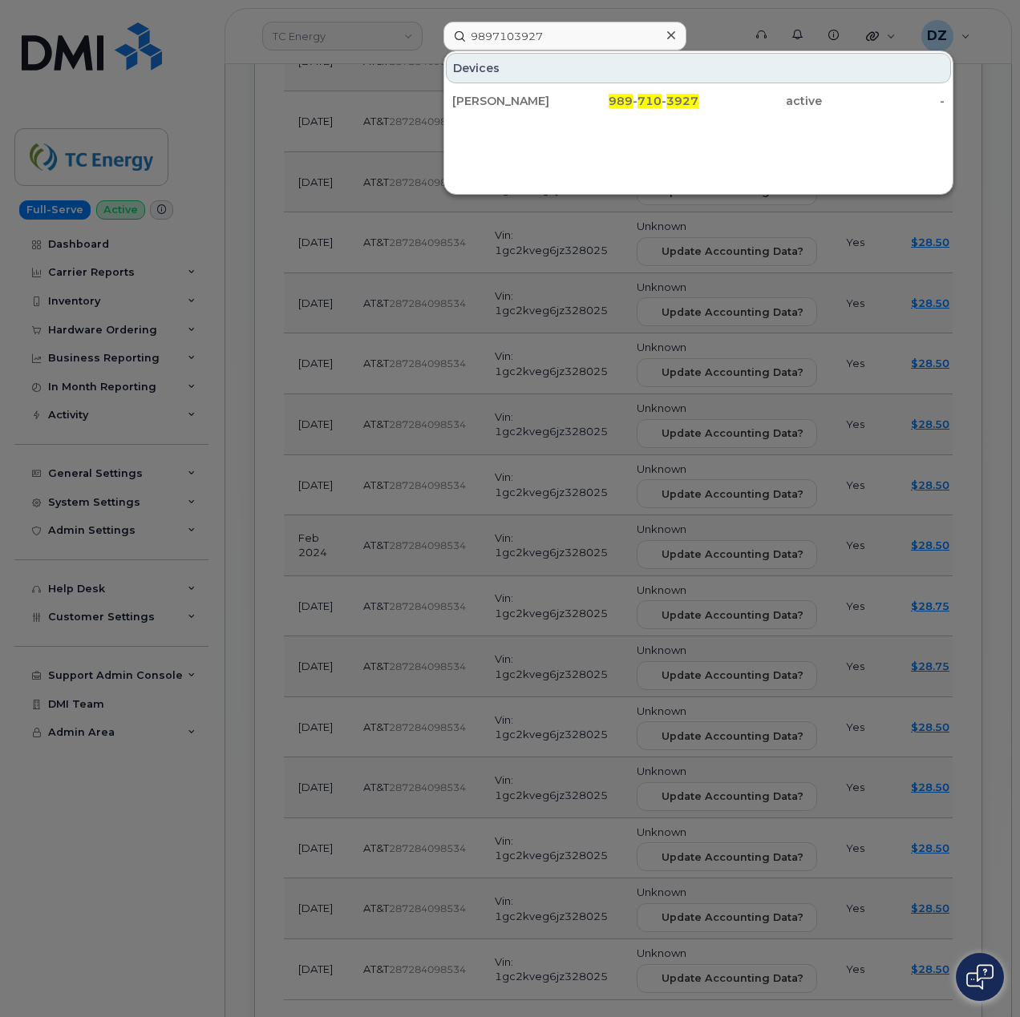
click at [224, 688] on div at bounding box center [510, 508] width 1020 height 1017
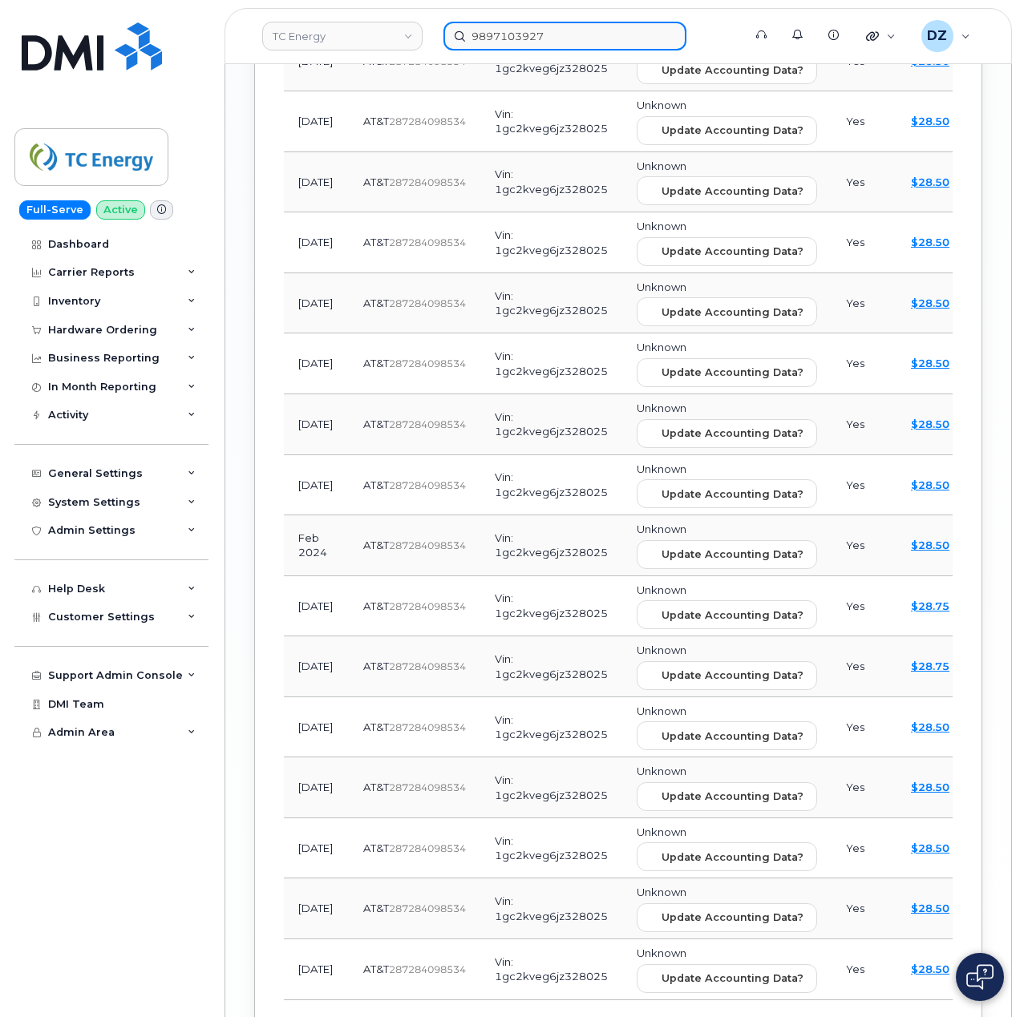
click at [517, 34] on input "9897103927" at bounding box center [564, 36] width 243 height 29
paste input "6104125509"
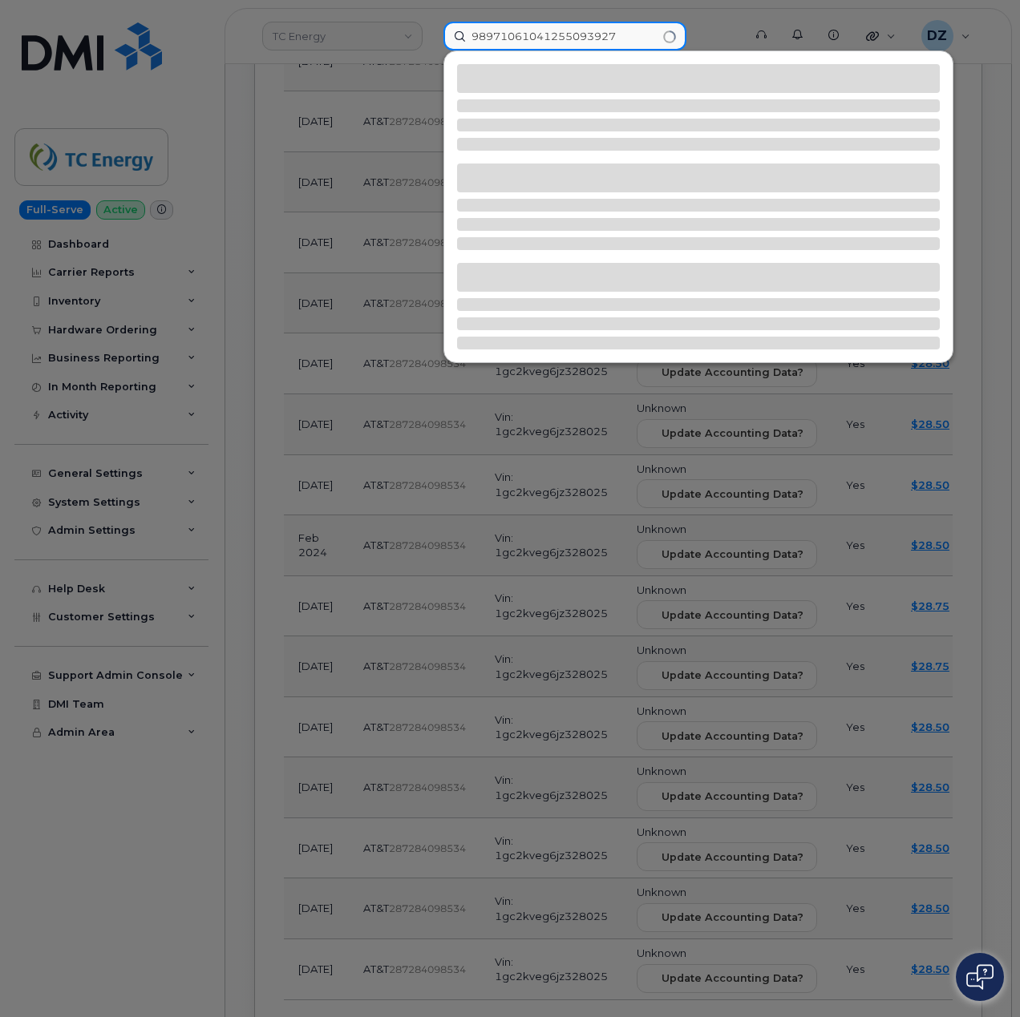
click at [571, 32] on input "98971061041255093927" at bounding box center [564, 36] width 243 height 29
paste input "6104125509"
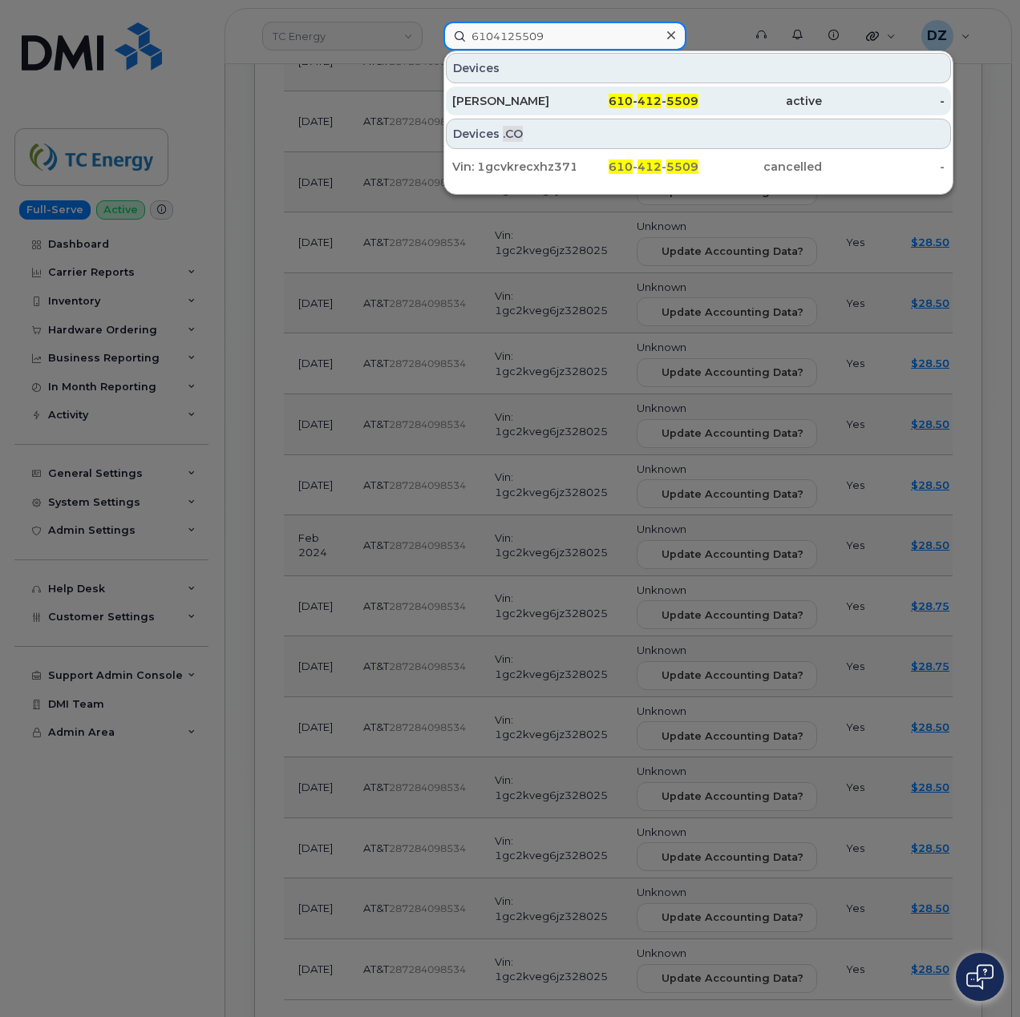
type input "6104125509"
click at [542, 95] on div "[PERSON_NAME]" at bounding box center [513, 101] width 123 height 16
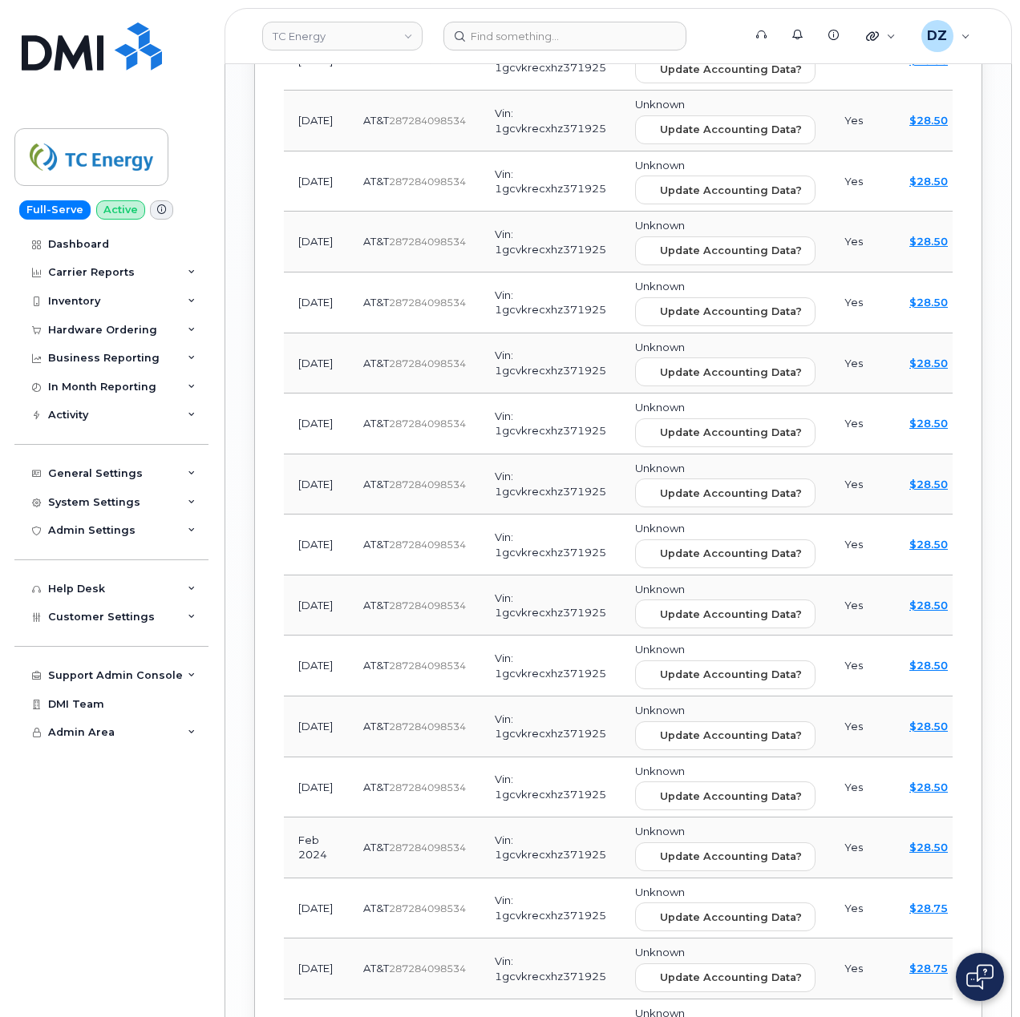
scroll to position [2479, 0]
